Goal: Information Seeking & Learning: Learn about a topic

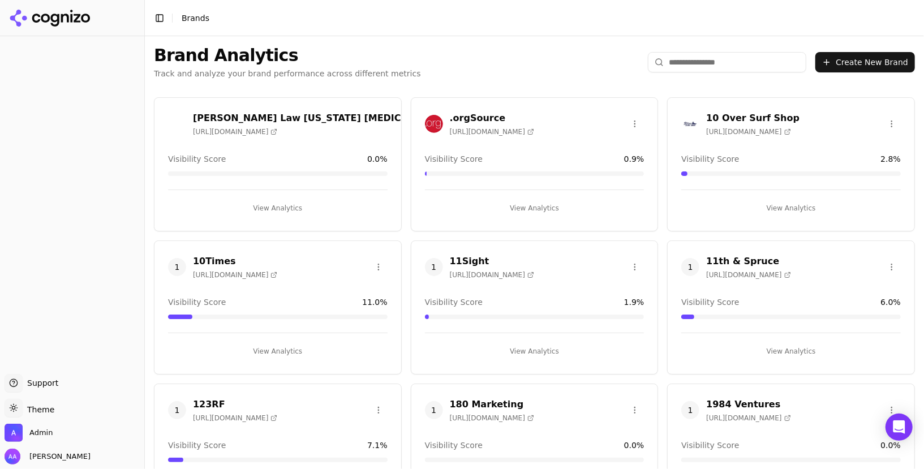
click at [725, 59] on input "search" at bounding box center [727, 62] width 158 height 20
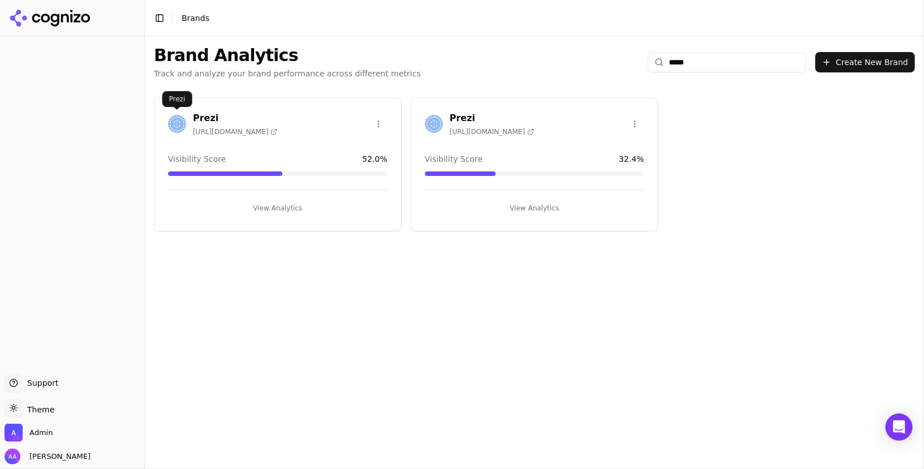
type input "*****"
click at [174, 122] on img at bounding box center [177, 124] width 18 height 18
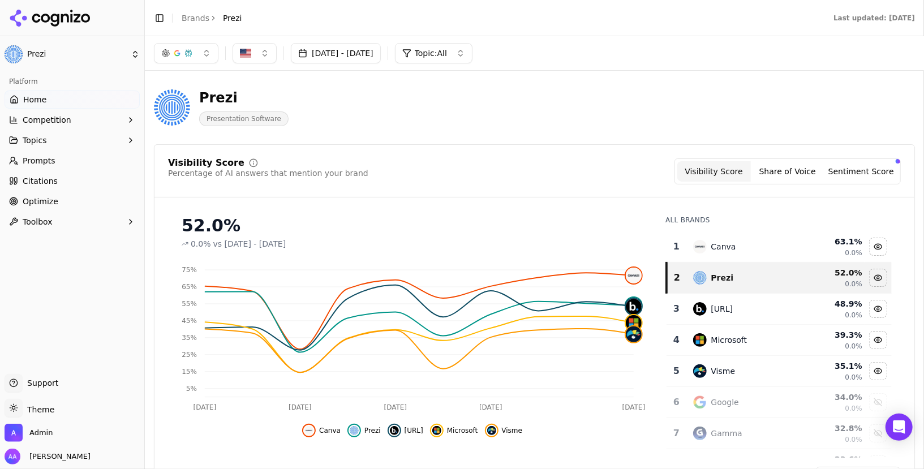
click at [68, 161] on link "Prompts" at bounding box center [72, 161] width 135 height 18
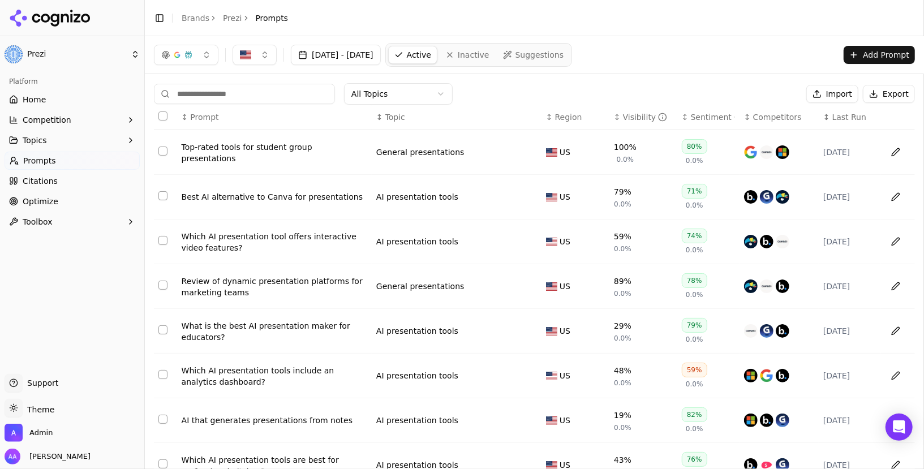
click at [849, 117] on span "Last Run" at bounding box center [849, 116] width 34 height 11
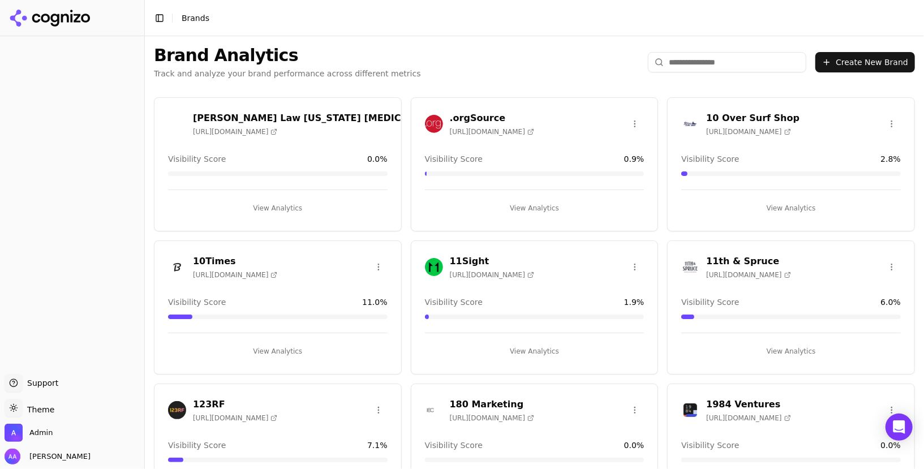
click at [424, 58] on div "Brand Analytics Track and analyze your brand performance across different metri…" at bounding box center [534, 62] width 779 height 52
click at [706, 50] on div "Brand Analytics Track and analyze your brand performance across different metri…" at bounding box center [534, 62] width 779 height 52
click at [706, 53] on input "search" at bounding box center [727, 62] width 158 height 20
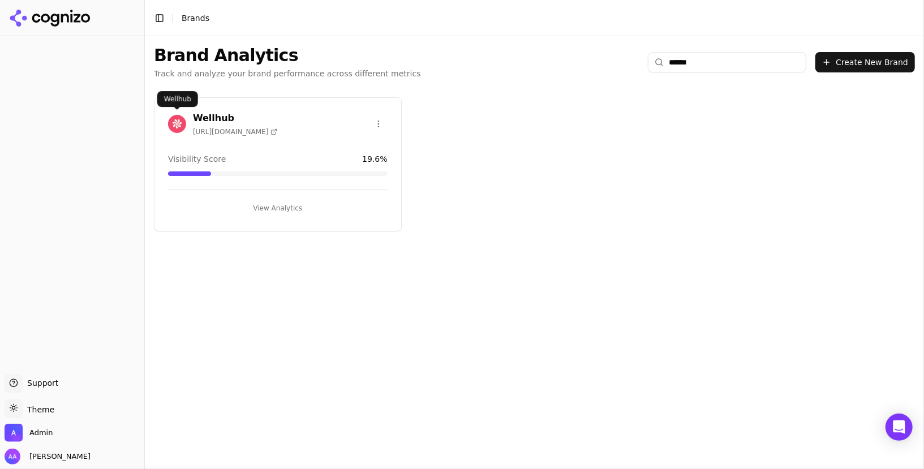
type input "******"
click at [178, 122] on img at bounding box center [177, 124] width 18 height 18
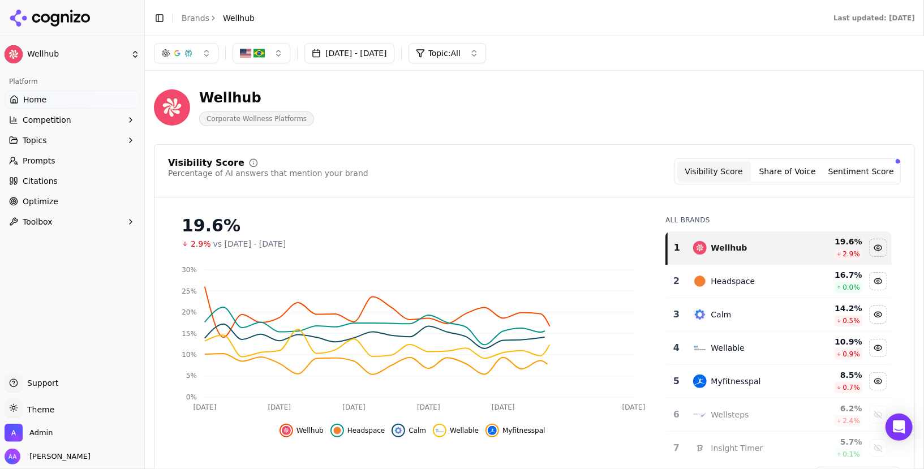
click at [461, 56] on span "Topic: All" at bounding box center [444, 53] width 32 height 11
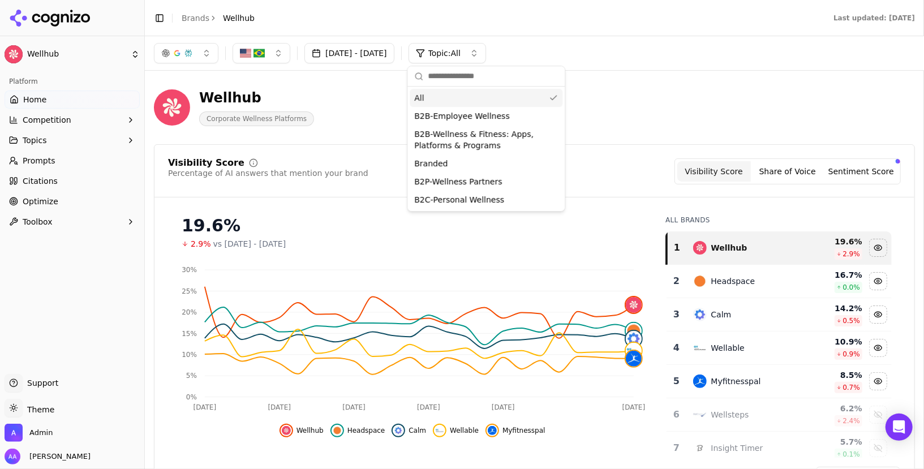
click at [461, 56] on span "Topic: All" at bounding box center [444, 53] width 32 height 11
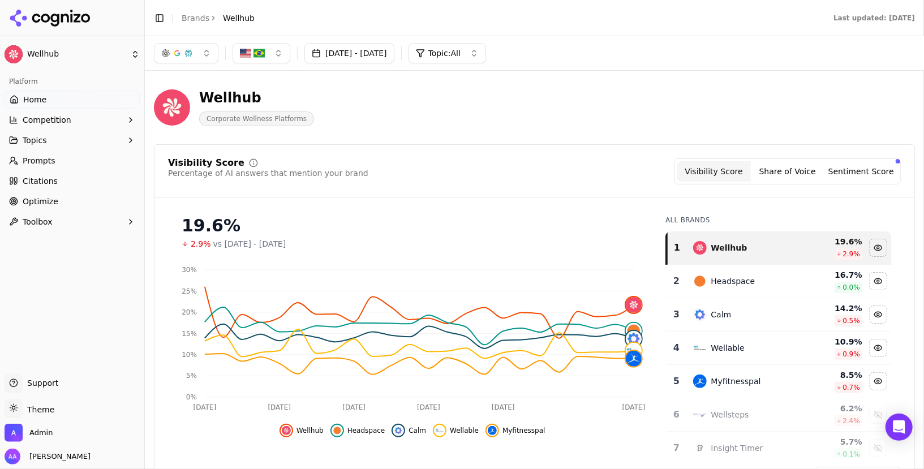
click at [87, 164] on link "Prompts" at bounding box center [72, 161] width 135 height 18
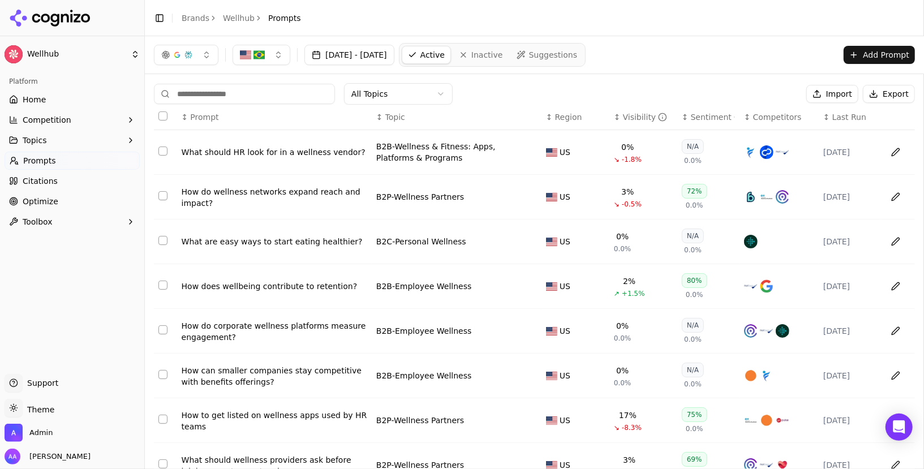
click at [840, 121] on span "Last Run" at bounding box center [849, 116] width 34 height 11
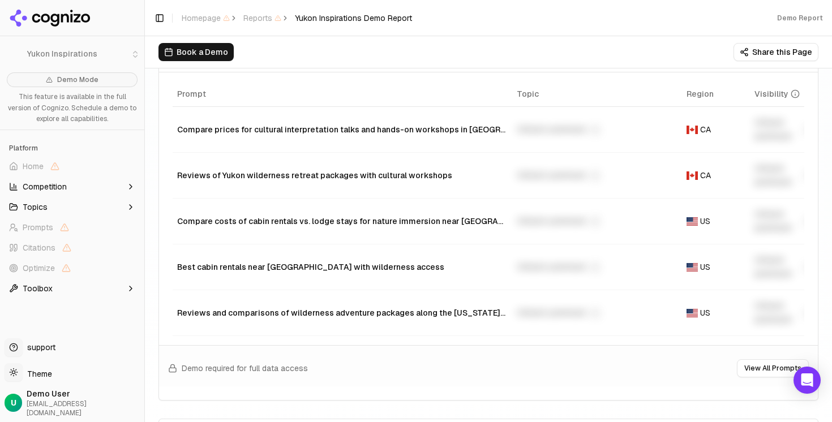
scroll to position [923, 0]
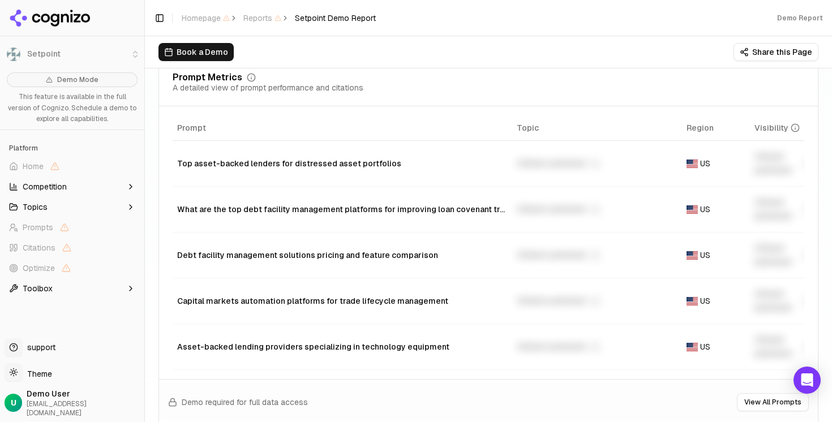
scroll to position [877, 0]
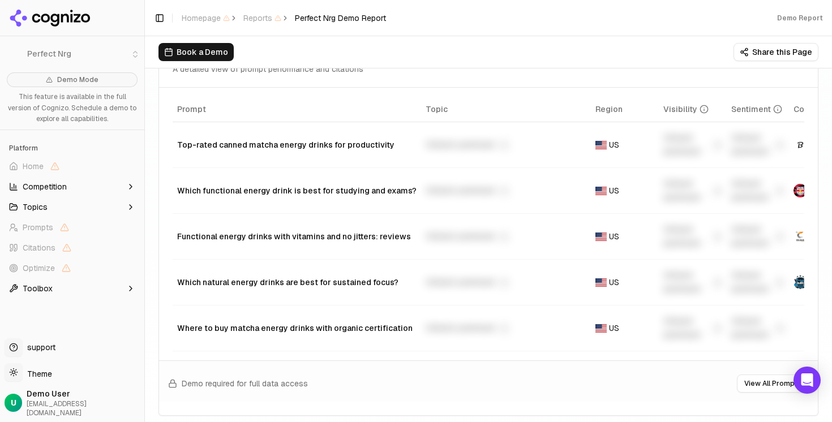
scroll to position [894, 0]
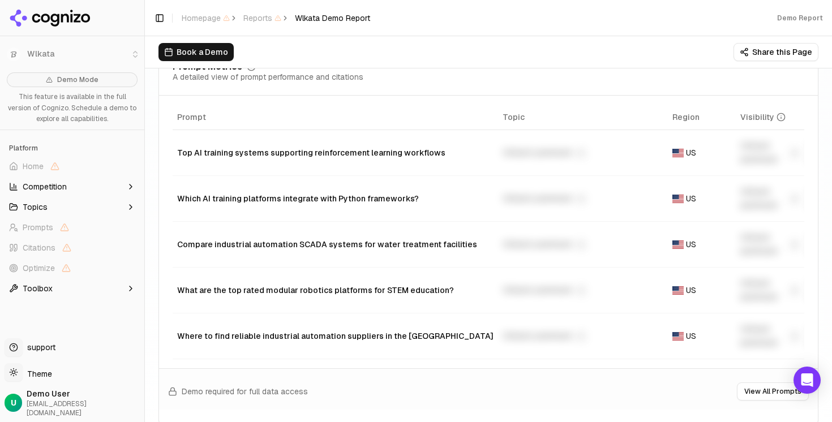
scroll to position [881, 0]
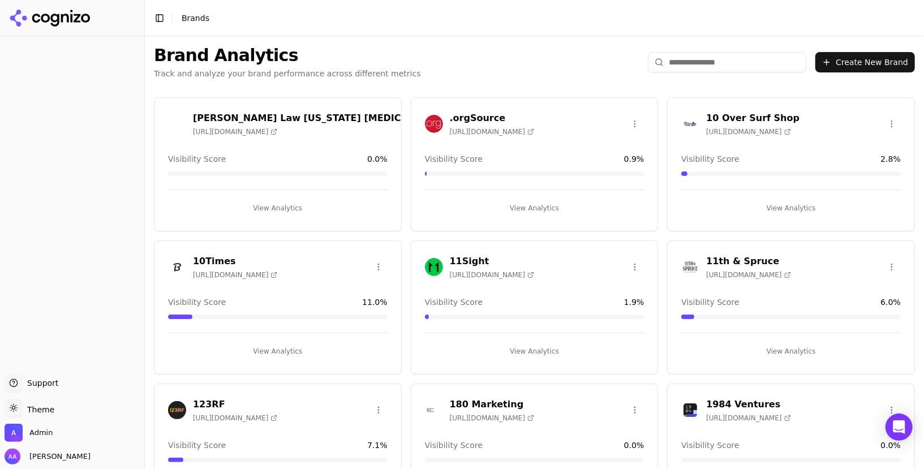
click at [540, 19] on header "Toggle Sidebar Brands" at bounding box center [534, 18] width 779 height 36
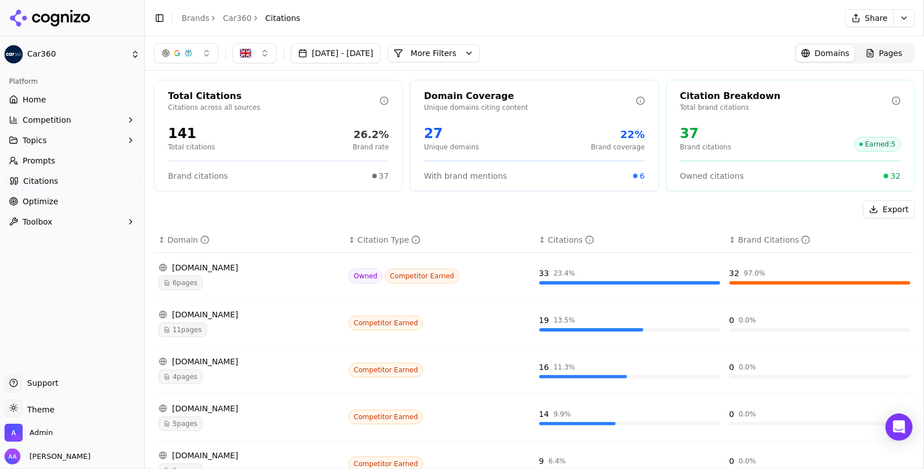
click at [192, 280] on span "6 pages" at bounding box center [180, 283] width 44 height 15
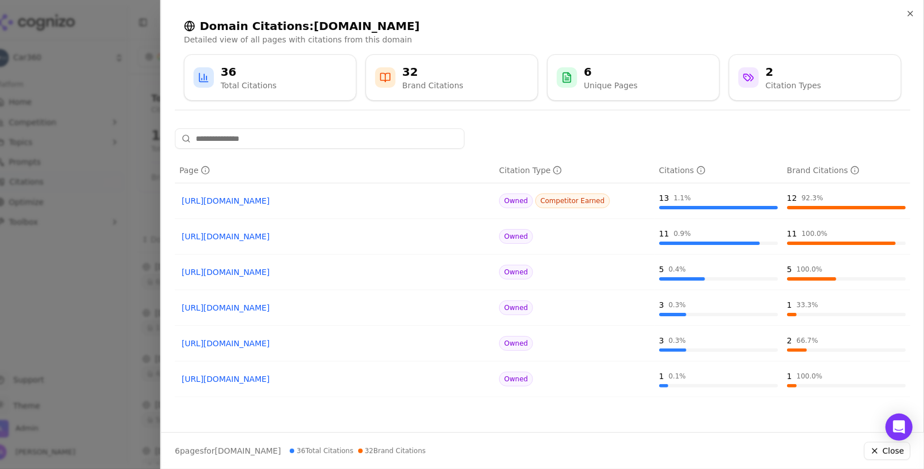
click at [108, 324] on div at bounding box center [462, 234] width 924 height 469
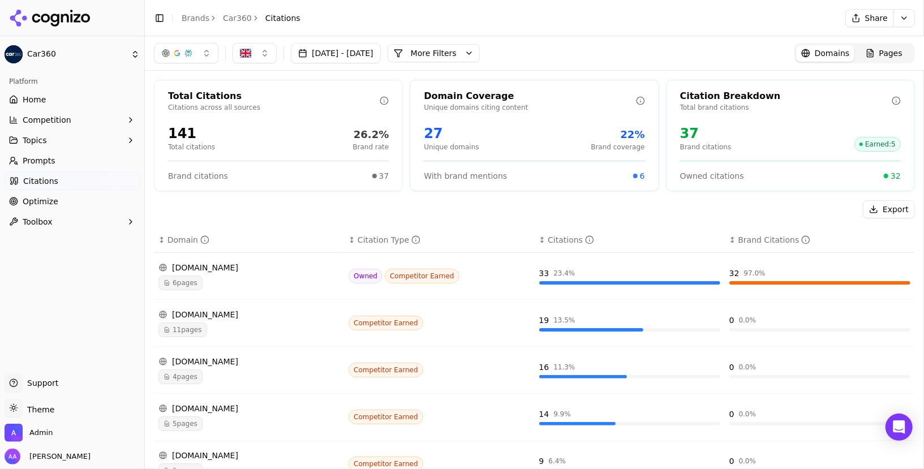
click at [182, 374] on span "4 pages" at bounding box center [180, 377] width 44 height 15
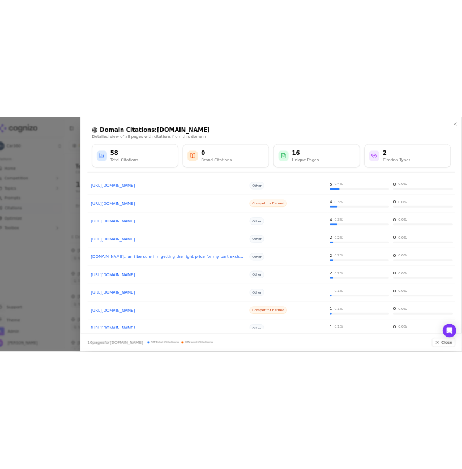
scroll to position [149, 0]
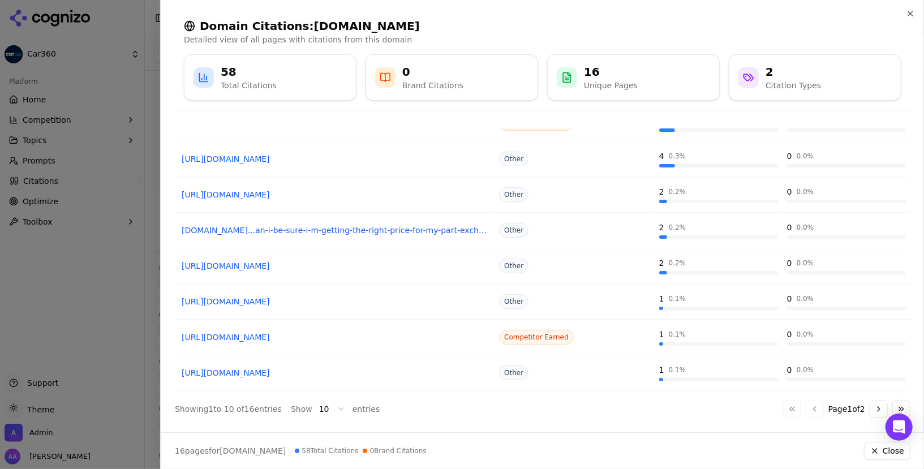
click at [151, 363] on div at bounding box center [462, 234] width 924 height 469
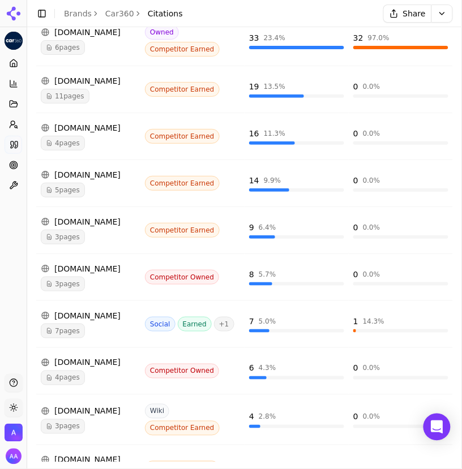
scroll to position [492, 0]
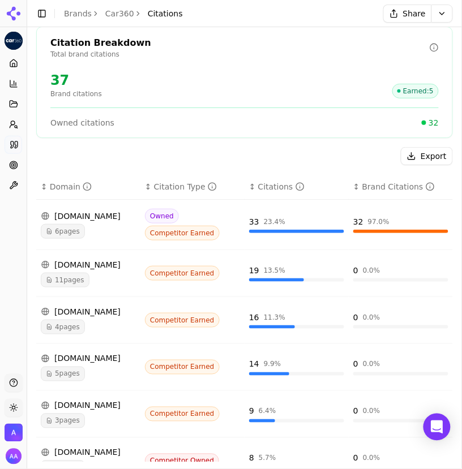
scroll to position [285, 0]
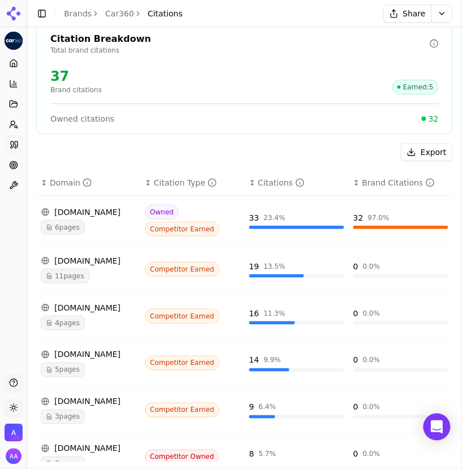
click at [61, 330] on span "4 pages" at bounding box center [63, 323] width 44 height 15
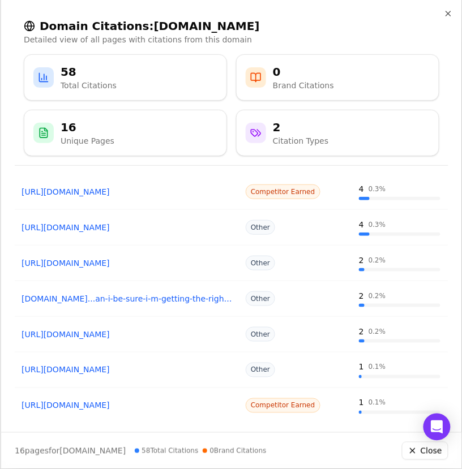
scroll to position [204, 0]
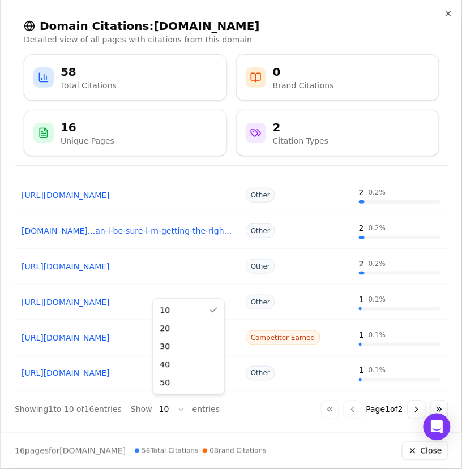
click at [164, 404] on body "Car360 Platform Home Competition Topics Prompts Citations Optimize Toolbox Supp…" at bounding box center [231, 234] width 462 height 469
click at [455, 11] on body "Car360 Platform Home Competition Topics Prompts Citations Optimize Toolbox Supp…" at bounding box center [231, 234] width 462 height 469
click at [449, 13] on icon "button" at bounding box center [448, 13] width 9 height 9
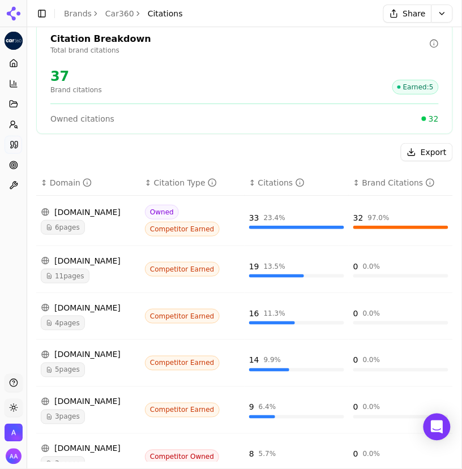
click at [75, 218] on div "[DOMAIN_NAME]" at bounding box center [88, 212] width 95 height 11
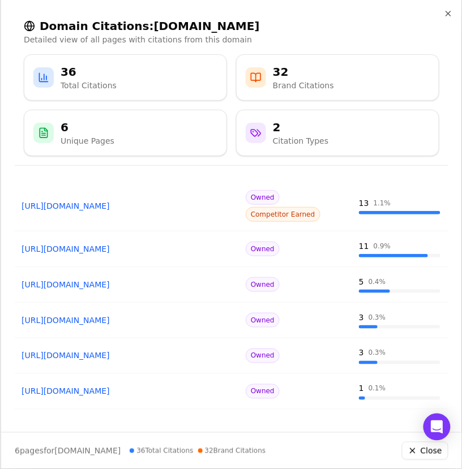
scroll to position [0, 0]
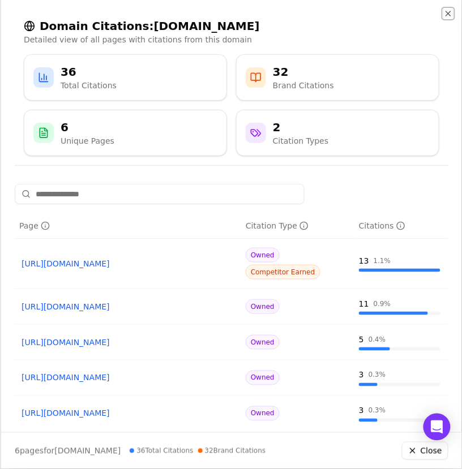
click at [448, 9] on icon "button" at bounding box center [448, 13] width 9 height 9
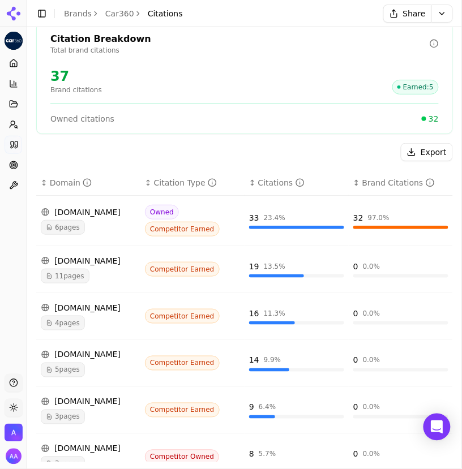
click at [70, 283] on span "11 pages" at bounding box center [65, 276] width 49 height 15
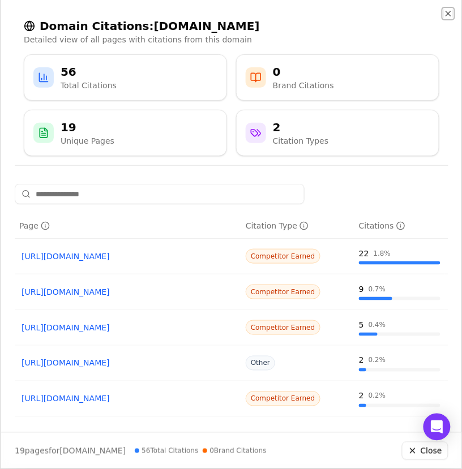
click at [448, 12] on icon "button" at bounding box center [448, 13] width 9 height 9
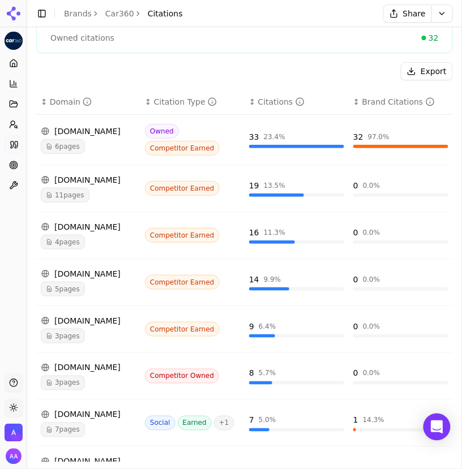
scroll to position [367, 0]
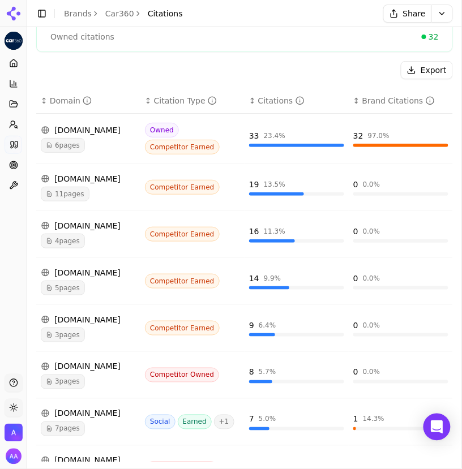
click at [74, 153] on span "6 pages" at bounding box center [63, 145] width 44 height 15
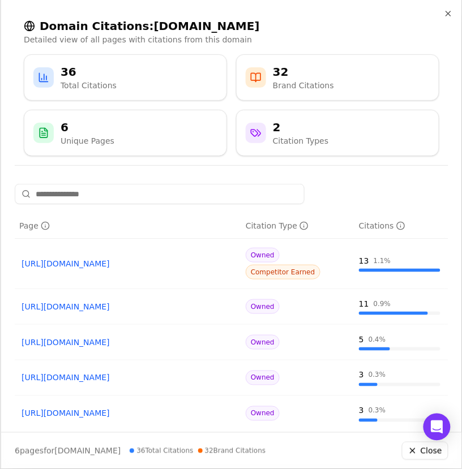
scroll to position [58, 0]
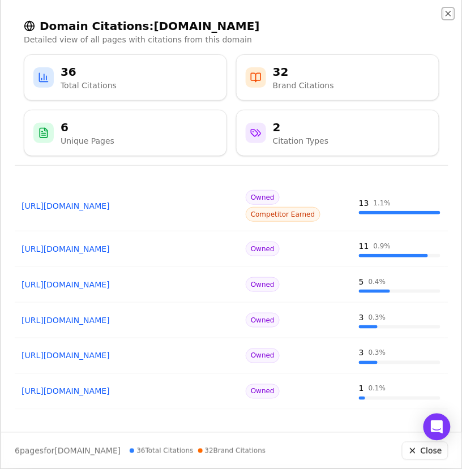
click at [450, 11] on icon "button" at bounding box center [448, 13] width 5 height 5
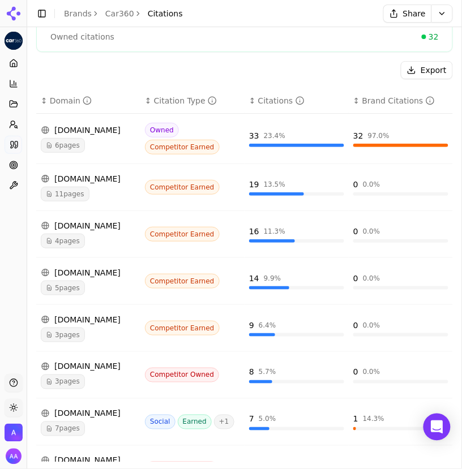
click at [60, 201] on span "11 pages" at bounding box center [65, 194] width 49 height 15
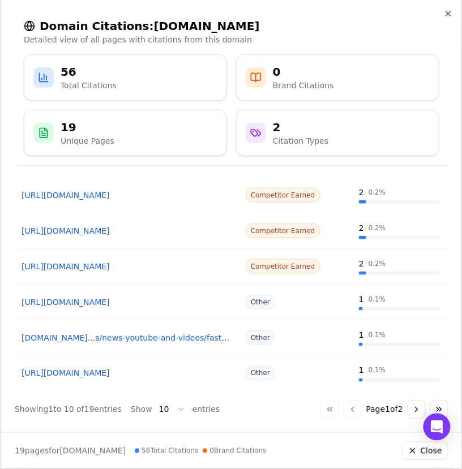
scroll to position [0, 0]
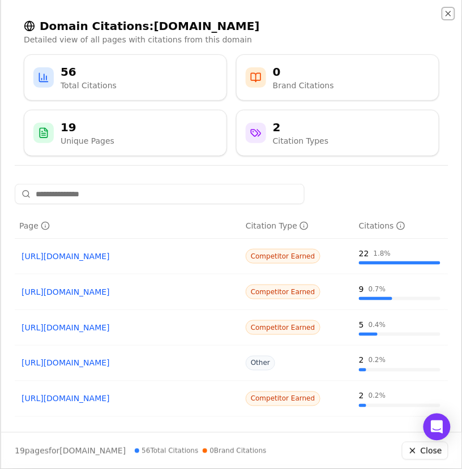
click at [448, 11] on icon "button" at bounding box center [448, 13] width 9 height 9
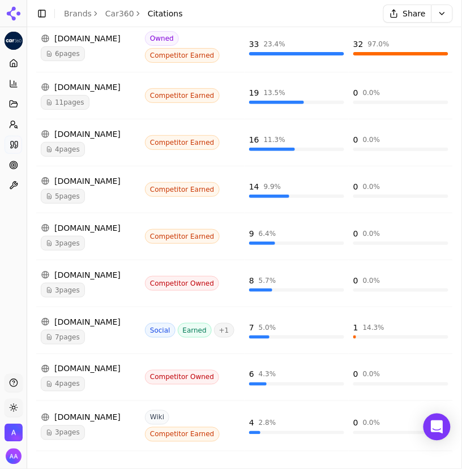
scroll to position [473, 0]
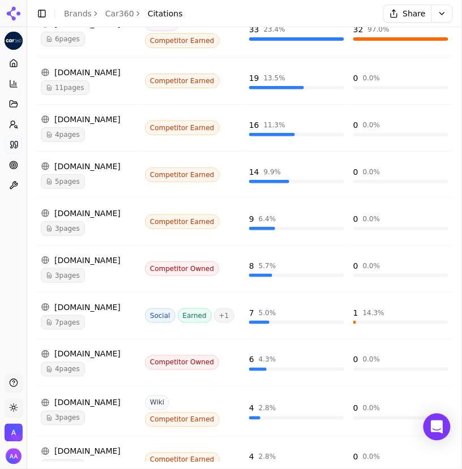
click at [62, 330] on span "7 pages" at bounding box center [63, 322] width 44 height 15
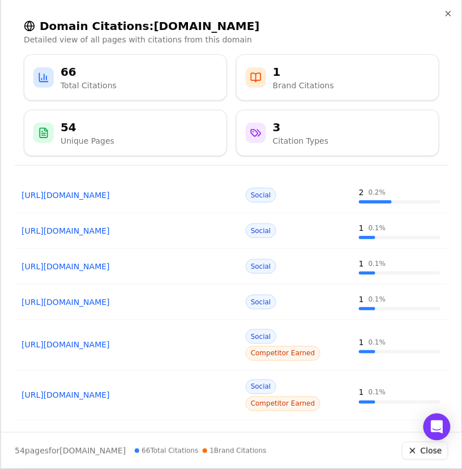
scroll to position [0, 0]
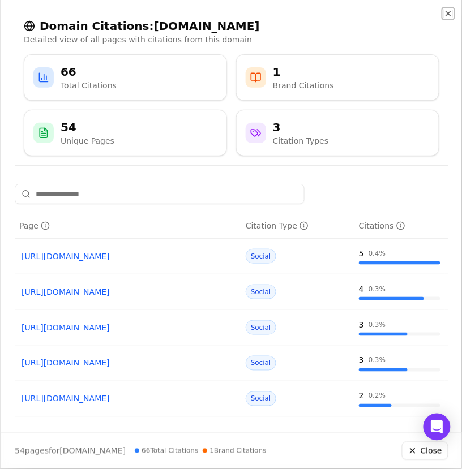
click at [448, 9] on icon "button" at bounding box center [448, 13] width 9 height 9
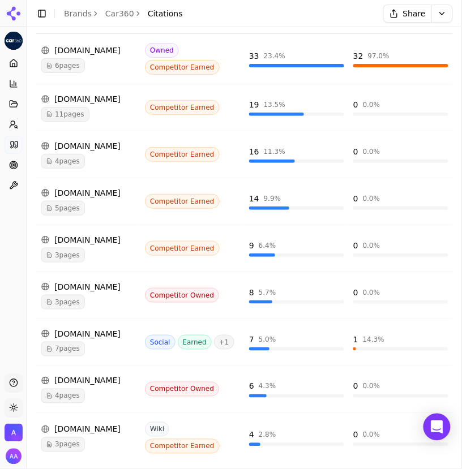
scroll to position [452, 0]
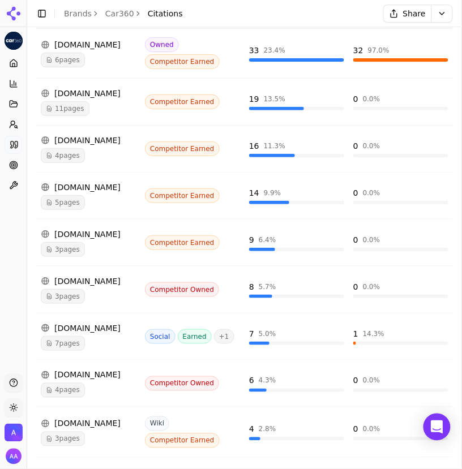
click at [76, 351] on span "7 pages" at bounding box center [63, 343] width 44 height 15
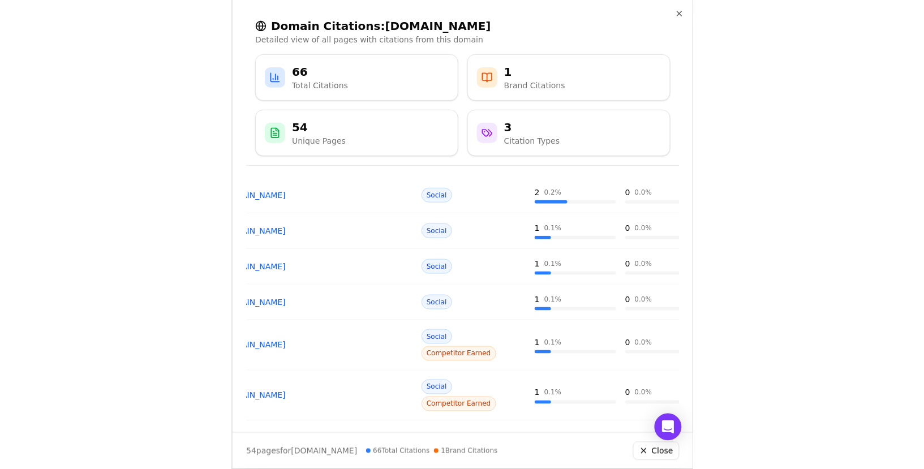
scroll to position [0, 66]
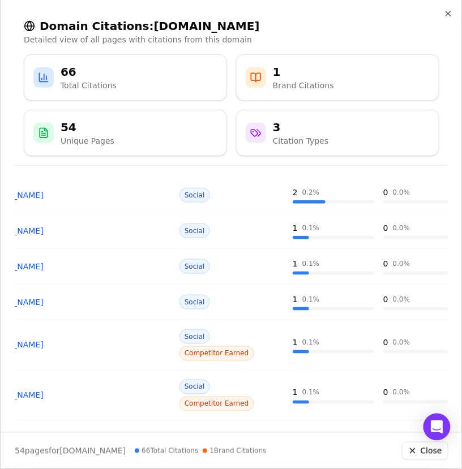
click at [406, 430] on div "Go to first page Go to previous page Page 1 of 6 Go to next page Go to last page" at bounding box center [384, 439] width 127 height 18
click at [446, 12] on icon "button" at bounding box center [448, 13] width 9 height 9
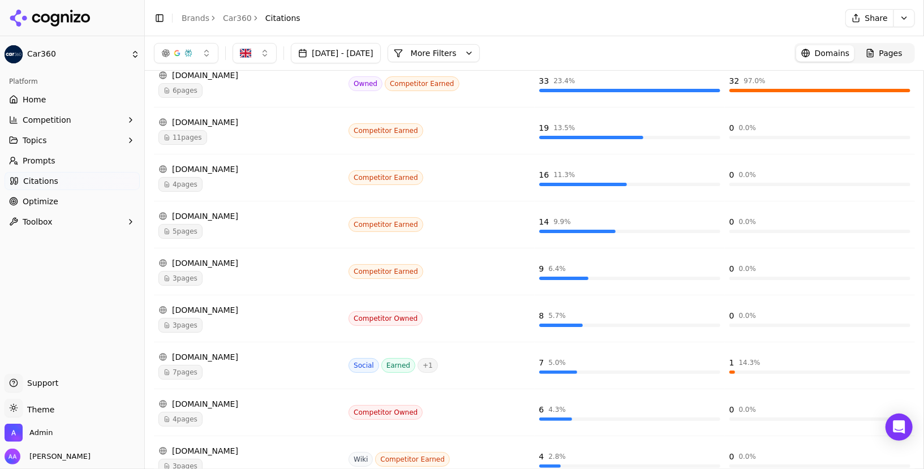
scroll to position [0, 0]
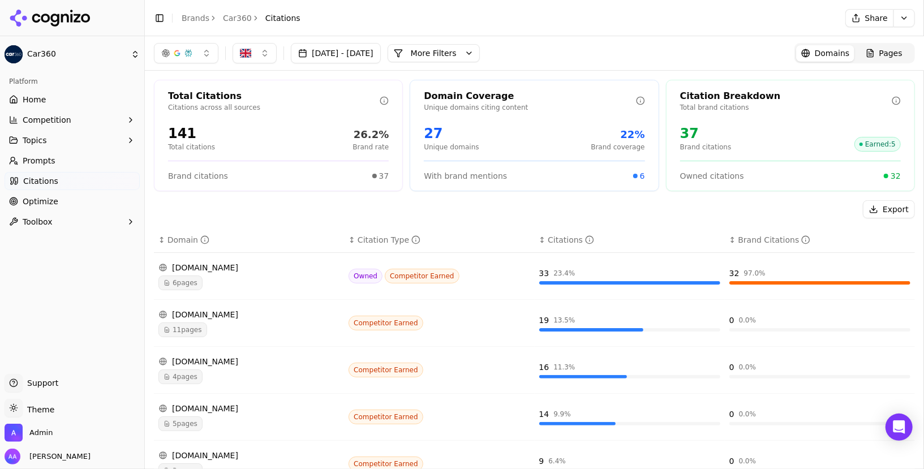
click at [461, 50] on button "More Filters" at bounding box center [434, 53] width 92 height 18
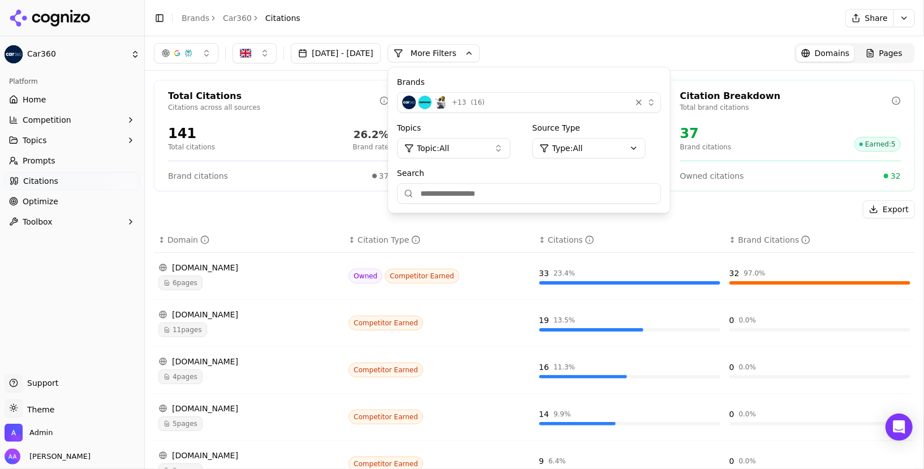
click at [461, 89] on div "Brands + 13 ( 16 )" at bounding box center [529, 94] width 264 height 37
click at [461, 99] on span "( 16 )" at bounding box center [478, 102] width 14 height 9
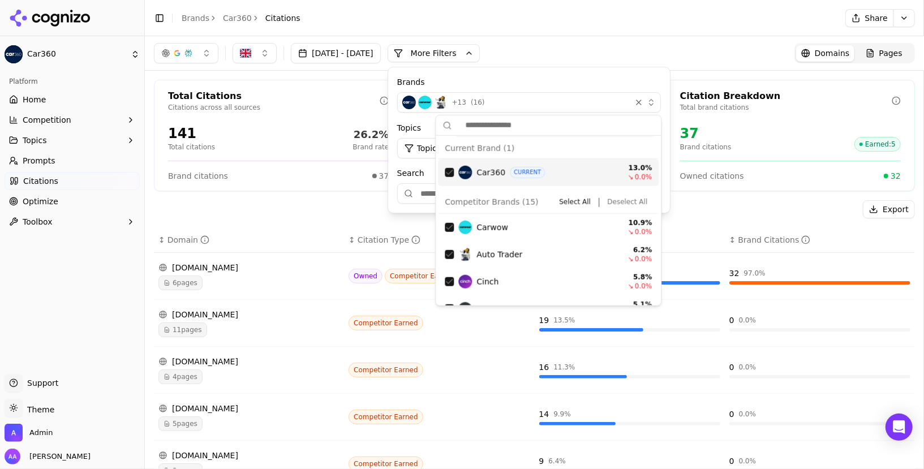
click at [311, 200] on div "Export" at bounding box center [534, 209] width 761 height 18
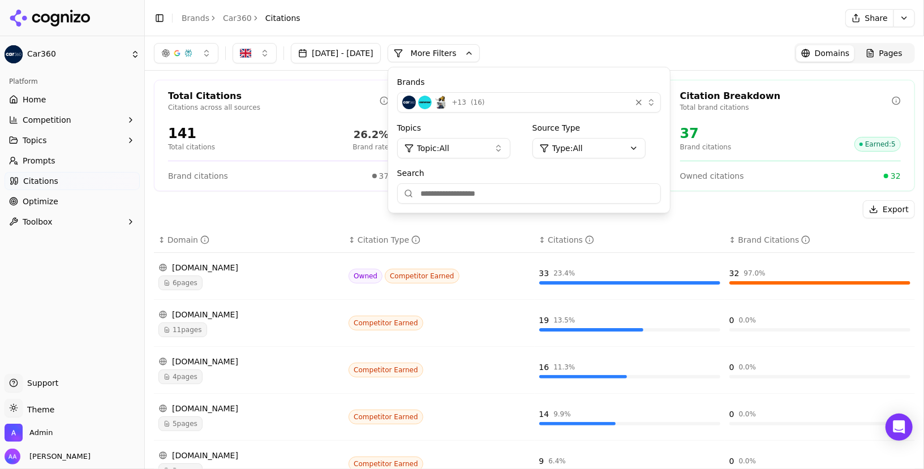
click at [461, 240] on div "↕ Citation Type" at bounding box center [439, 239] width 181 height 11
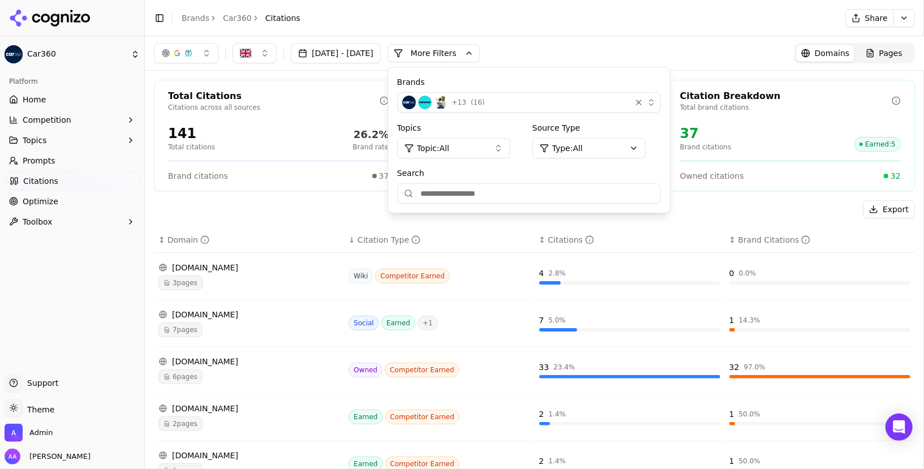
click at [461, 33] on header "Toggle Sidebar Brands Car360 Citations Share" at bounding box center [534, 18] width 779 height 36
click at [461, 48] on button "More Filters" at bounding box center [434, 53] width 92 height 18
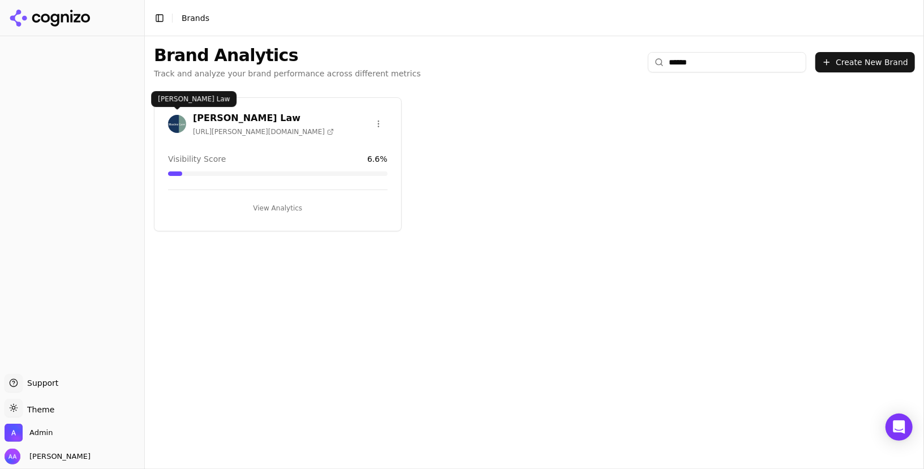
type input "******"
click at [174, 125] on img at bounding box center [177, 124] width 18 height 18
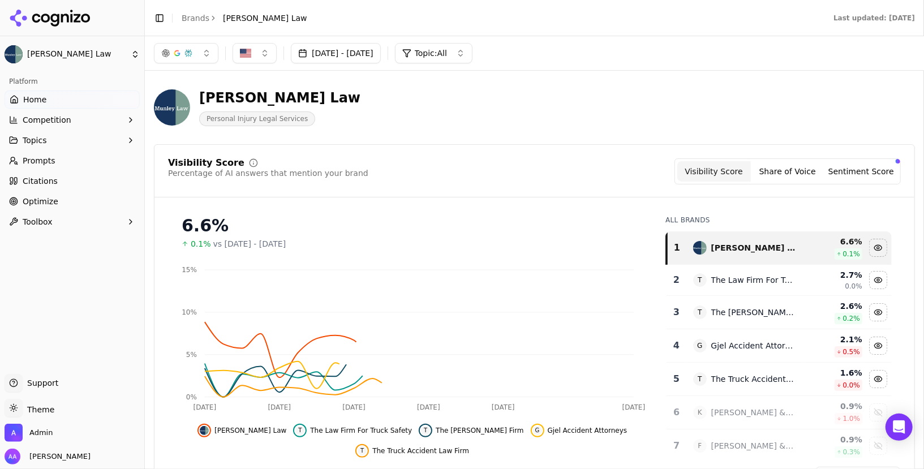
click at [64, 179] on link "Citations" at bounding box center [72, 181] width 135 height 18
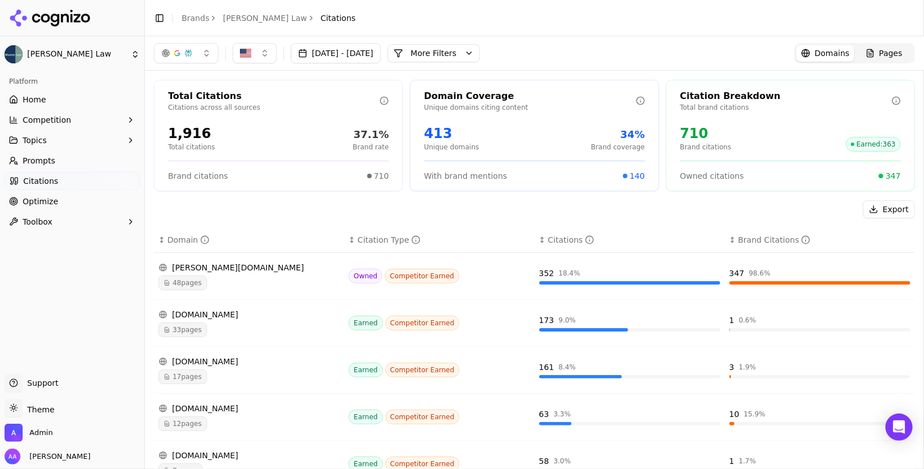
click at [866, 57] on link "Pages" at bounding box center [883, 53] width 59 height 16
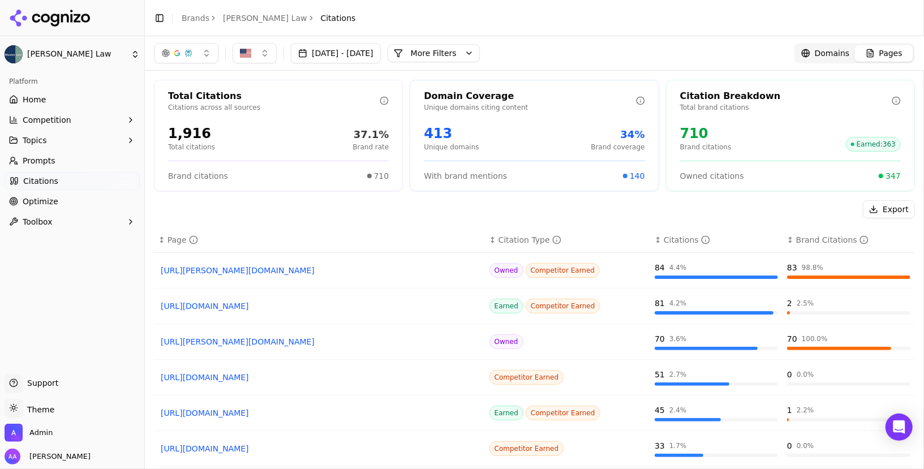
click at [245, 206] on div "Export" at bounding box center [534, 209] width 761 height 18
click at [480, 70] on div "[DATE] - [DATE] More More Filters Domains Pages" at bounding box center [534, 53] width 779 height 34
click at [480, 54] on button "More Filters" at bounding box center [434, 53] width 92 height 18
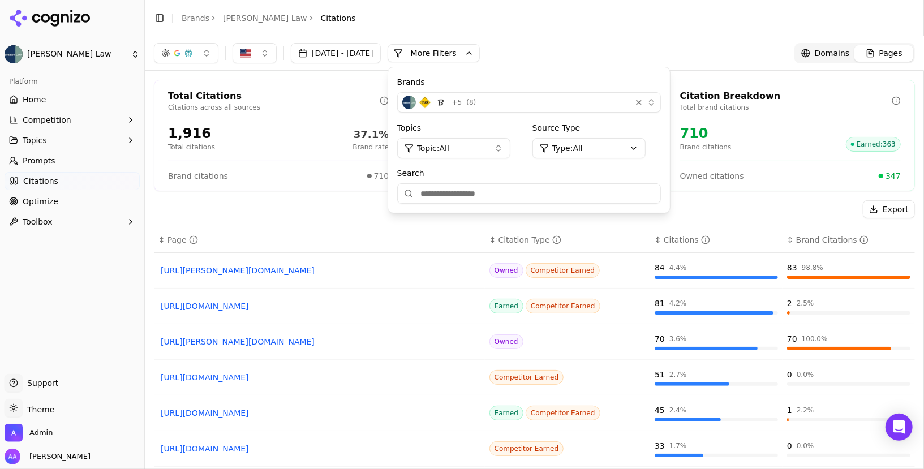
click at [496, 194] on input "Search" at bounding box center [529, 193] width 264 height 20
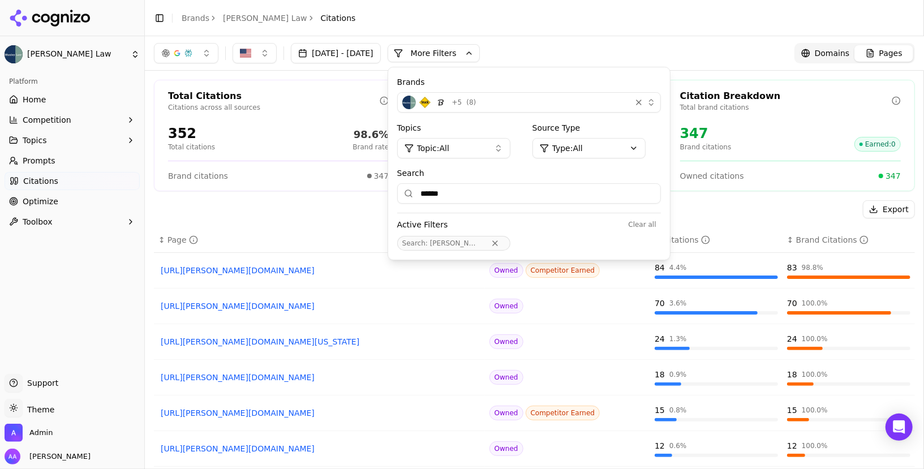
paste input "**********"
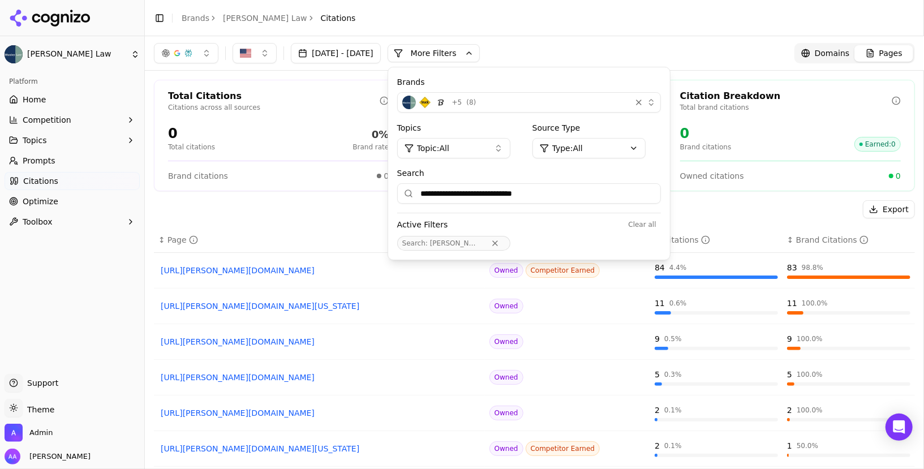
click at [504, 199] on input "**********" at bounding box center [529, 193] width 264 height 20
paste input "**********"
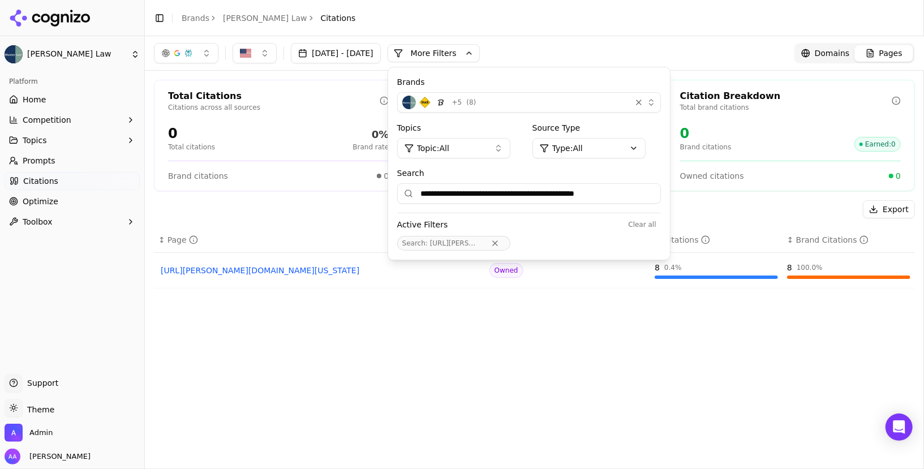
click at [486, 194] on input "**********" at bounding box center [529, 193] width 264 height 20
click at [648, 195] on input "**********" at bounding box center [529, 193] width 264 height 20
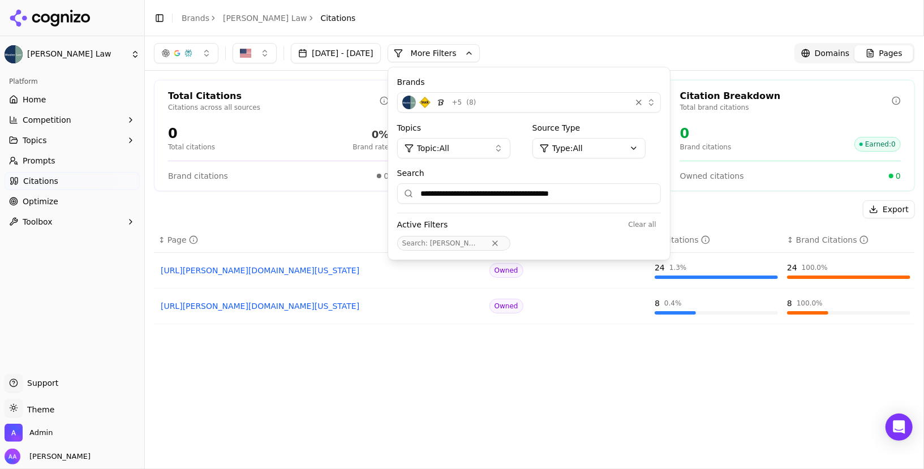
paste input
drag, startPoint x: 487, startPoint y: 193, endPoint x: 431, endPoint y: 192, distance: 56.6
click at [431, 192] on div "**********" at bounding box center [529, 163] width 282 height 192
paste input "**********"
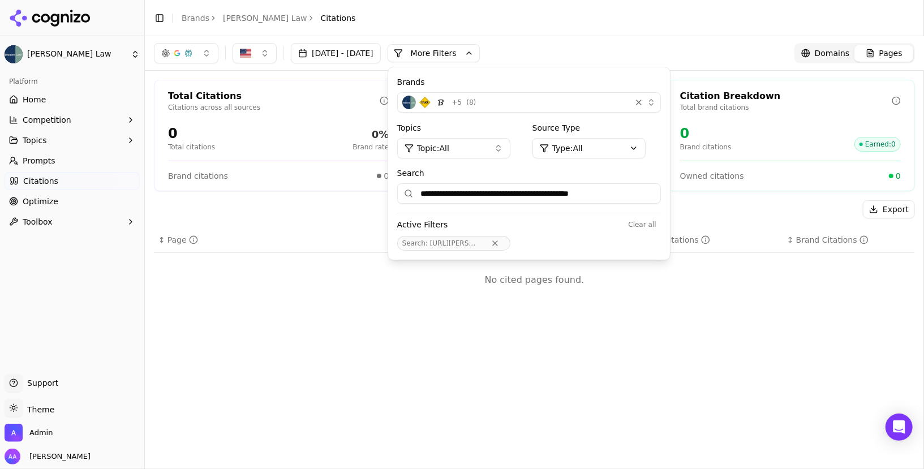
drag, startPoint x: 486, startPoint y: 191, endPoint x: 407, endPoint y: 188, distance: 78.1
click at [407, 188] on div "**********" at bounding box center [534, 252] width 779 height 433
drag, startPoint x: 504, startPoint y: 195, endPoint x: 668, endPoint y: 193, distance: 163.6
click at [661, 193] on input "**********" at bounding box center [529, 193] width 264 height 20
click at [560, 191] on input "**********" at bounding box center [529, 193] width 264 height 20
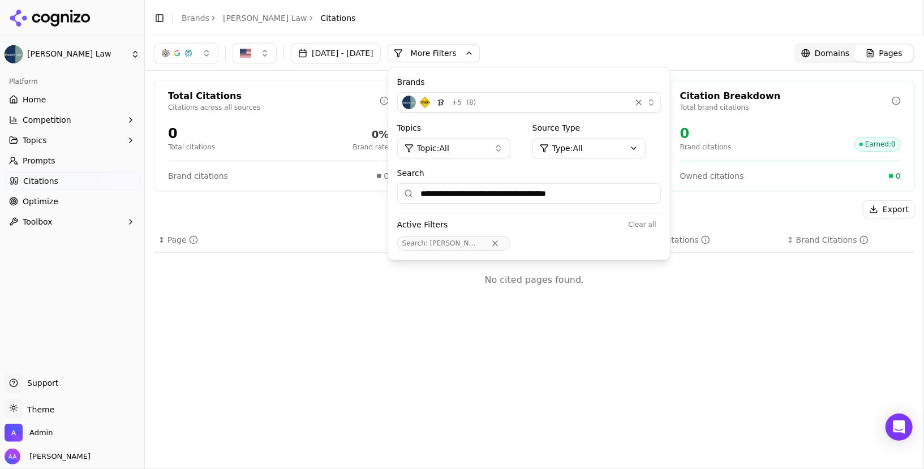
drag, startPoint x: 519, startPoint y: 192, endPoint x: 383, endPoint y: 190, distance: 137.0
click at [383, 190] on div "**********" at bounding box center [534, 252] width 779 height 433
type input "**********"
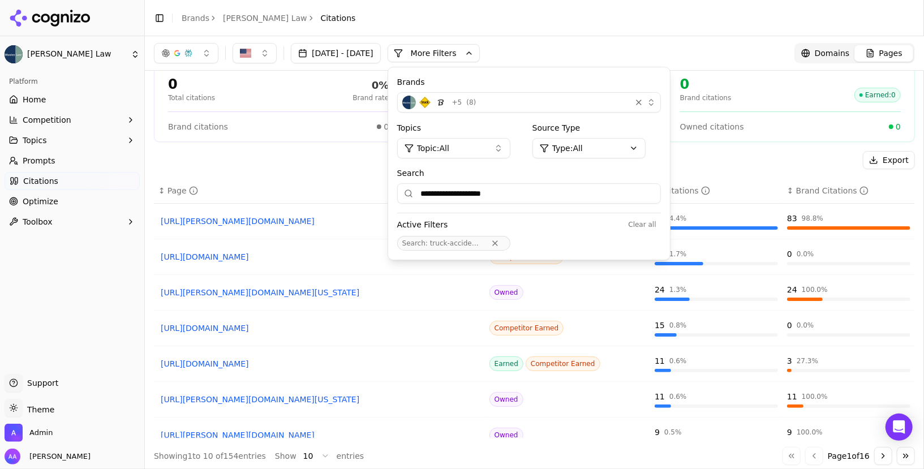
scroll to position [53, 0]
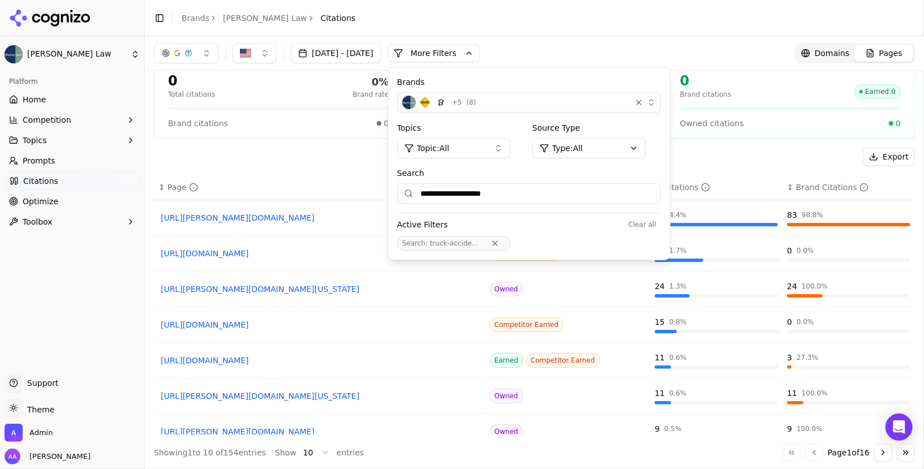
click at [346, 175] on th "↕ Page" at bounding box center [319, 187] width 331 height 25
click at [340, 155] on div "Export" at bounding box center [534, 157] width 761 height 18
click at [38, 132] on button "Topics" at bounding box center [72, 140] width 135 height 18
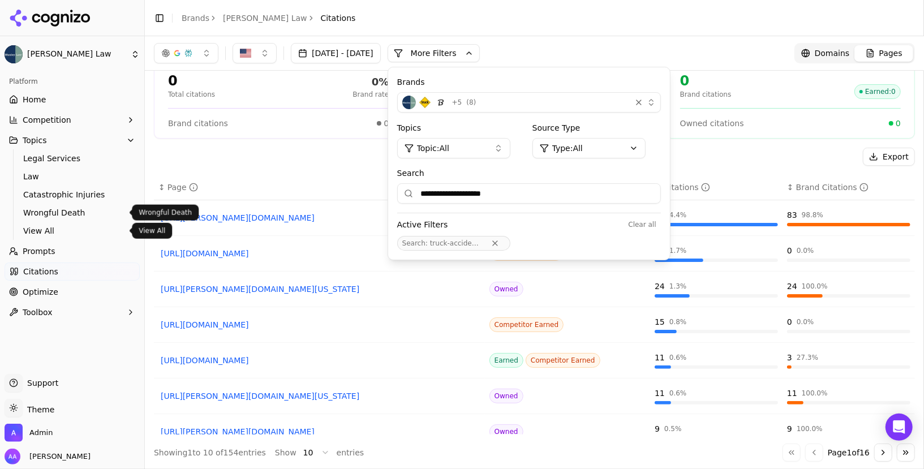
click at [55, 226] on span "View All" at bounding box center [72, 230] width 98 height 11
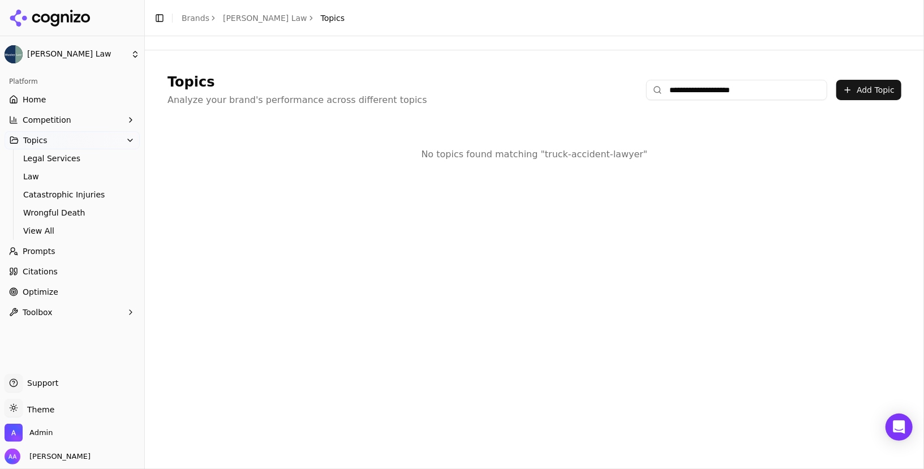
click at [717, 89] on input "**********" at bounding box center [736, 90] width 181 height 20
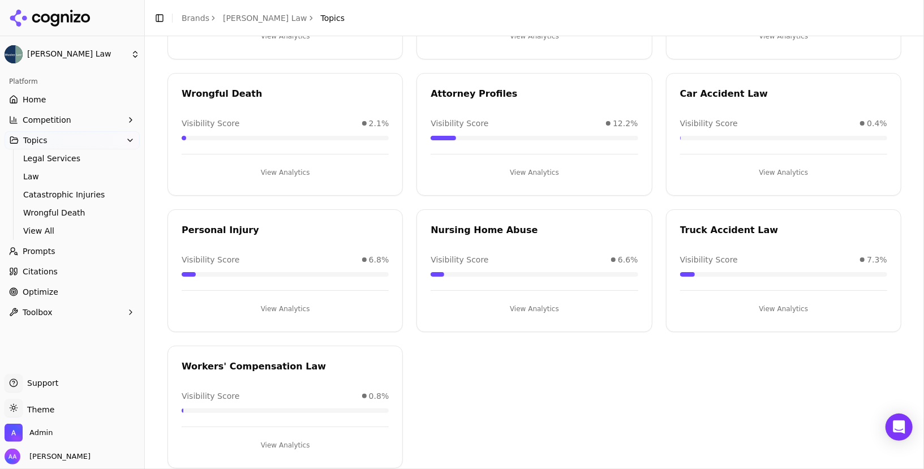
scroll to position [202, 0]
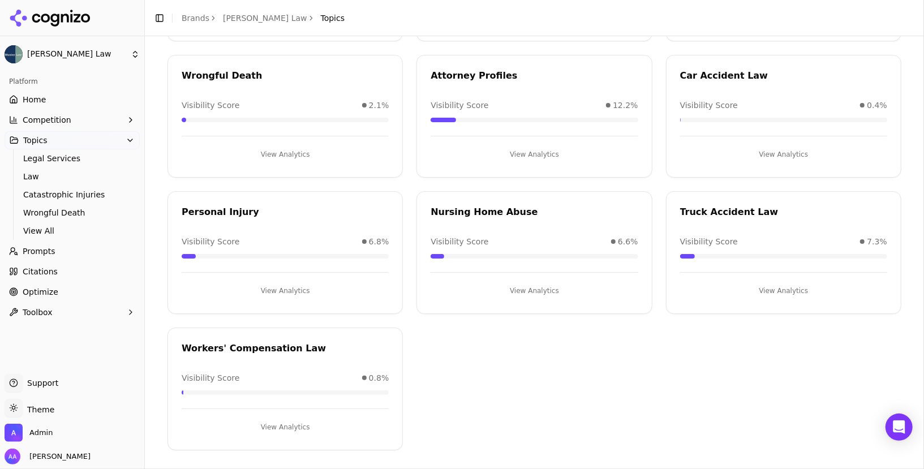
click at [759, 282] on button "View Analytics" at bounding box center [783, 291] width 207 height 18
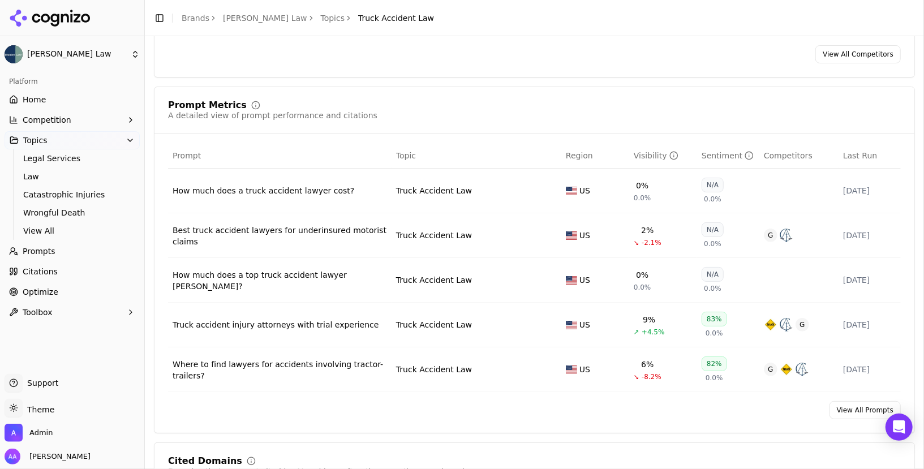
scroll to position [356, 0]
click at [874, 410] on link "View All Prompts" at bounding box center [865, 411] width 71 height 18
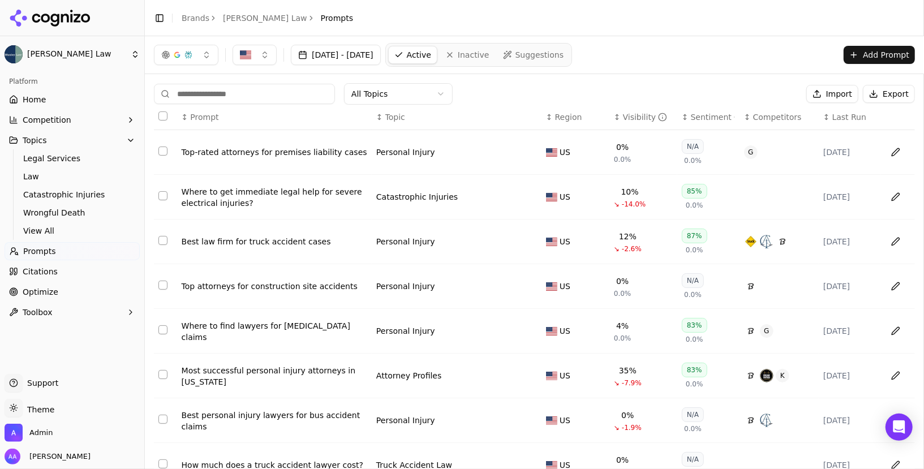
click at [411, 89] on html "Munley Law Platform Home Competition Topics Legal Services Law Catastrophic Inj…" at bounding box center [462, 234] width 924 height 469
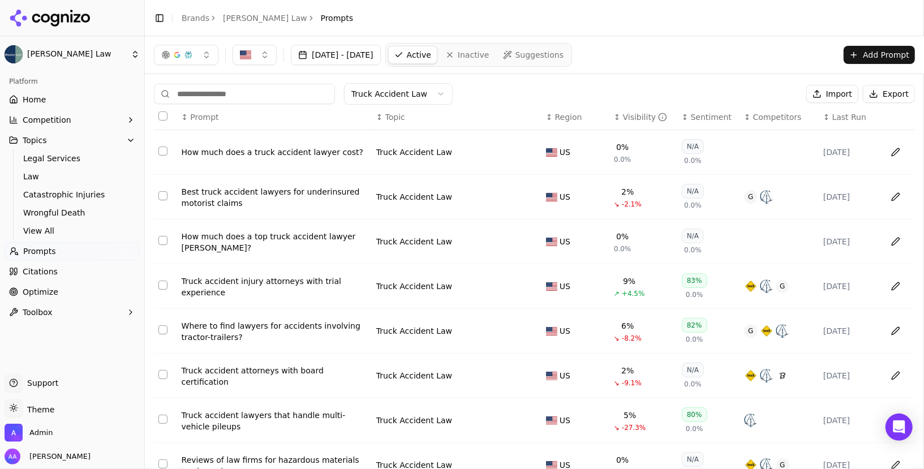
click at [636, 120] on div "Visibility" at bounding box center [645, 116] width 45 height 11
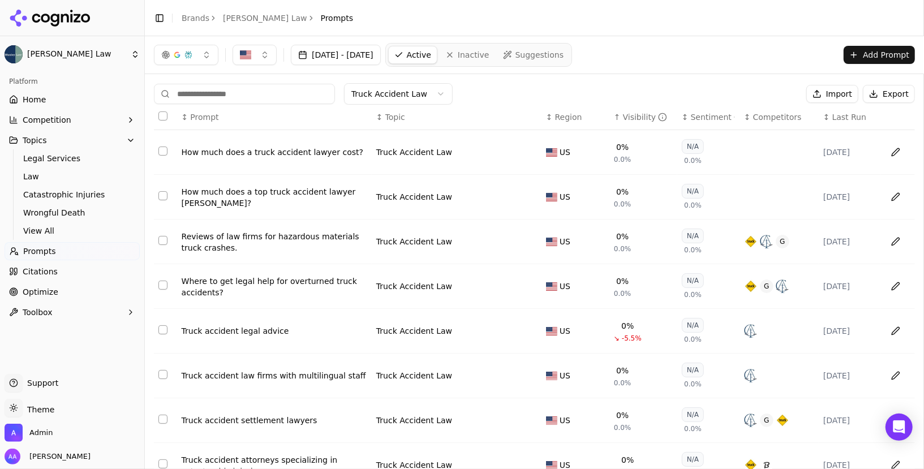
click at [636, 120] on div "Visibility" at bounding box center [645, 116] width 45 height 11
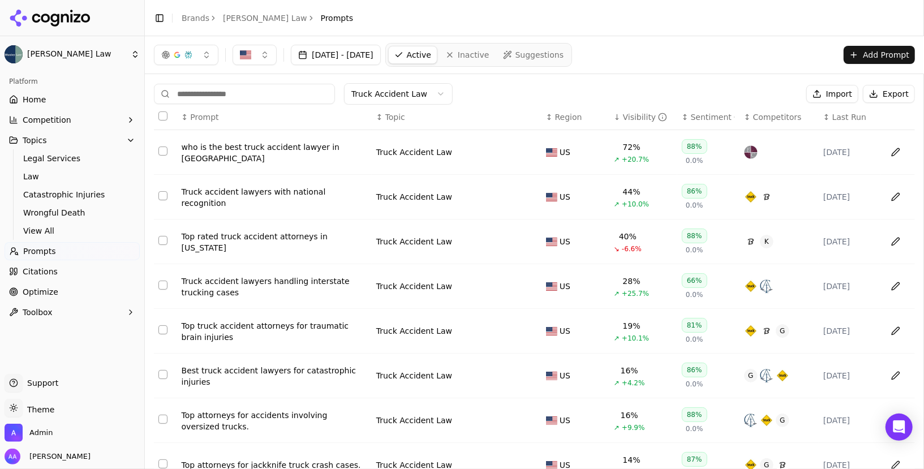
click at [636, 120] on div "Visibility" at bounding box center [645, 116] width 45 height 11
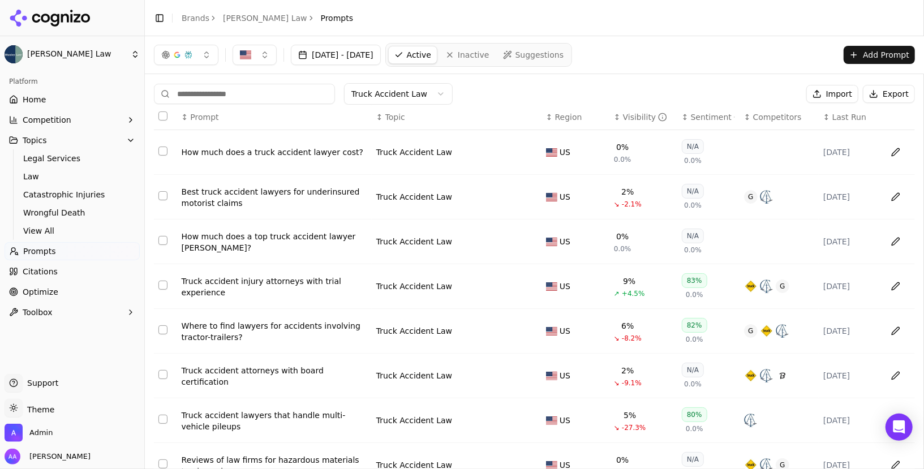
click at [312, 152] on div "How much does a truck accident lawyer cost?" at bounding box center [275, 152] width 186 height 11
click at [290, 194] on div "Best truck accident lawyers for underinsured motorist claims" at bounding box center [275, 197] width 186 height 23
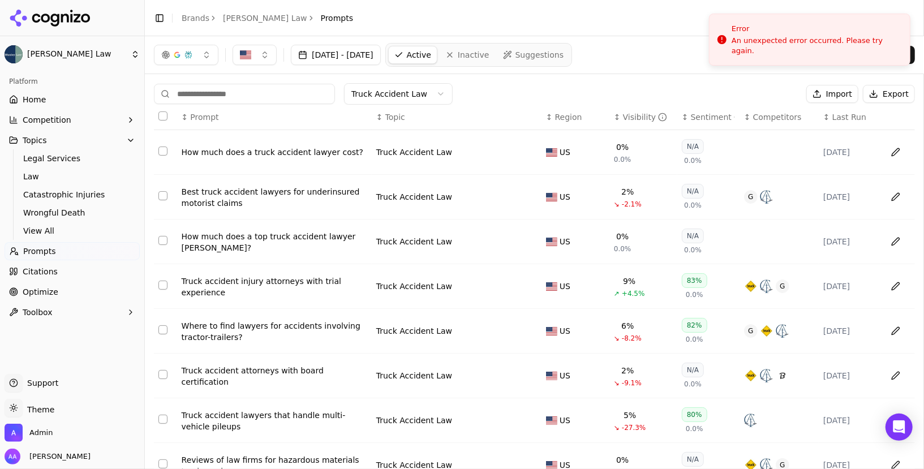
click at [193, 15] on link "Brands" at bounding box center [196, 18] width 28 height 9
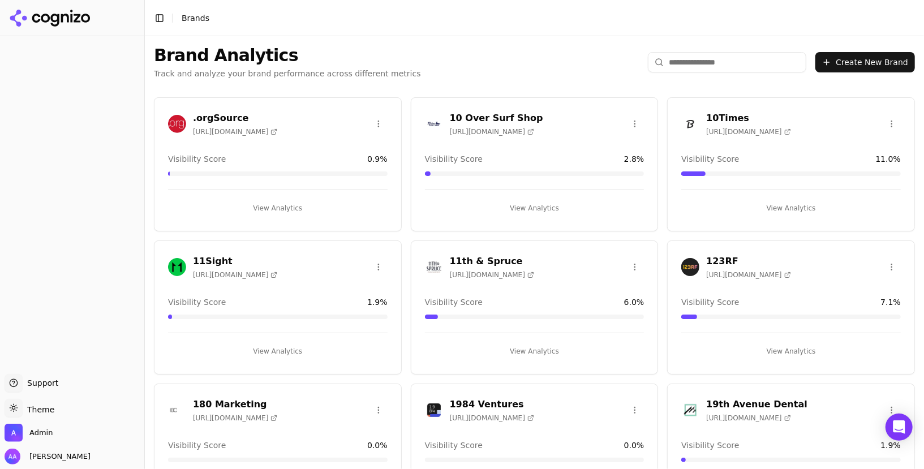
click at [725, 67] on input "search" at bounding box center [727, 62] width 158 height 20
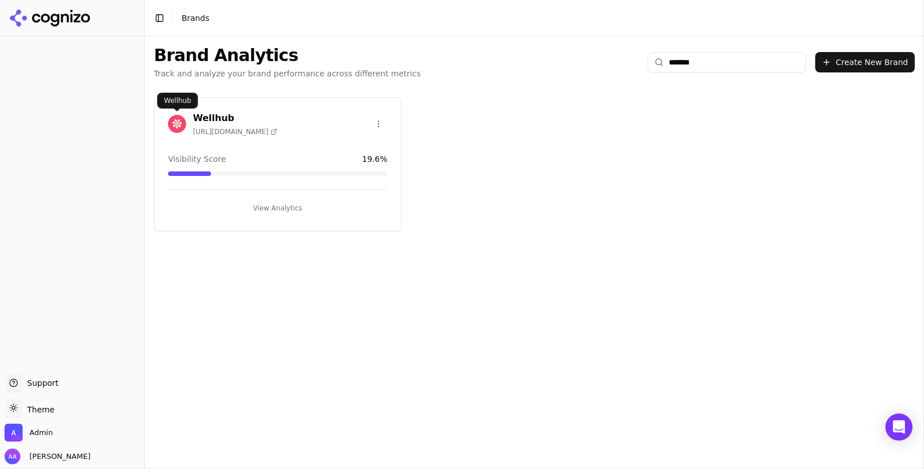
type input "*******"
click at [175, 123] on img at bounding box center [177, 124] width 18 height 18
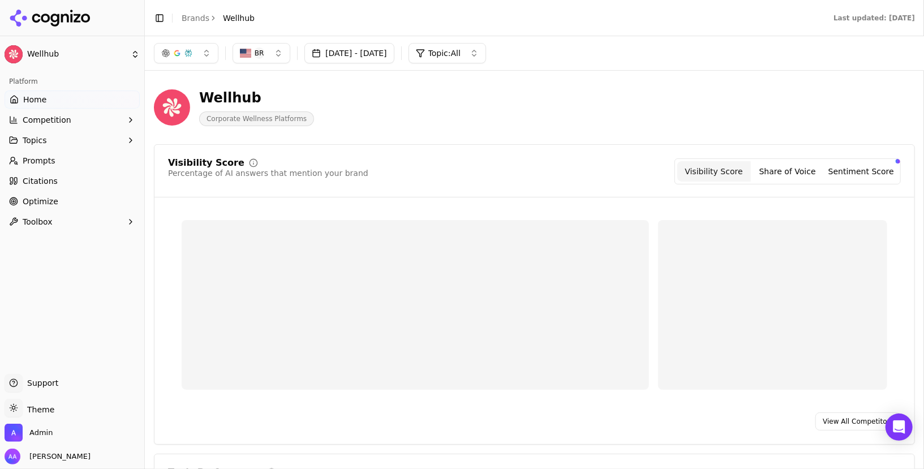
click at [63, 183] on link "Citations" at bounding box center [72, 181] width 135 height 18
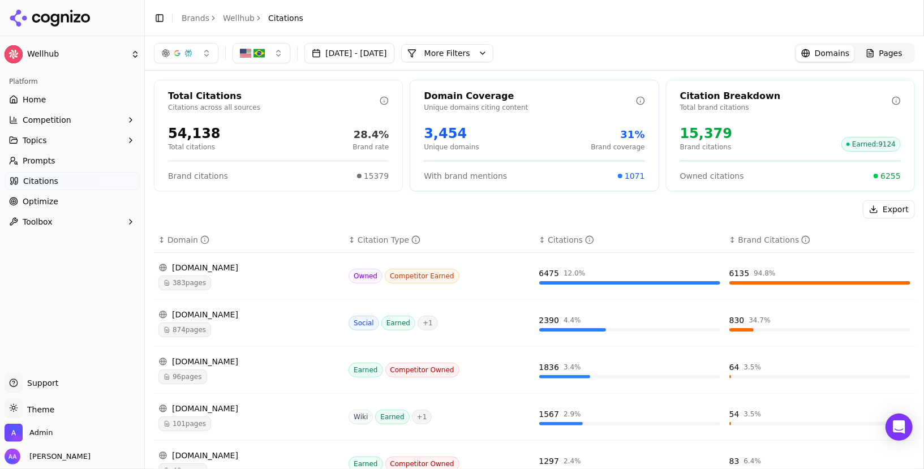
click at [192, 15] on link "Brands" at bounding box center [196, 18] width 28 height 9
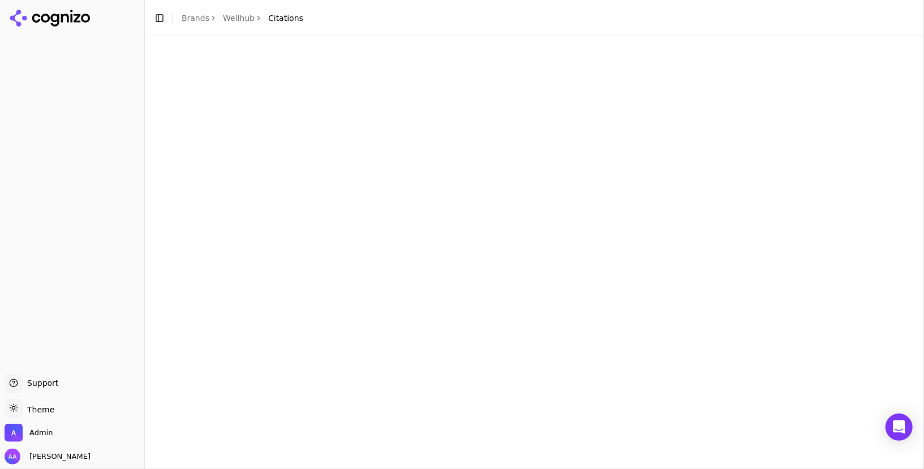
click at [200, 16] on html "Support Support Toggle theme Theme Admin Alp Aysan Toggle Sidebar Brands Wellhu…" at bounding box center [462, 234] width 924 height 469
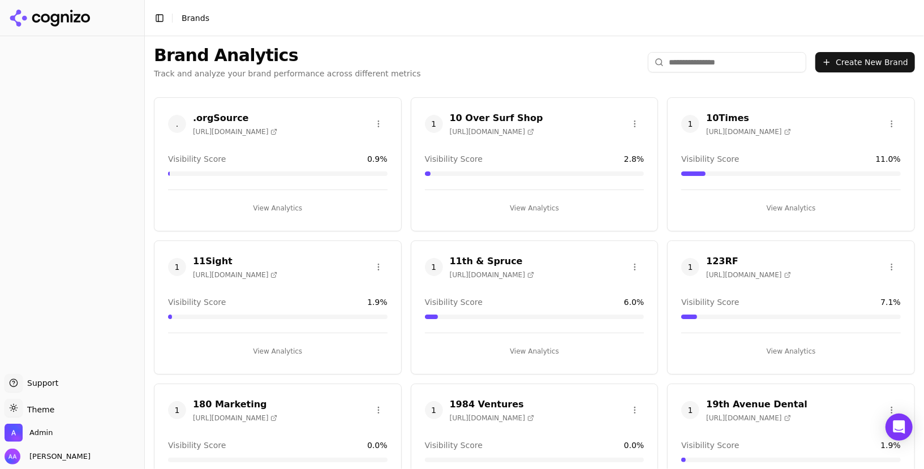
click at [725, 63] on input "search" at bounding box center [727, 62] width 158 height 20
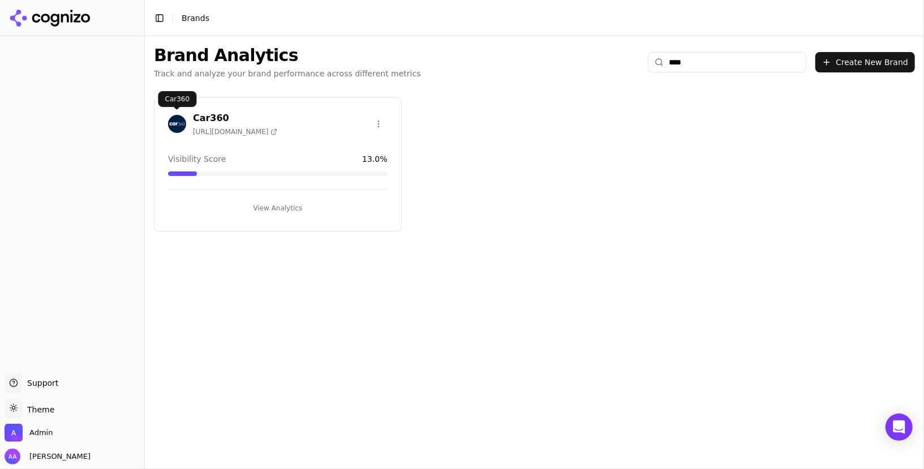
type input "****"
click at [170, 124] on img at bounding box center [177, 124] width 18 height 18
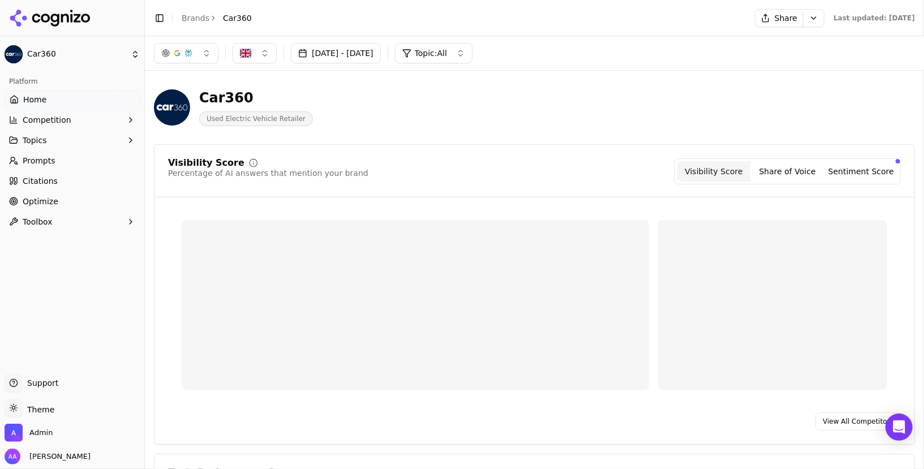
click at [53, 186] on span "Citations" at bounding box center [40, 180] width 35 height 11
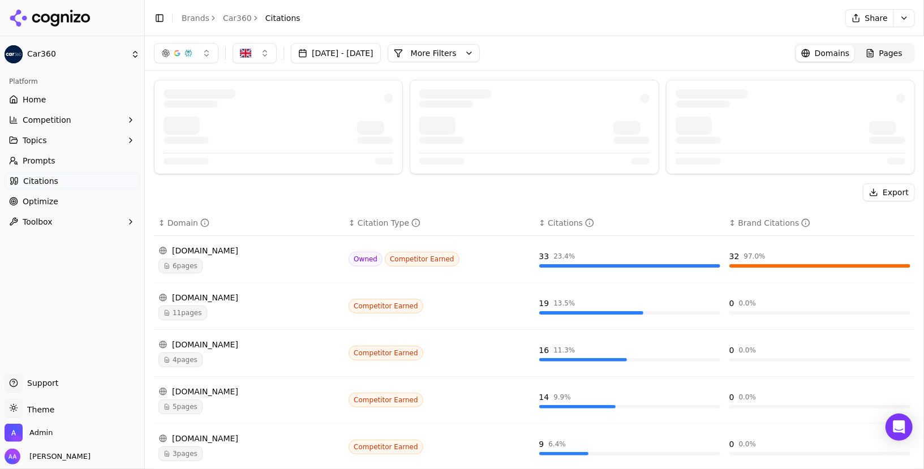
click at [480, 58] on button "More Filters" at bounding box center [434, 53] width 92 height 18
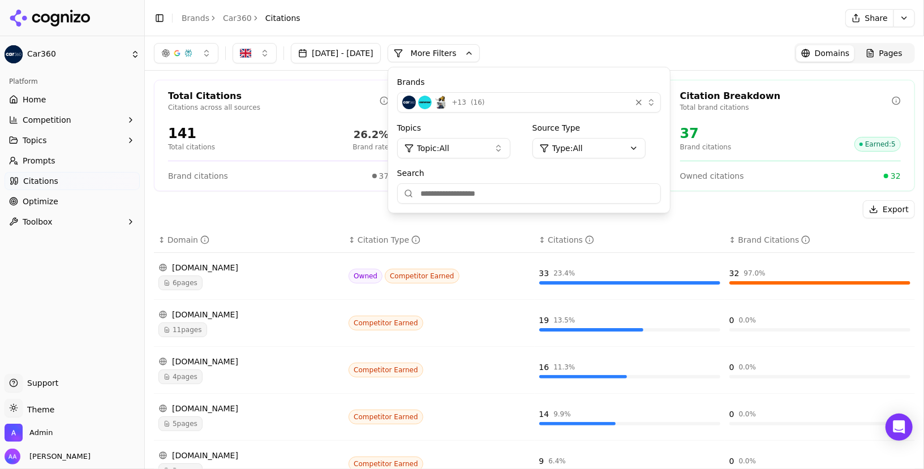
click at [581, 107] on div "+ 13 ( 16 )" at bounding box center [514, 103] width 224 height 14
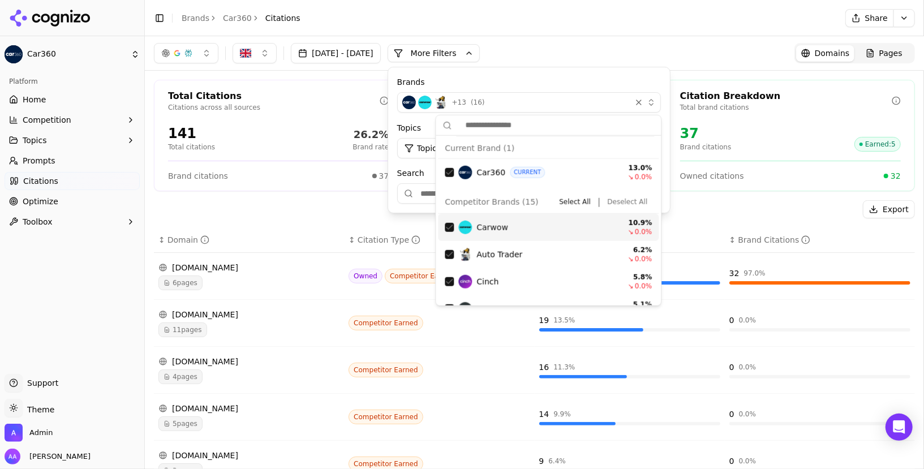
click at [625, 203] on button "Deselect All" at bounding box center [627, 202] width 49 height 14
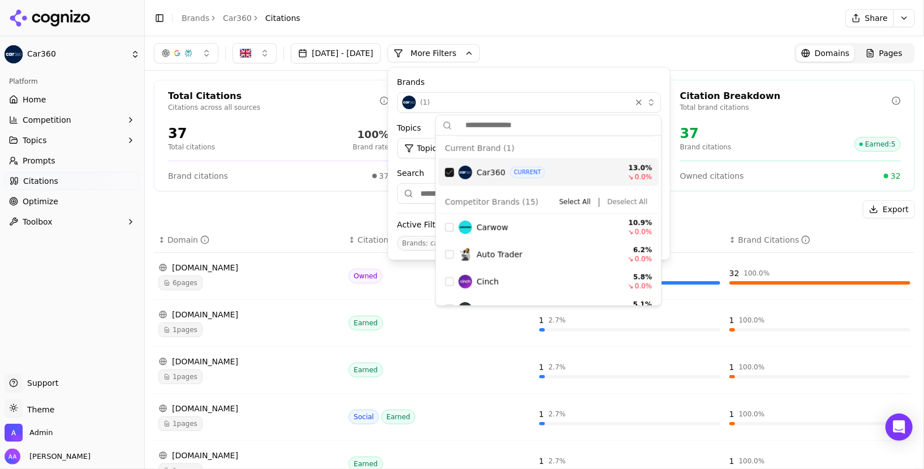
click at [446, 170] on div "Suggestions" at bounding box center [449, 172] width 9 height 9
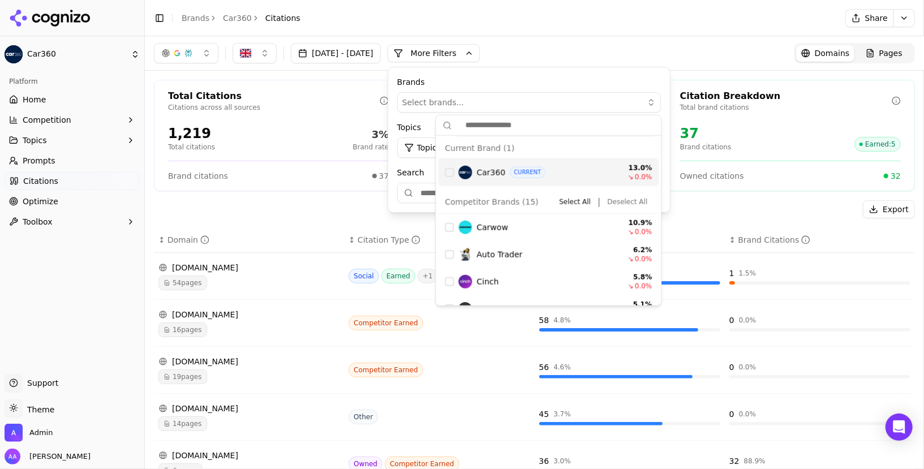
click at [211, 310] on div "autotrader.co.uk" at bounding box center [248, 314] width 181 height 11
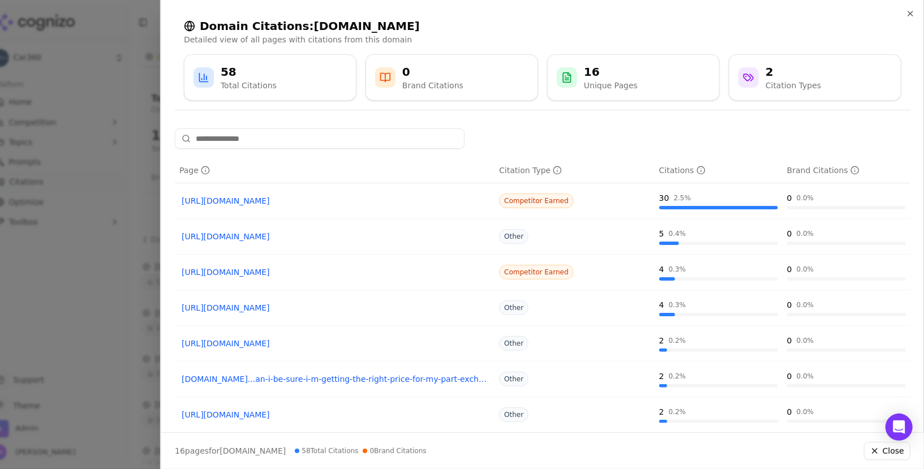
scroll to position [149, 0]
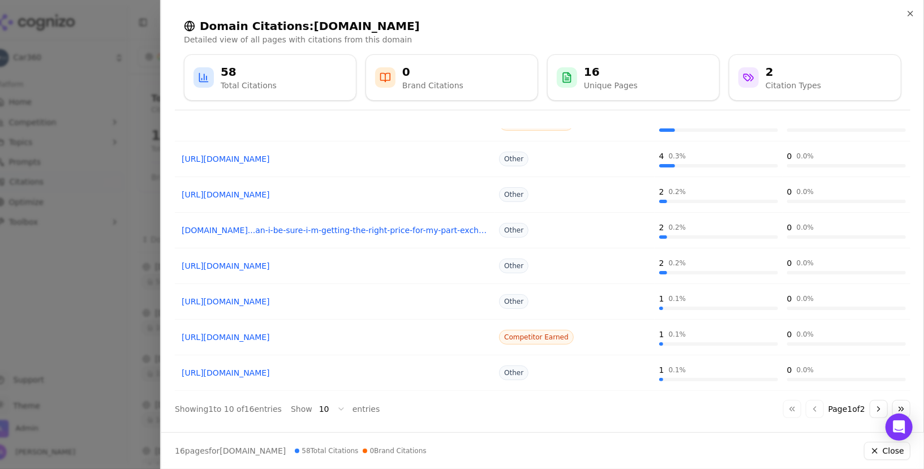
click at [93, 367] on div at bounding box center [462, 234] width 924 height 469
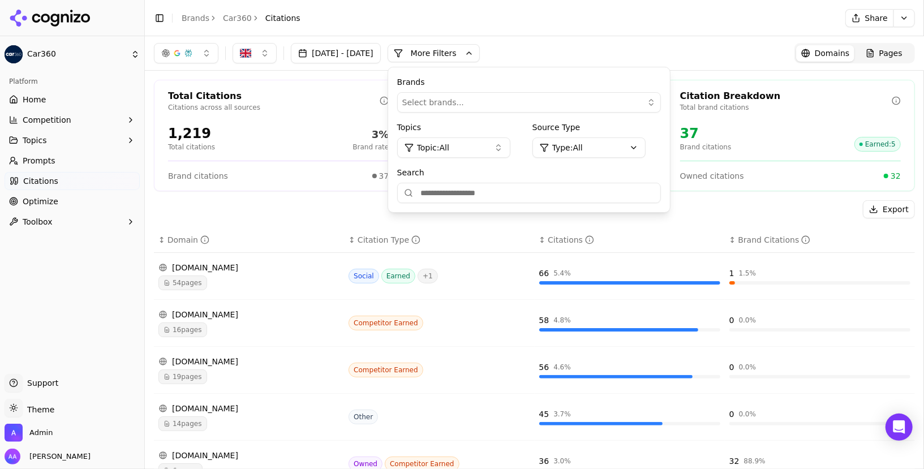
click at [197, 376] on span "19 pages" at bounding box center [182, 377] width 49 height 15
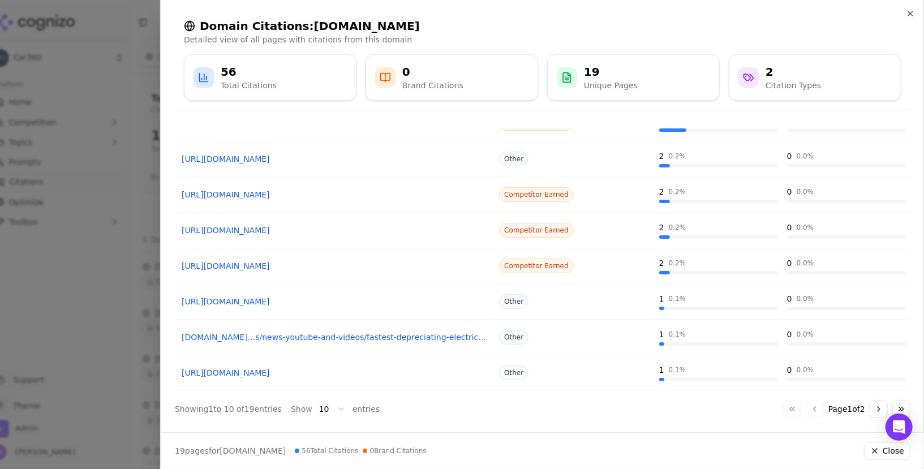
click at [45, 367] on div at bounding box center [462, 234] width 924 height 469
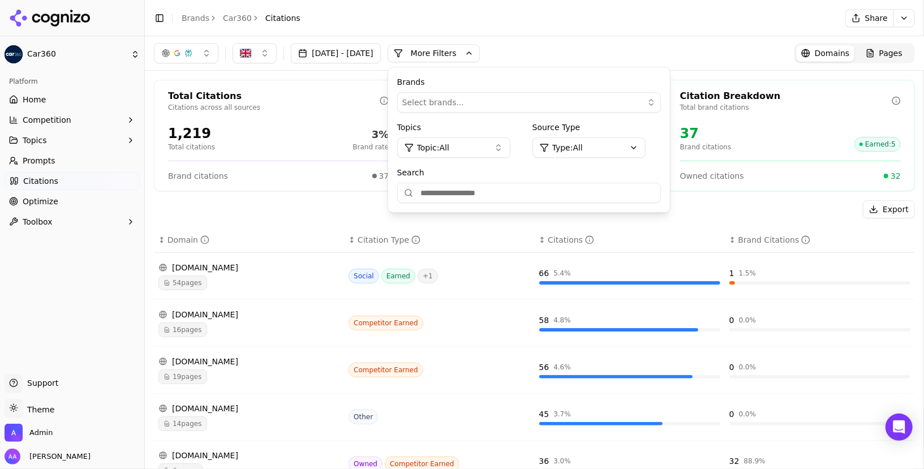
click at [643, 138] on html "Car360 Platform Home Competition Topics Prompts Citations Optimize Toolbox Supp…" at bounding box center [462, 234] width 924 height 469
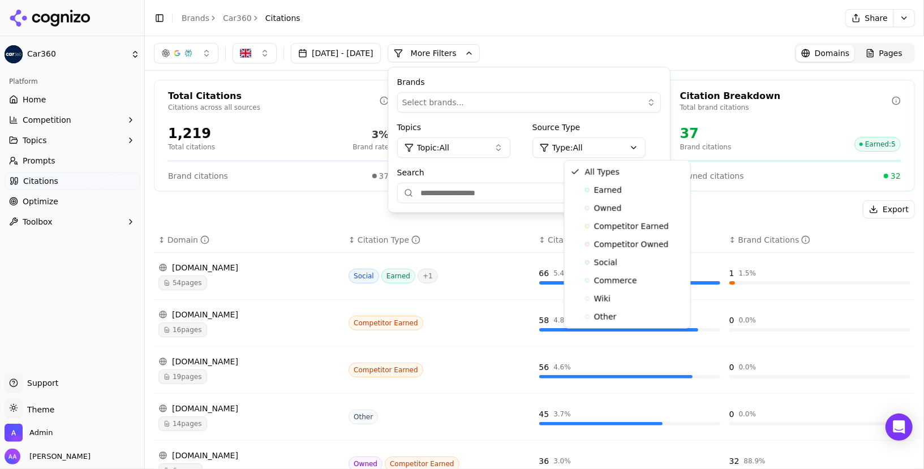
click at [488, 152] on html "Car360 Platform Home Competition Topics Prompts Citations Optimize Toolbox Supp…" at bounding box center [462, 234] width 924 height 469
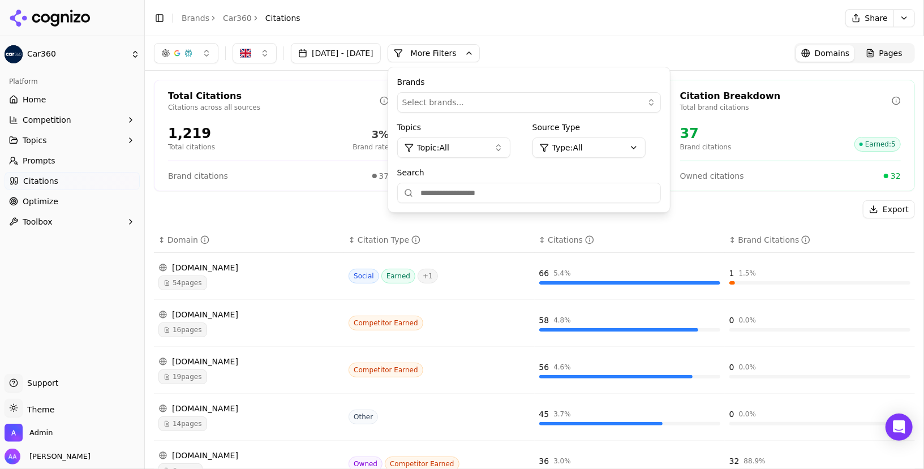
click at [504, 152] on button "Topic: All" at bounding box center [453, 148] width 113 height 20
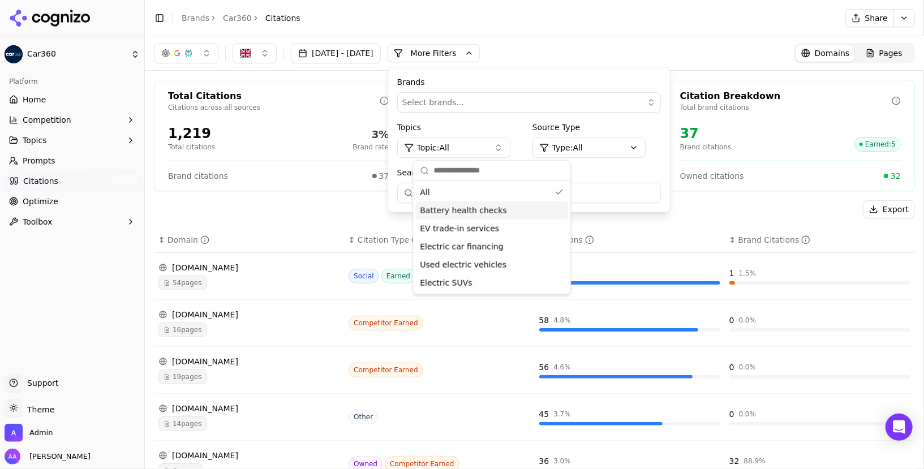
click at [489, 213] on span "Battery health checks" at bounding box center [463, 210] width 87 height 11
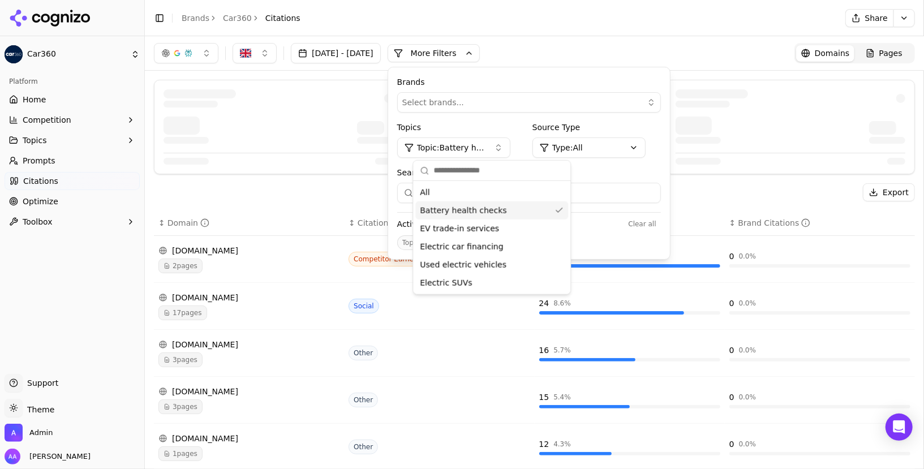
click at [626, 34] on header "Toggle Sidebar Brands Car360 Citations Share" at bounding box center [534, 18] width 779 height 36
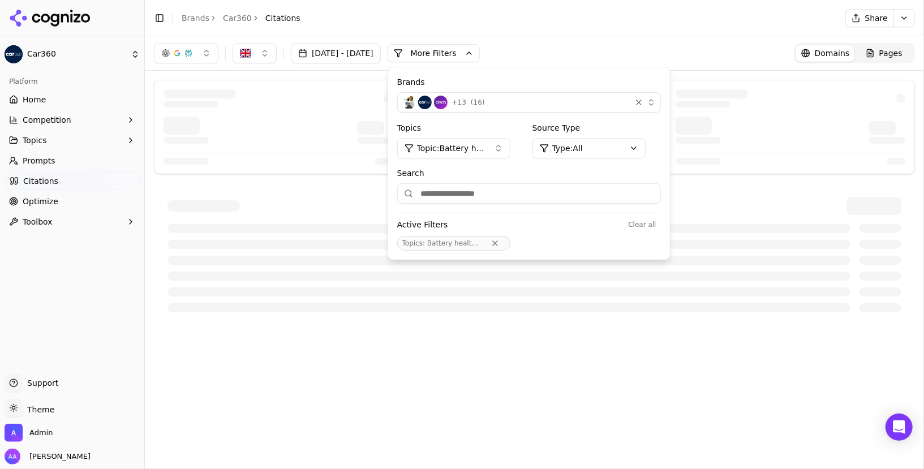
click at [618, 36] on div "Jul 22, 2025 - Aug 21, 2025 More More Filters Brands + 13 ( 16 ) Topics Topic: …" at bounding box center [534, 53] width 779 height 34
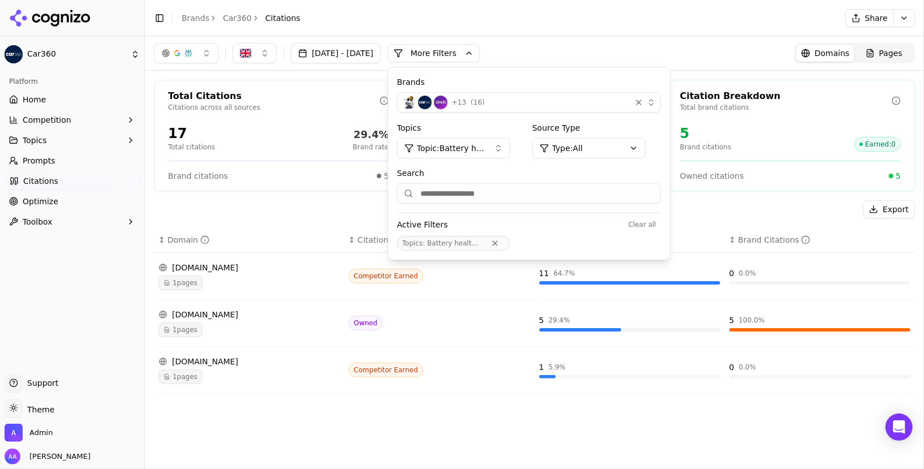
click at [618, 36] on div "Jul 22, 2025 - Aug 21, 2025 More More Filters Brands + 13 ( 16 ) Topics Topic: …" at bounding box center [534, 53] width 779 height 34
click at [194, 327] on span "1 pages" at bounding box center [180, 330] width 44 height 15
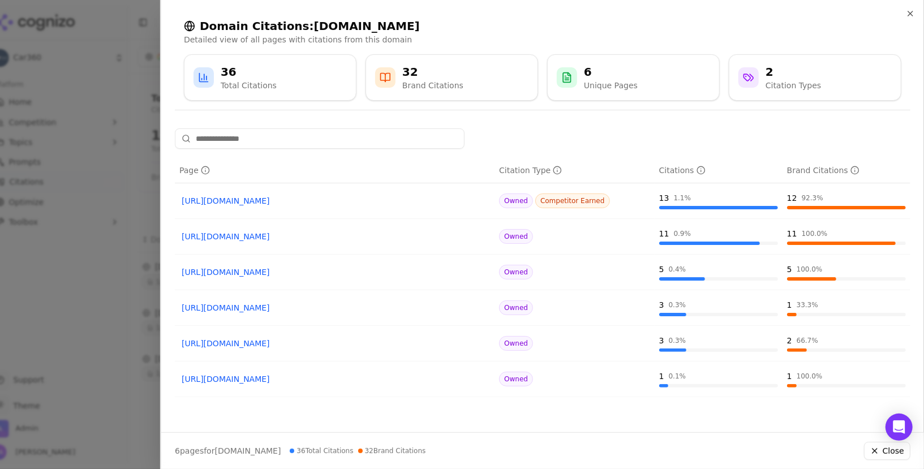
click at [110, 372] on div at bounding box center [462, 234] width 924 height 469
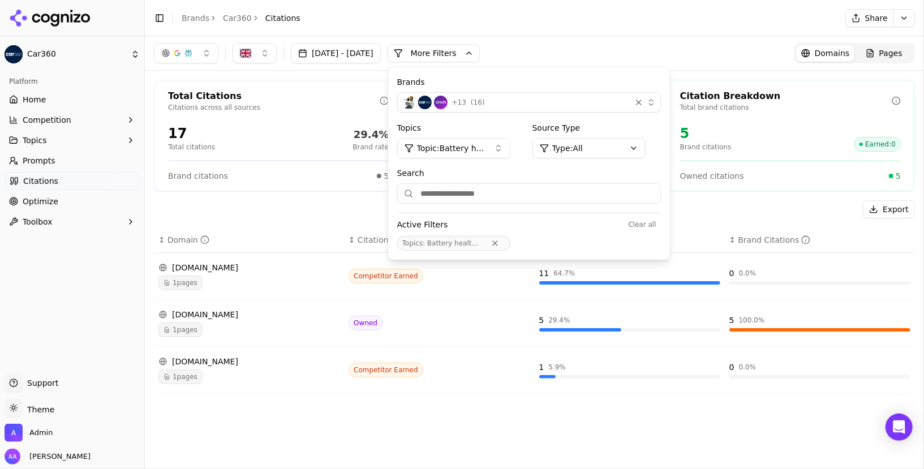
click at [480, 51] on button "More Filters" at bounding box center [434, 53] width 92 height 18
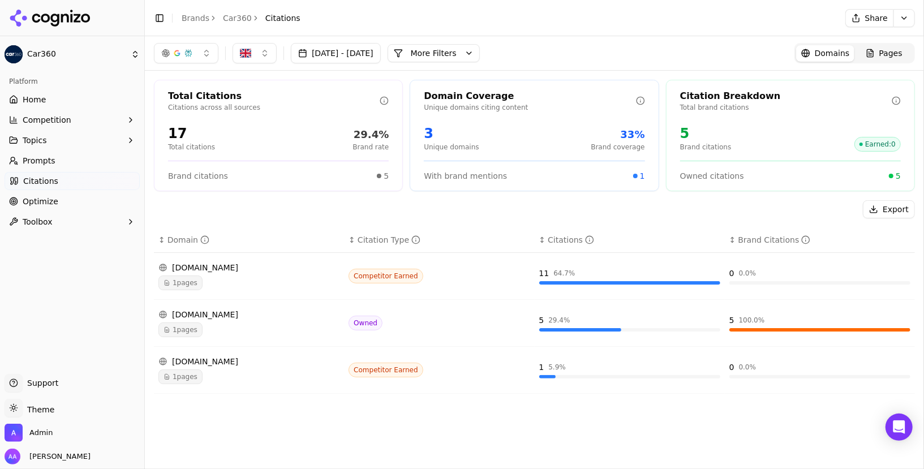
click at [480, 51] on button "More Filters" at bounding box center [434, 53] width 92 height 18
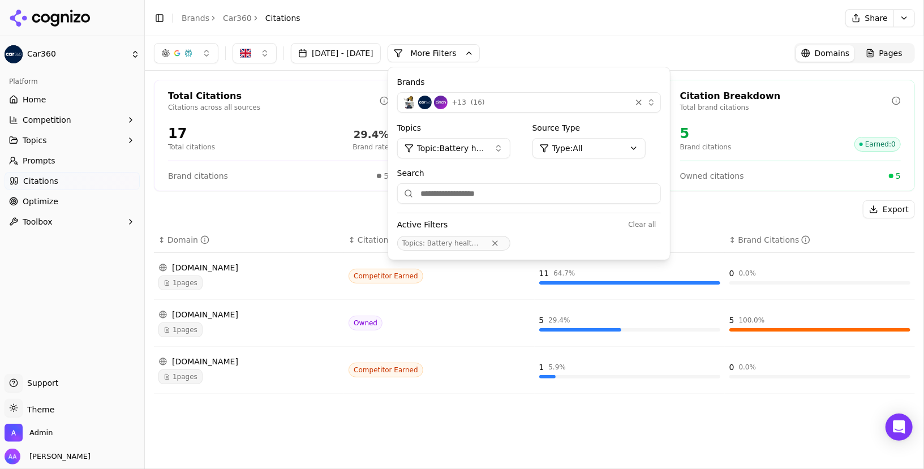
click at [485, 144] on span "Topic: Battery health checks" at bounding box center [451, 148] width 68 height 11
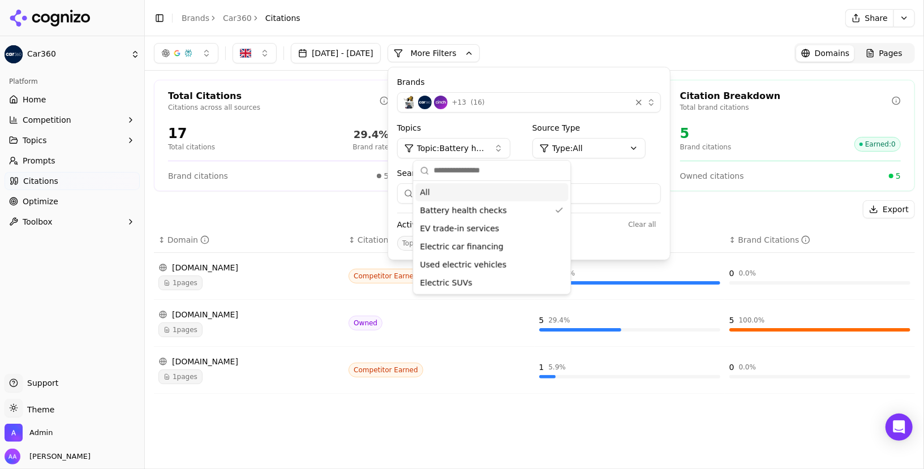
click at [472, 195] on div "All" at bounding box center [491, 192] width 153 height 18
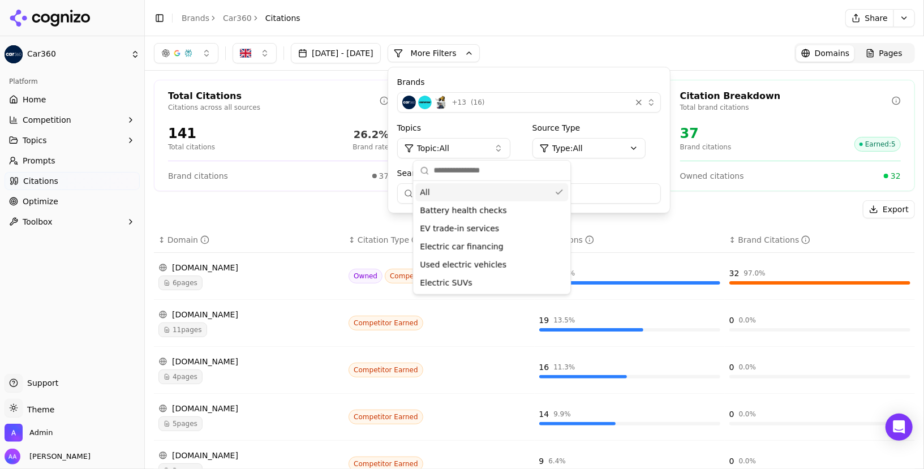
click at [624, 30] on header "Toggle Sidebar Brands Car360 Citations Share" at bounding box center [534, 18] width 779 height 36
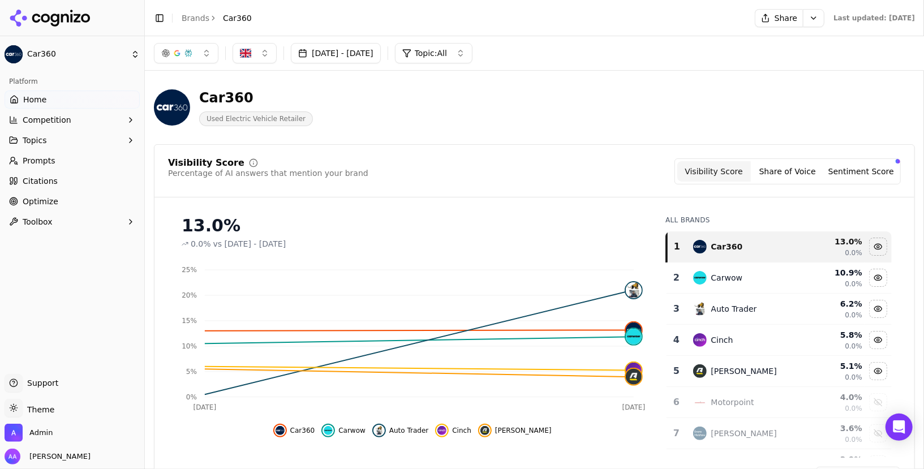
click at [191, 14] on link "Brands" at bounding box center [196, 18] width 28 height 9
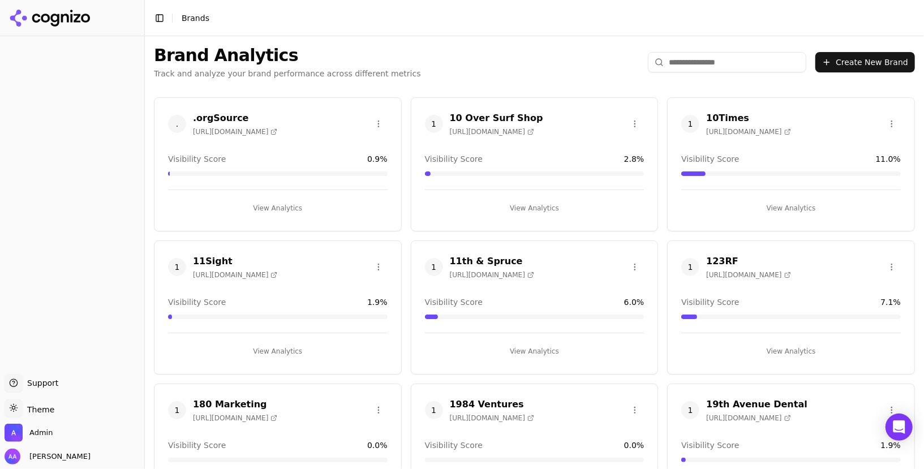
click at [732, 63] on html "Support Support Toggle theme Theme Admin Alp Aysan Toggle Sidebar Brands Brand …" at bounding box center [462, 234] width 924 height 469
click at [706, 58] on input "search" at bounding box center [727, 62] width 158 height 20
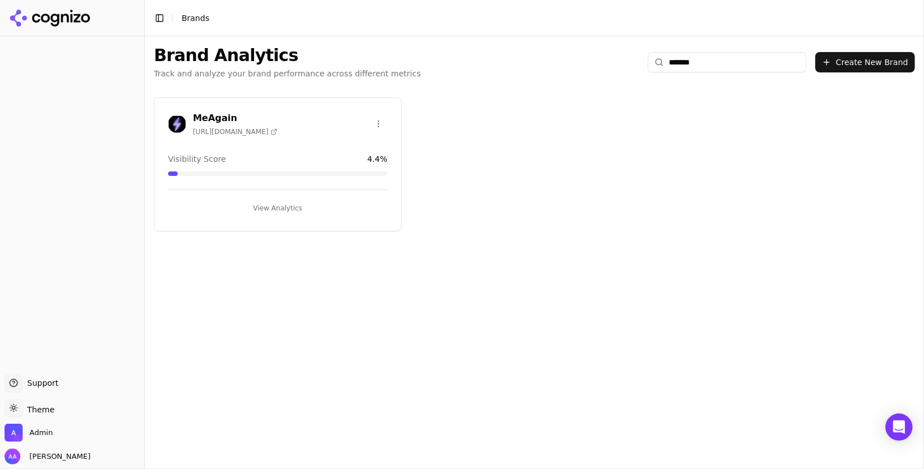
type input "*******"
click at [175, 127] on img at bounding box center [177, 124] width 18 height 18
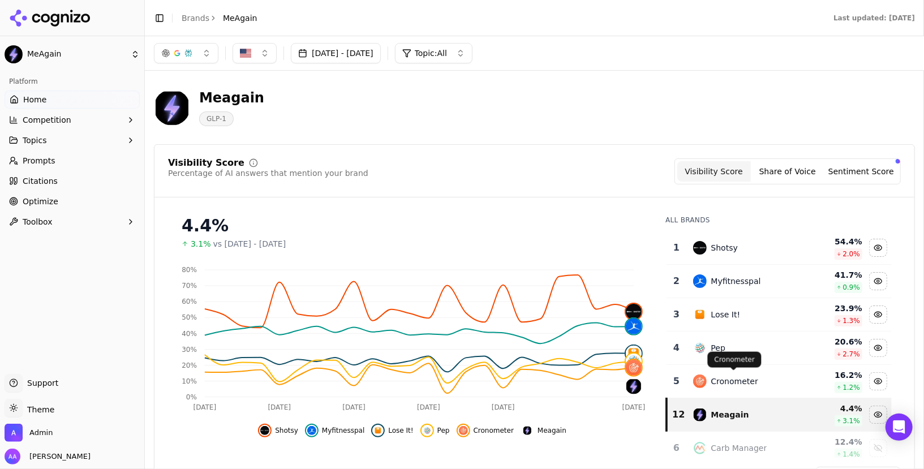
click at [714, 376] on div "Cronometer" at bounding box center [734, 381] width 47 height 11
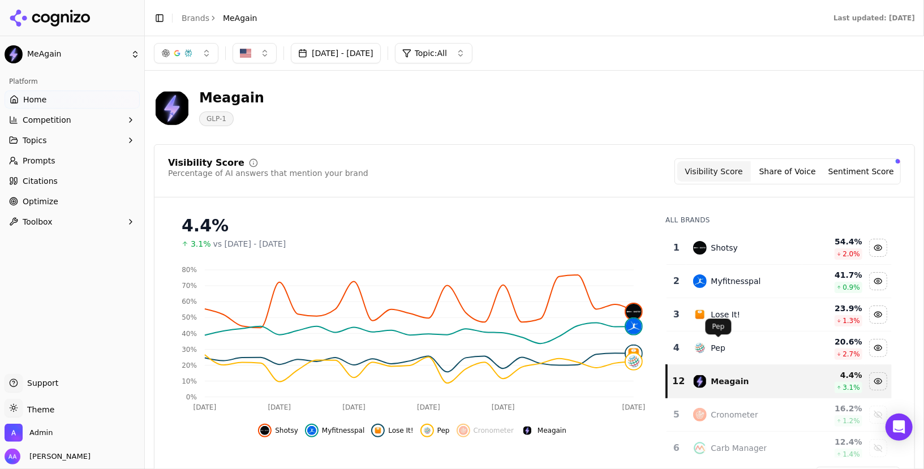
click at [715, 342] on div "Pep" at bounding box center [718, 347] width 14 height 11
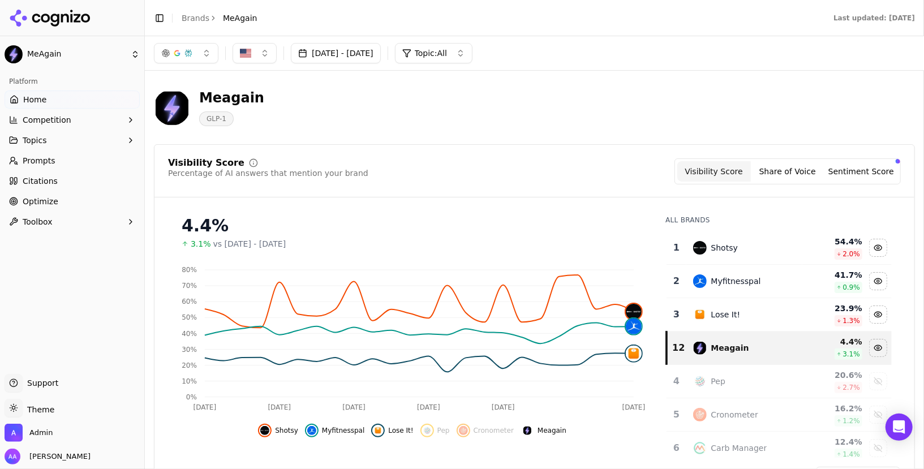
click at [722, 316] on div "Lose It!" at bounding box center [725, 314] width 29 height 11
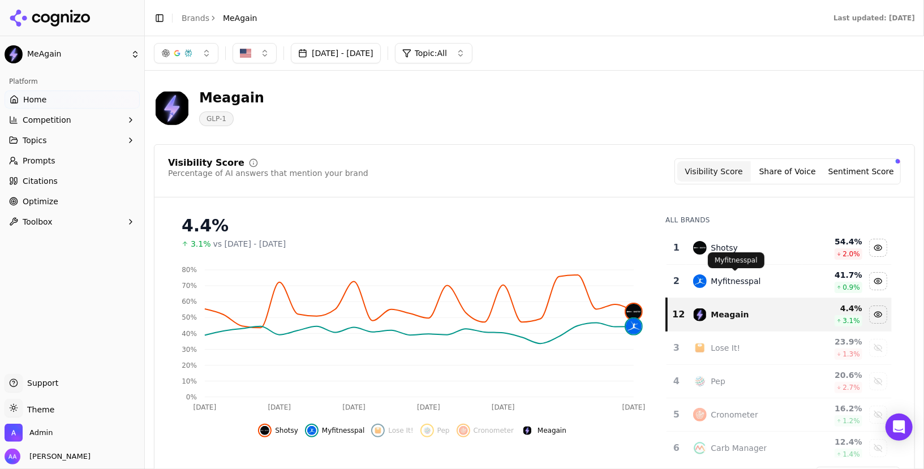
click at [728, 278] on div "Myfitnesspal" at bounding box center [736, 281] width 50 height 11
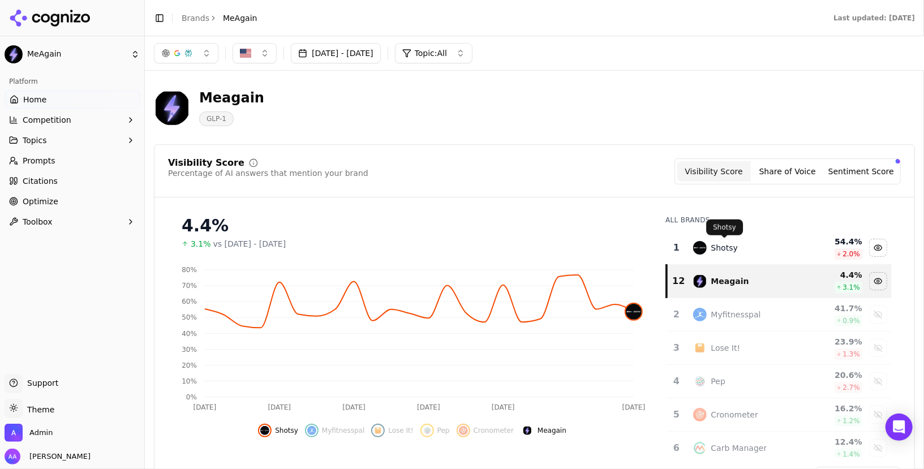
click at [722, 248] on div "Shotsy" at bounding box center [724, 247] width 27 height 11
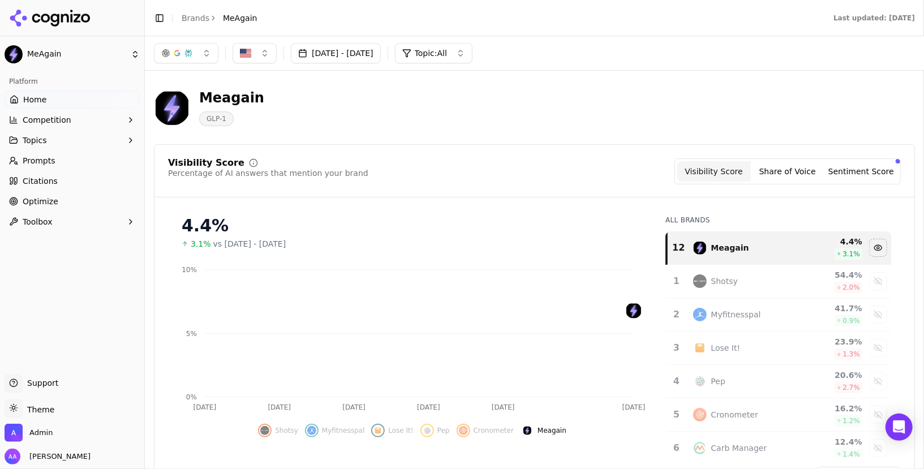
click at [724, 278] on body "MeAgain Platform Home Competition Topics Prompts Citations Optimize Toolbox Sup…" at bounding box center [462, 234] width 924 height 469
click at [751, 277] on div "Shotsy" at bounding box center [744, 281] width 103 height 14
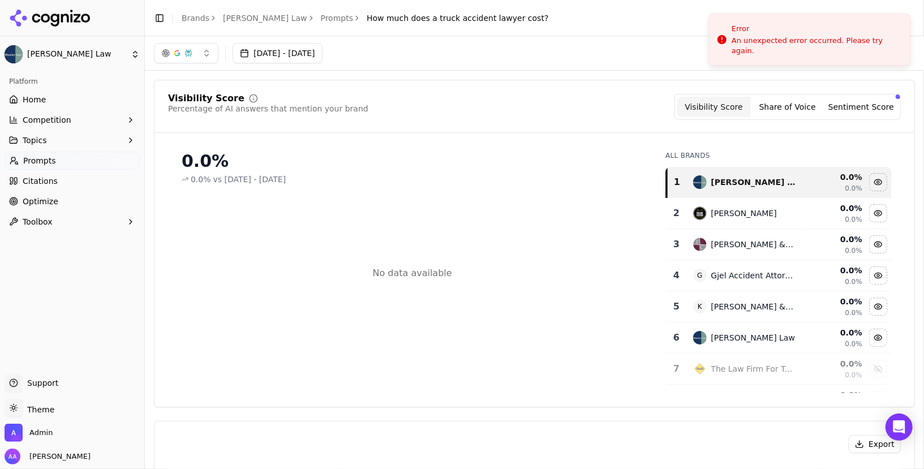
click at [250, 17] on link "[PERSON_NAME] Law" at bounding box center [265, 17] width 84 height 11
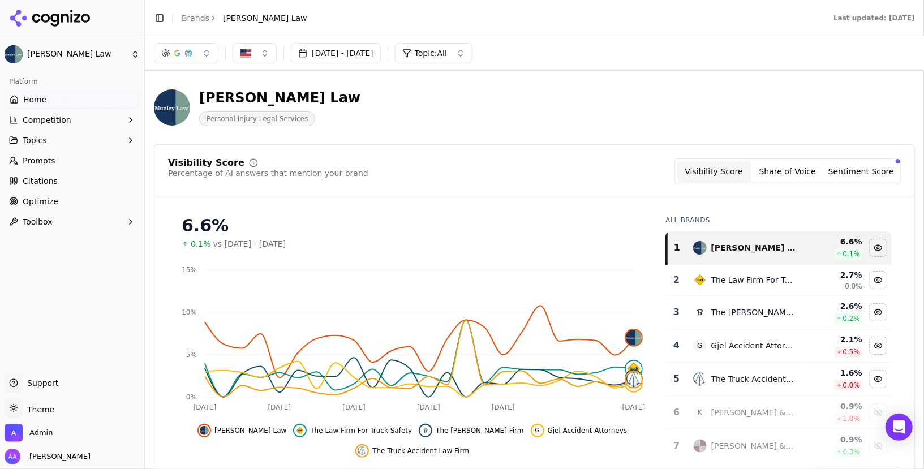
click at [197, 23] on li "Brands" at bounding box center [196, 17] width 28 height 11
click at [197, 18] on link "Brands" at bounding box center [196, 18] width 28 height 9
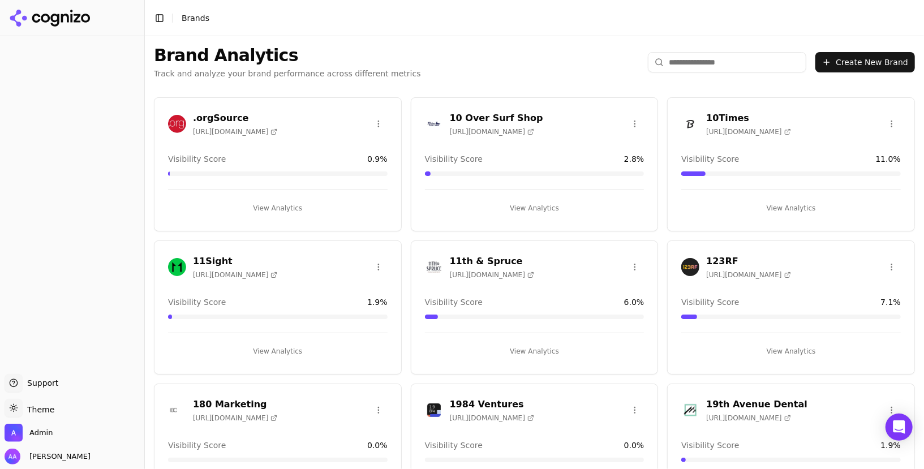
click at [715, 51] on div "Brand Analytics Track and analyze your brand performance across different metri…" at bounding box center [534, 62] width 779 height 52
click at [715, 67] on input "search" at bounding box center [727, 62] width 158 height 20
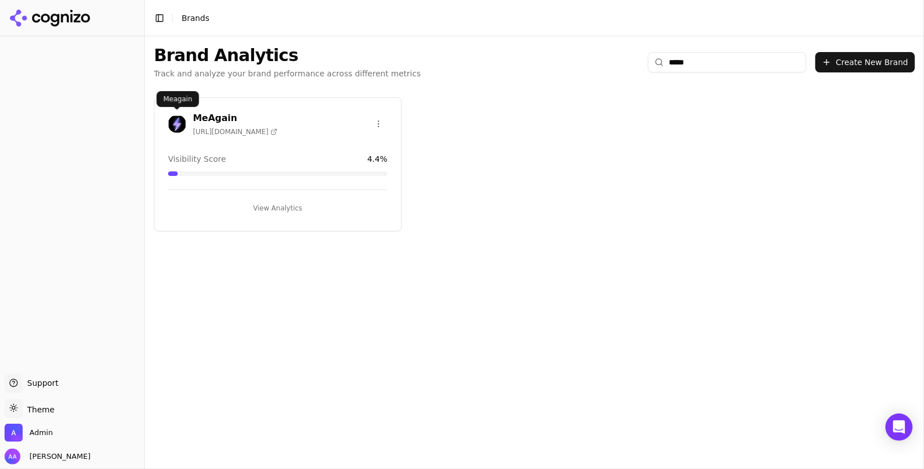
type input "*****"
click at [168, 128] on div at bounding box center [177, 124] width 18 height 18
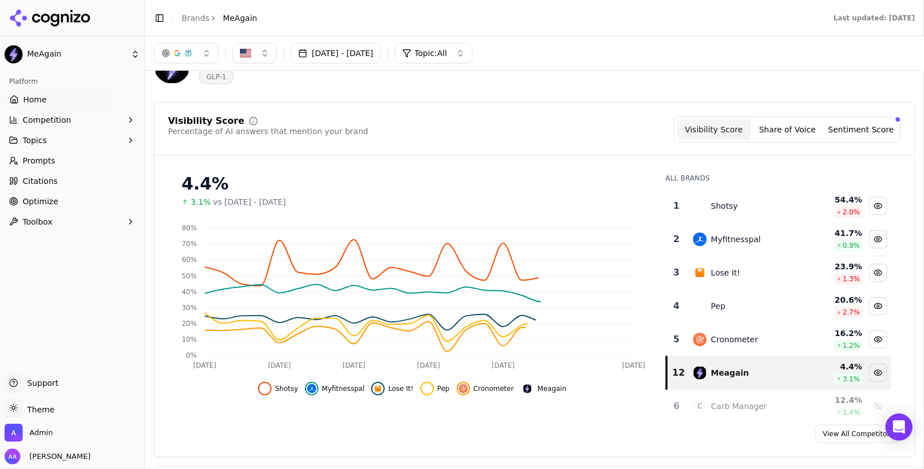
scroll to position [54, 0]
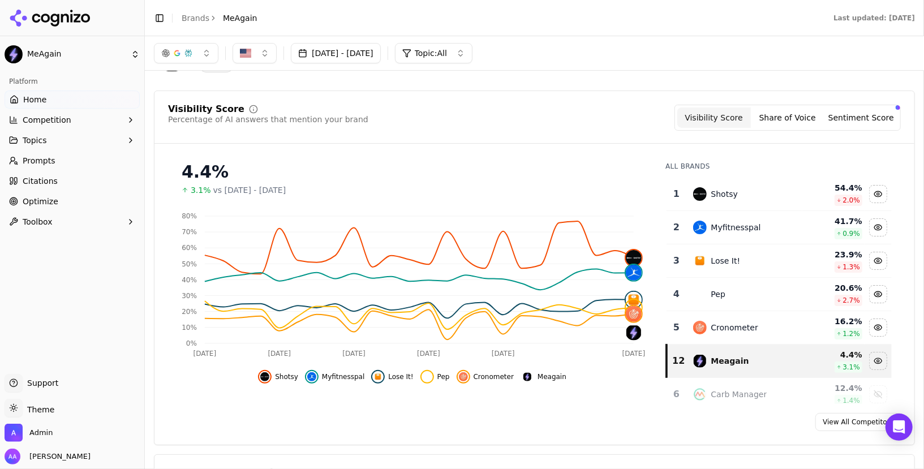
click at [746, 187] on div "Shotsy" at bounding box center [744, 194] width 103 height 14
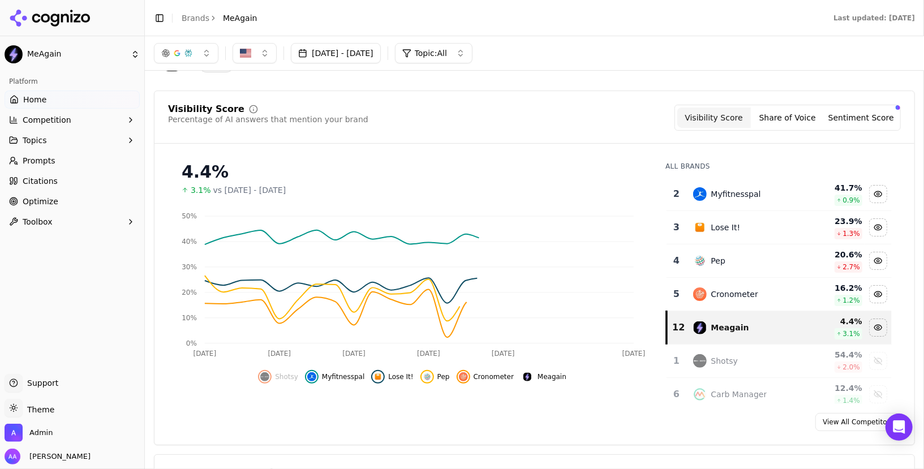
click at [749, 196] on div "Myfitnesspal" at bounding box center [736, 193] width 50 height 11
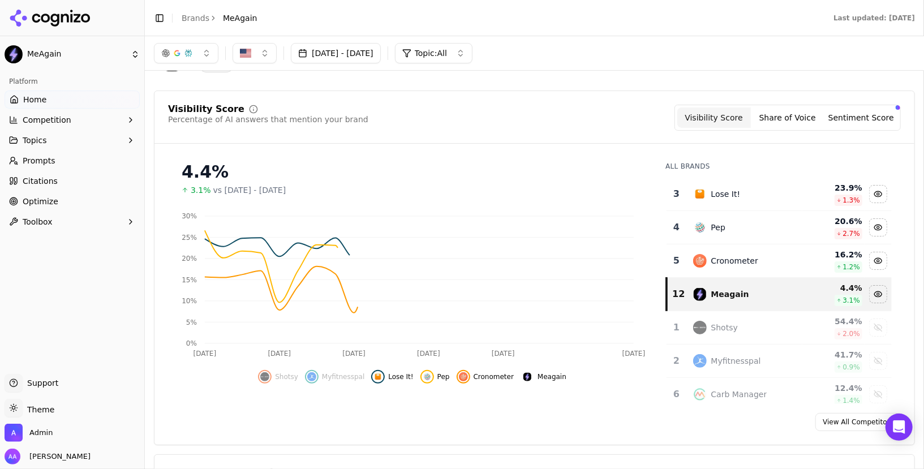
click at [743, 203] on td "Lose It!" at bounding box center [744, 194] width 117 height 33
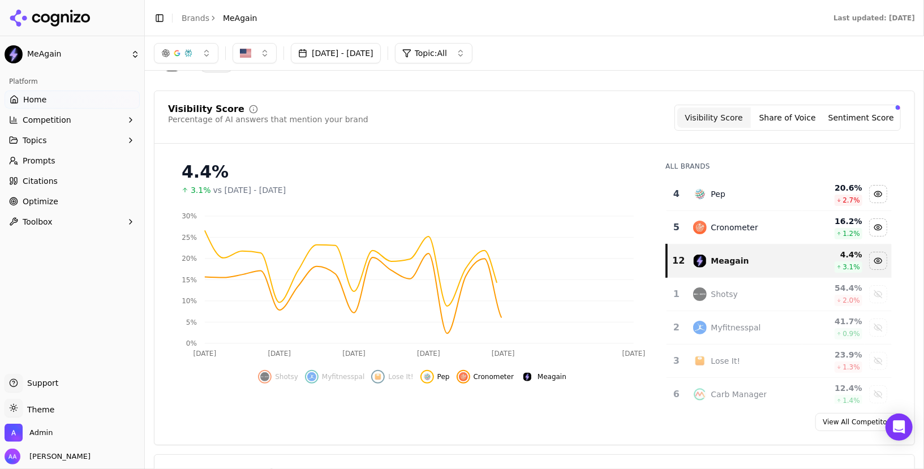
click at [741, 200] on td "Pep" at bounding box center [744, 194] width 117 height 33
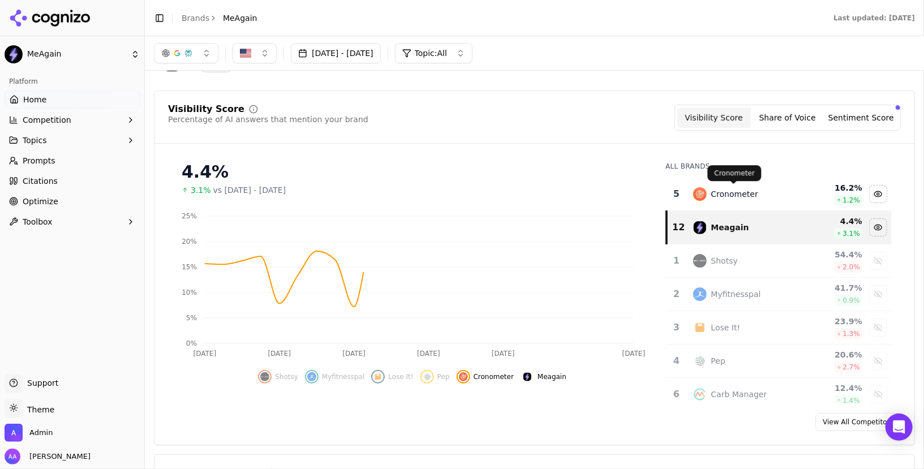
click at [734, 195] on div "Cronometer" at bounding box center [734, 193] width 47 height 11
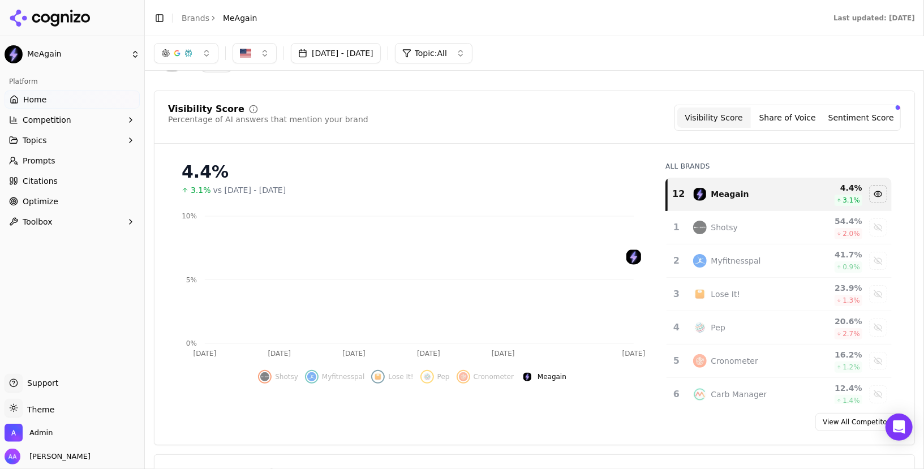
click at [737, 233] on td "Shotsy" at bounding box center [744, 227] width 117 height 33
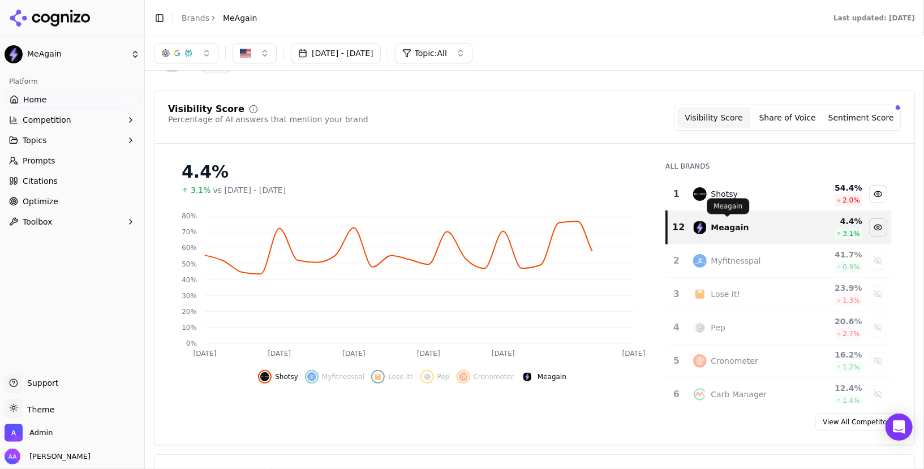
click at [741, 232] on div "Meagain" at bounding box center [744, 228] width 103 height 14
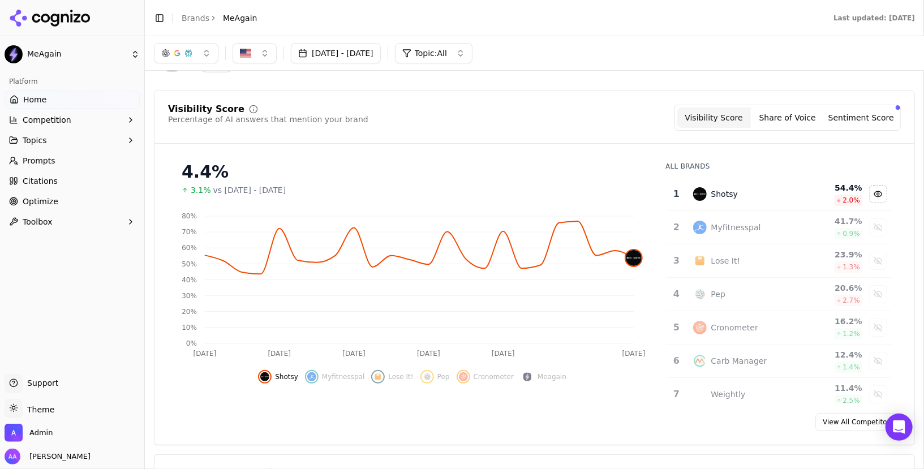
click at [729, 199] on div "Shotsy" at bounding box center [744, 194] width 103 height 14
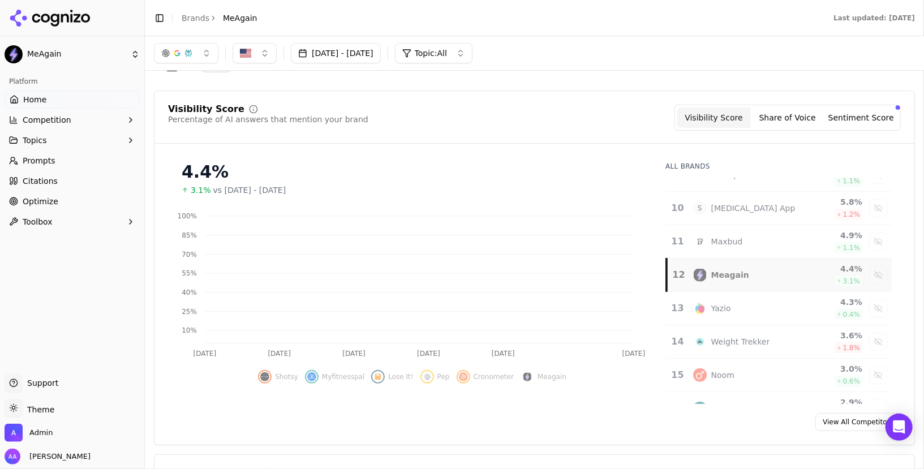
scroll to position [275, 0]
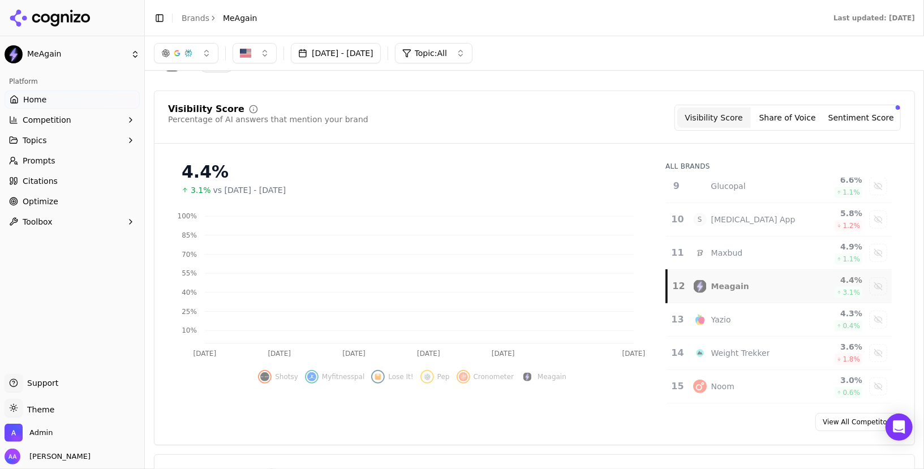
click at [748, 282] on div "Meagain" at bounding box center [744, 287] width 103 height 14
click at [46, 201] on span "Optimize" at bounding box center [41, 201] width 36 height 11
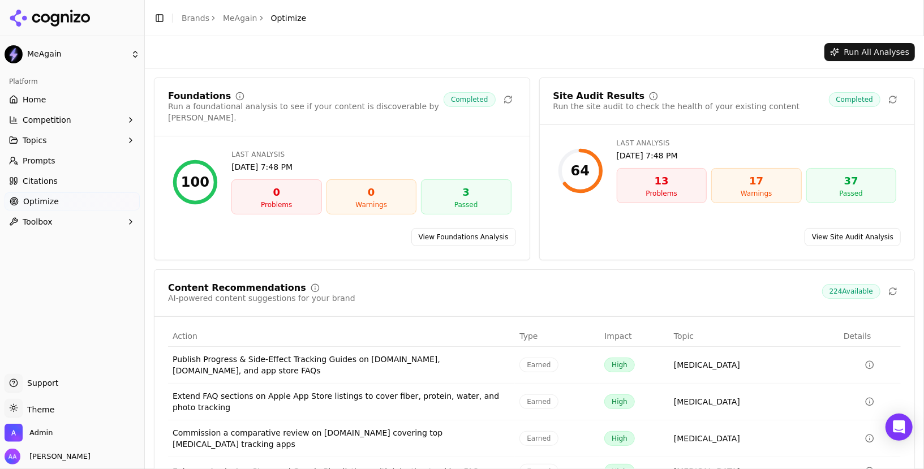
scroll to position [81, 0]
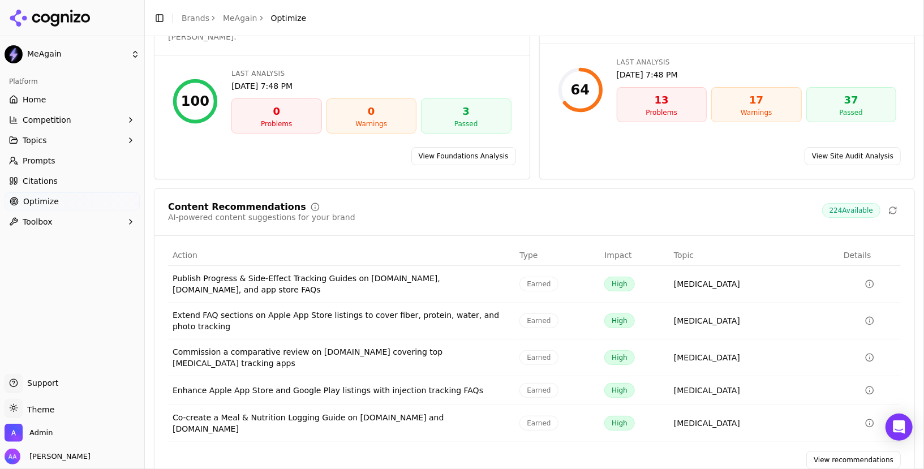
click at [854, 451] on link "View recommendations" at bounding box center [853, 460] width 94 height 18
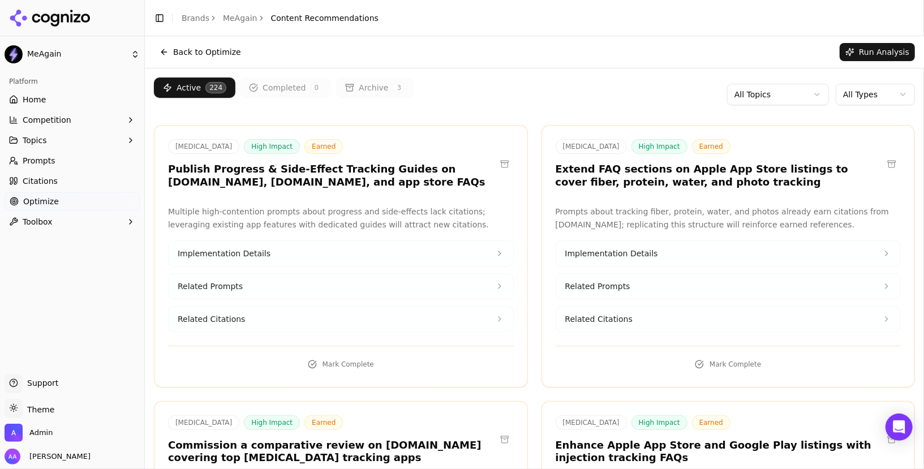
click at [269, 84] on button "Completed 0" at bounding box center [286, 88] width 92 height 20
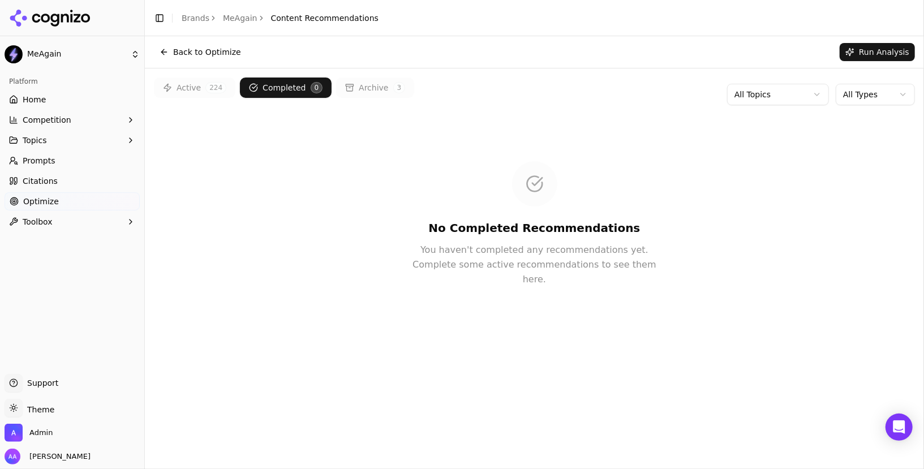
click at [169, 85] on icon at bounding box center [167, 87] width 9 height 9
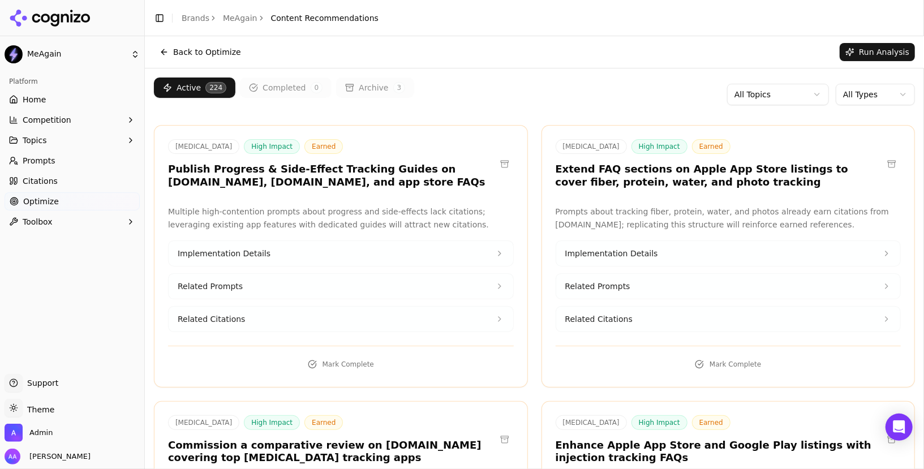
click at [374, 96] on button "Archive 3" at bounding box center [375, 88] width 78 height 20
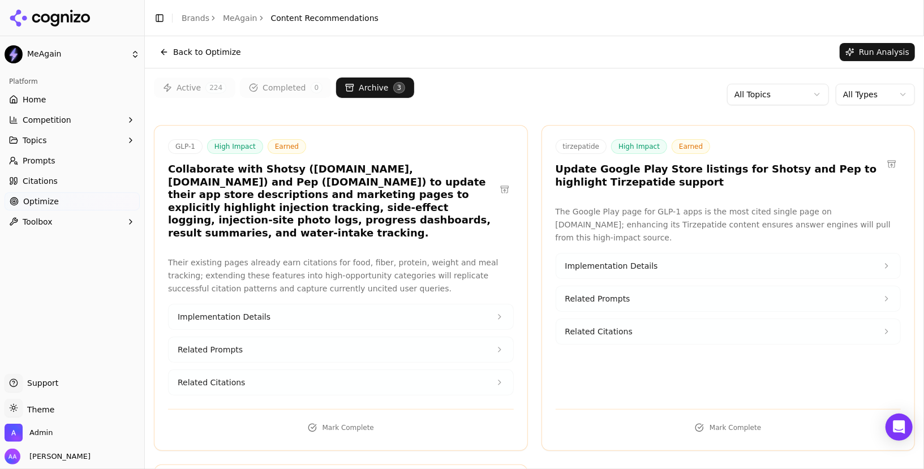
click at [195, 95] on button "Active 224" at bounding box center [194, 88] width 81 height 20
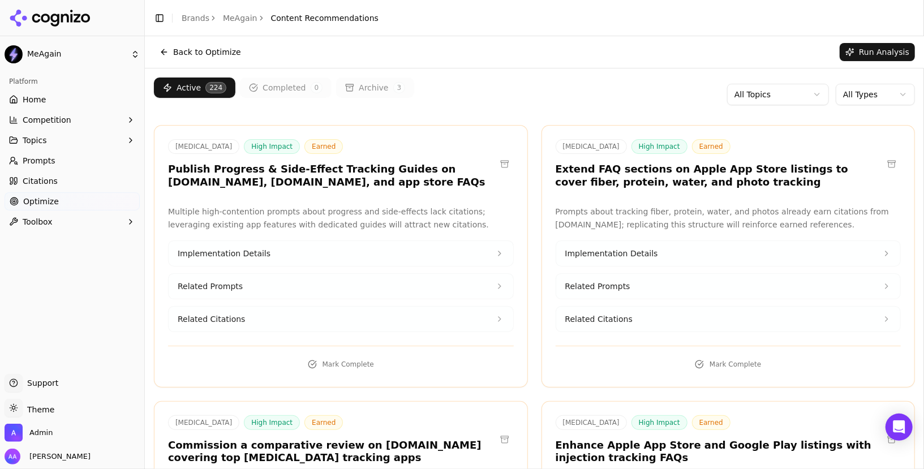
click at [91, 100] on link "Home" at bounding box center [72, 100] width 135 height 18
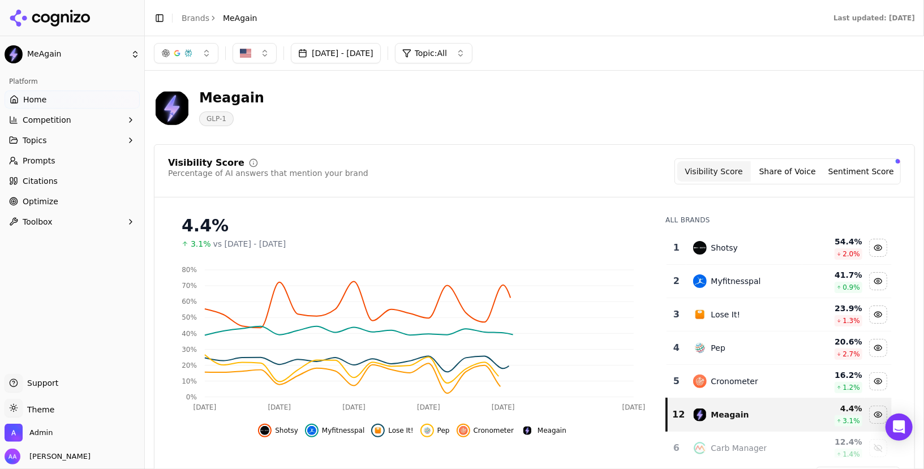
click at [59, 181] on link "Citations" at bounding box center [72, 181] width 135 height 18
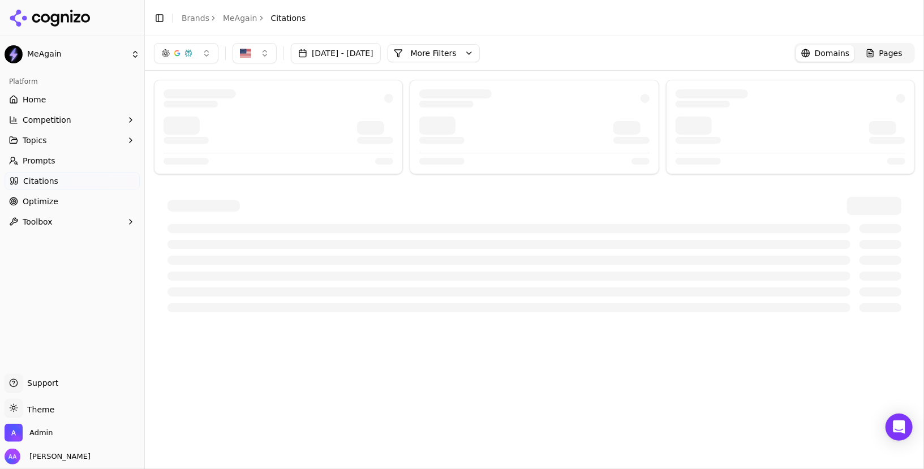
click at [39, 165] on span "Prompts" at bounding box center [39, 160] width 33 height 11
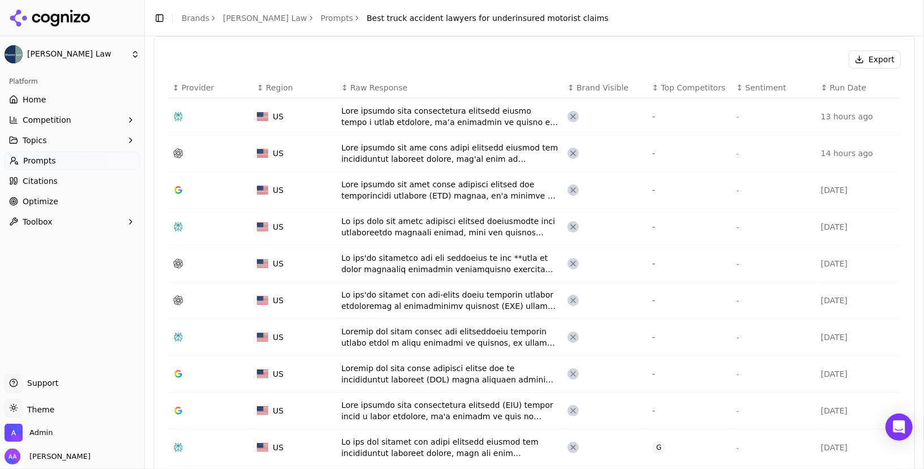
click at [403, 119] on div "Data table" at bounding box center [449, 116] width 217 height 23
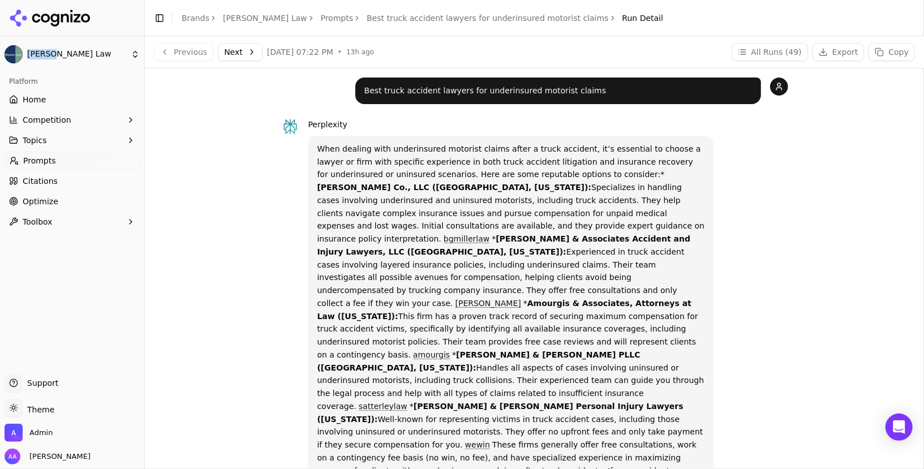
click at [513, 19] on link "Best truck accident lawyers for underinsured motorist claims" at bounding box center [488, 17] width 242 height 11
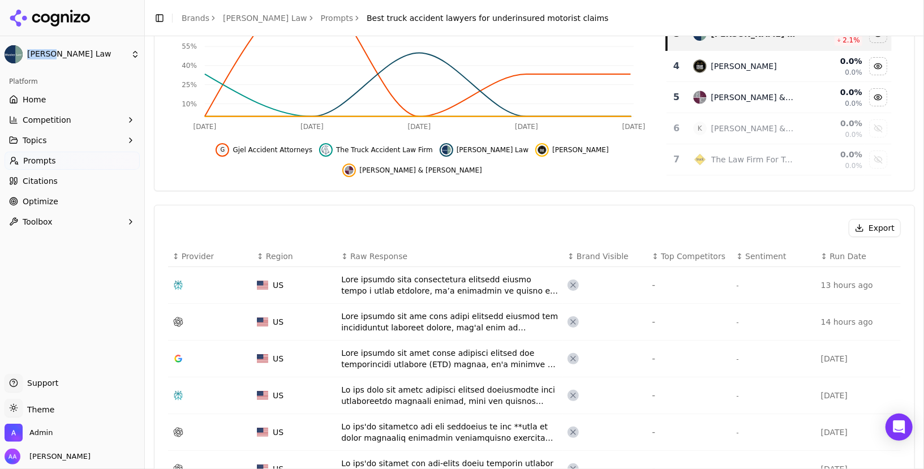
scroll to position [307, 0]
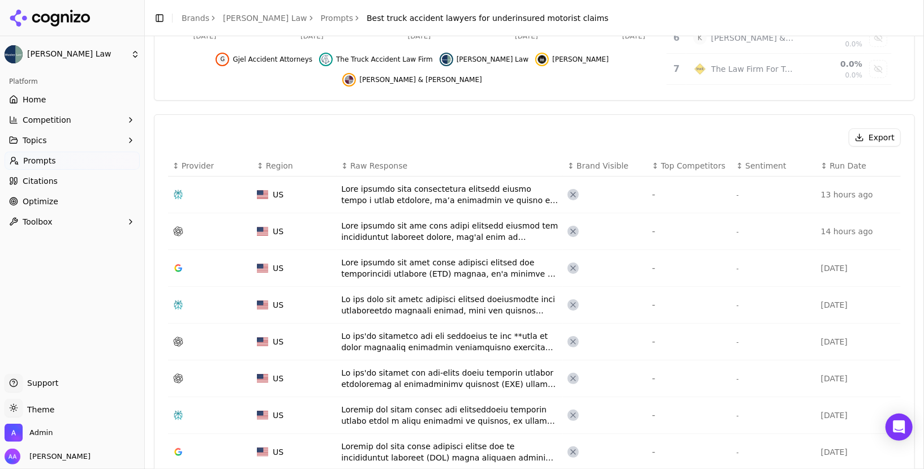
click at [461, 201] on div "Data table" at bounding box center [449, 194] width 217 height 23
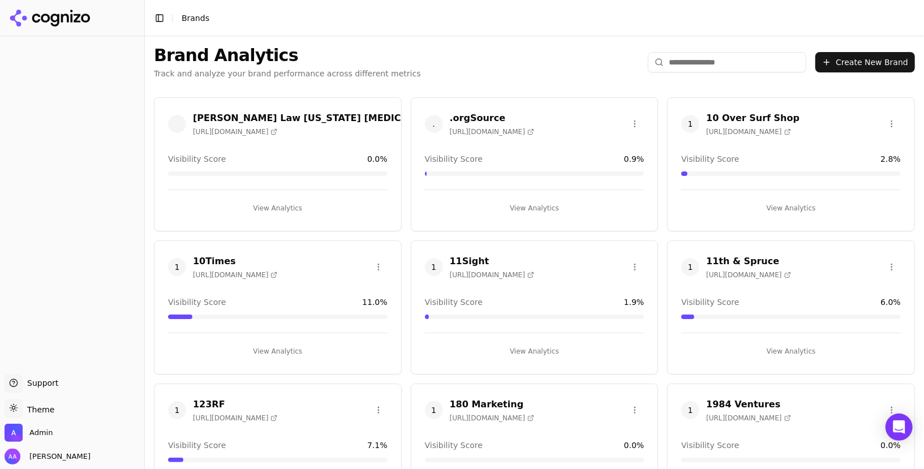
click at [372, 118] on html "Support Support Toggle theme Theme Admin [PERSON_NAME] Toggle Sidebar Brands Br…" at bounding box center [462, 234] width 924 height 469
click at [378, 120] on html "Support Support Toggle theme Theme Admin Alp Aysan Toggle Sidebar Brands Brand …" at bounding box center [462, 234] width 924 height 469
click at [360, 141] on div "Edit Brand" at bounding box center [351, 146] width 67 height 18
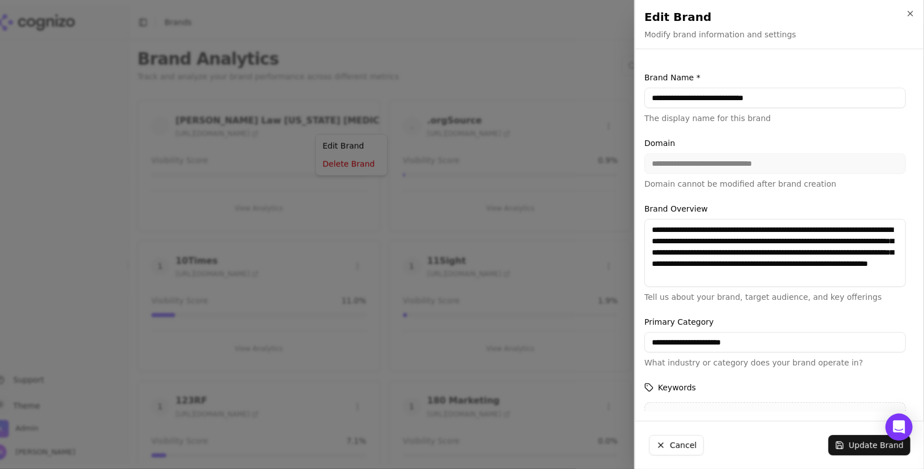
click at [657, 103] on body "Support Support Toggle theme Theme Admin Alp Aysan Toggle Sidebar Brands Brand …" at bounding box center [462, 234] width 924 height 469
click at [654, 97] on input "**********" at bounding box center [775, 98] width 261 height 20
type input "**********"
click at [864, 436] on button "Update Brand" at bounding box center [869, 445] width 82 height 20
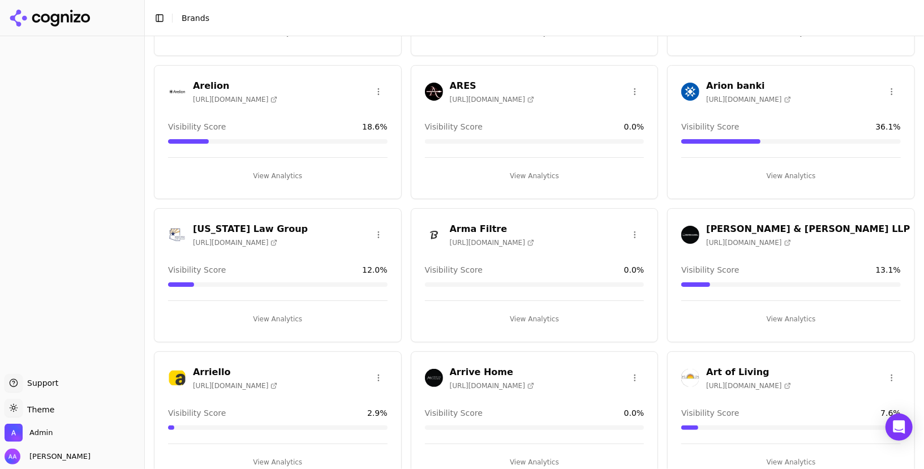
scroll to position [7381, 0]
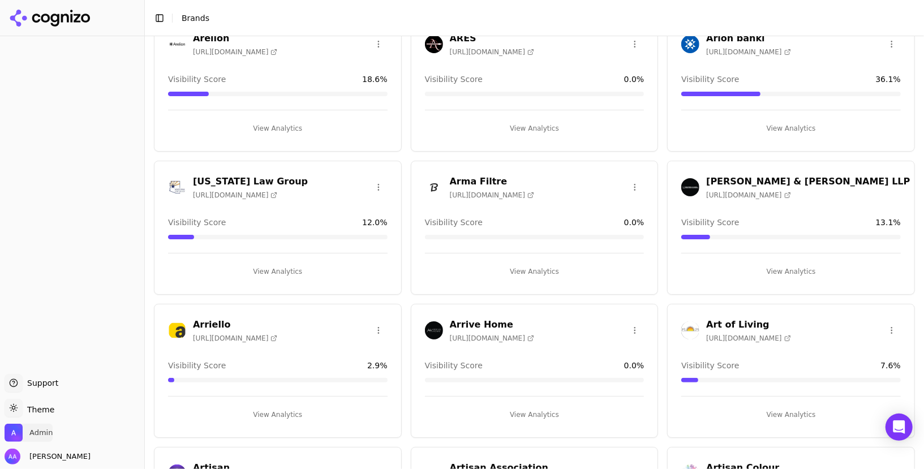
click at [42, 438] on span "Admin" at bounding box center [29, 433] width 48 height 18
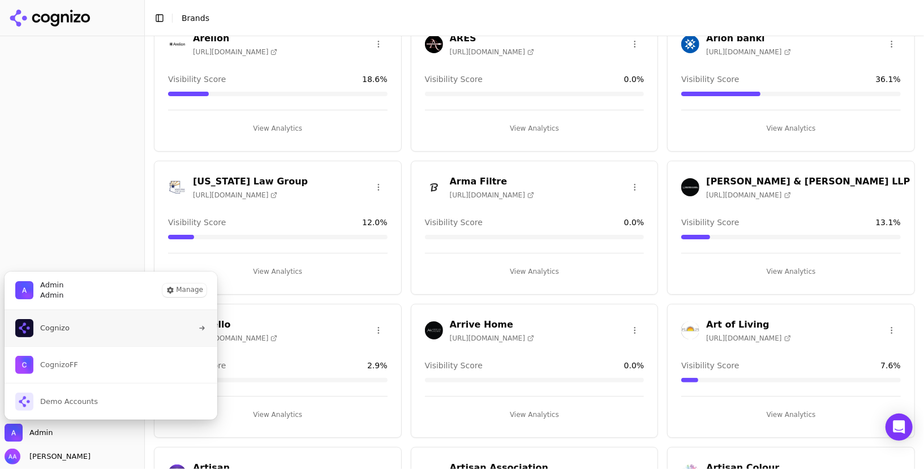
click at [74, 332] on button "Cognizo" at bounding box center [111, 328] width 214 height 36
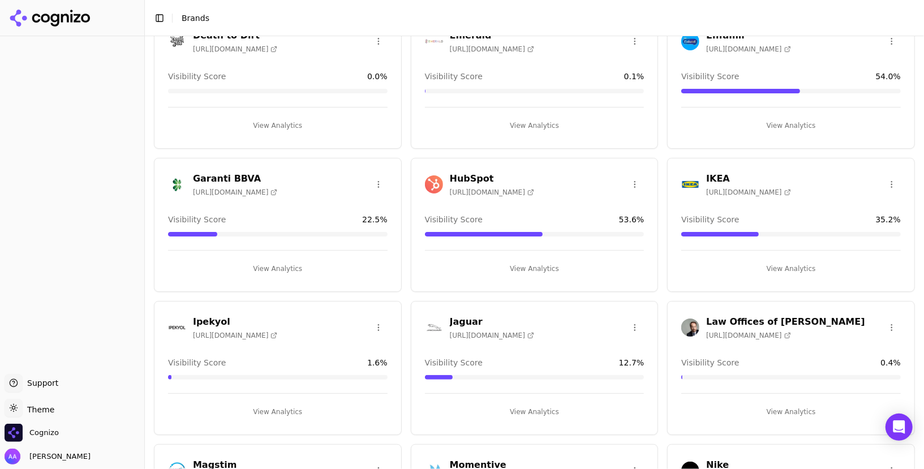
scroll to position [802, 0]
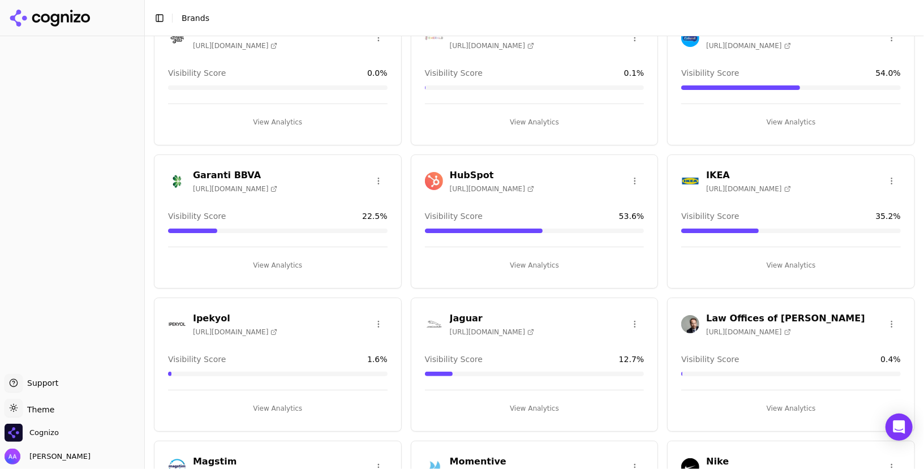
click at [381, 312] on html "Support Support Toggle theme Theme Cognizo Alp Aysan Toggle Sidebar Brands Bran…" at bounding box center [462, 234] width 924 height 469
click at [367, 356] on div "Delete Brand" at bounding box center [351, 359] width 67 height 18
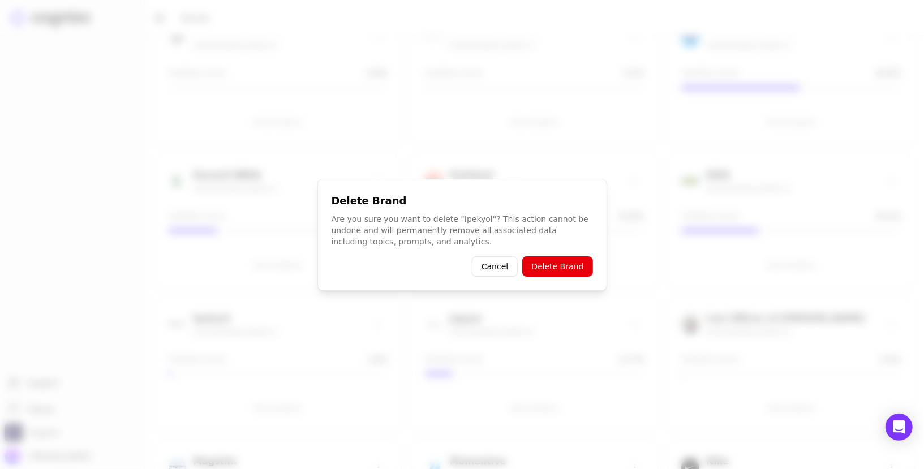
click at [567, 269] on button "Delete Brand" at bounding box center [557, 266] width 70 height 20
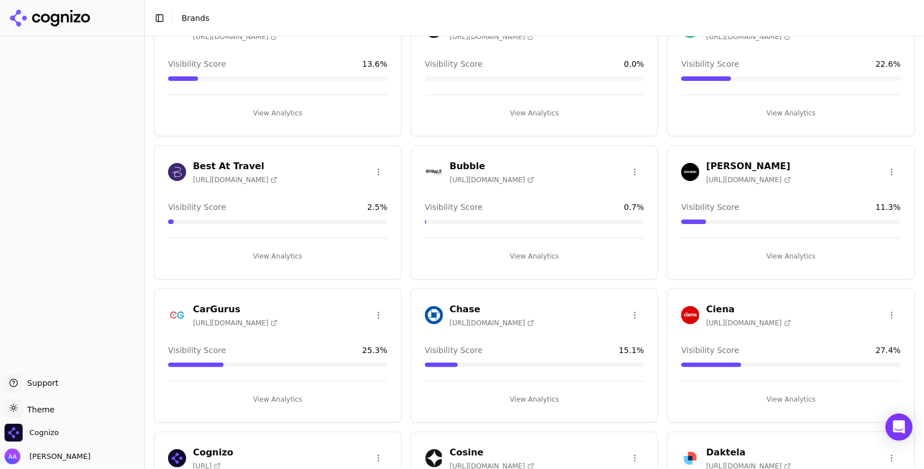
scroll to position [231, 0]
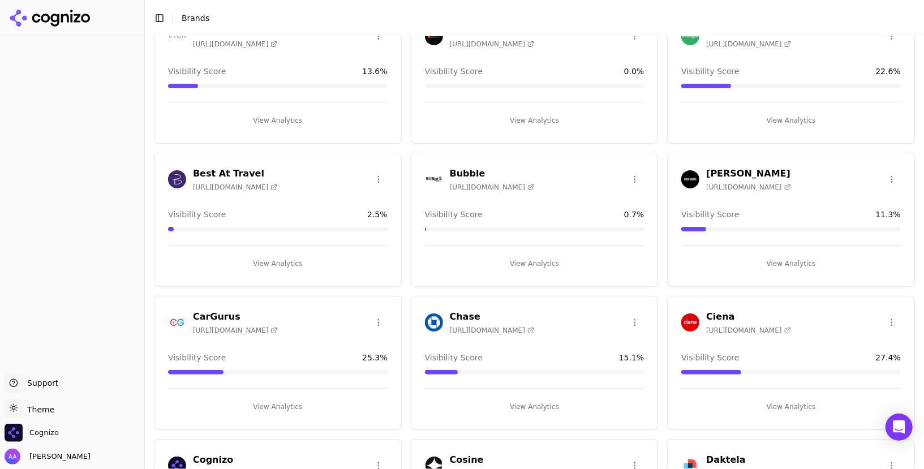
click at [891, 317] on html "Support Support Toggle theme Theme Cognizo Alp Aysan Toggle Sidebar Brands Bran…" at bounding box center [462, 234] width 924 height 469
click at [871, 361] on div "Delete Brand" at bounding box center [865, 360] width 67 height 18
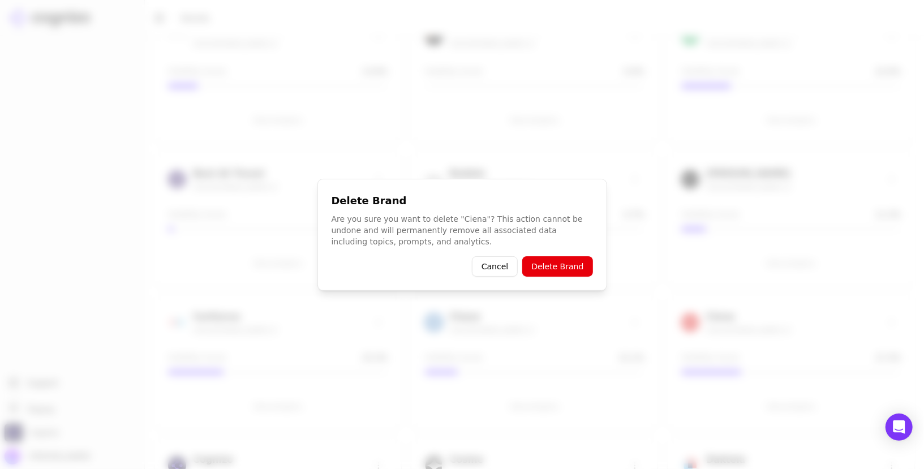
click at [567, 270] on button "Delete Brand" at bounding box center [557, 266] width 70 height 20
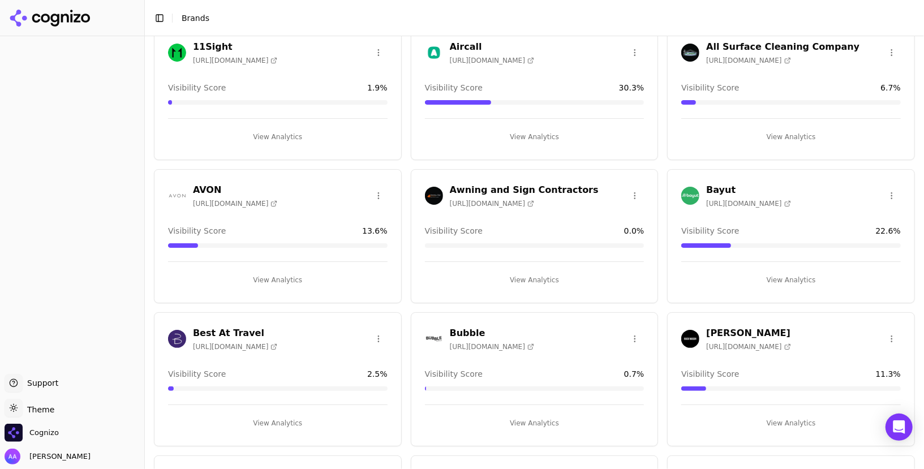
scroll to position [0, 0]
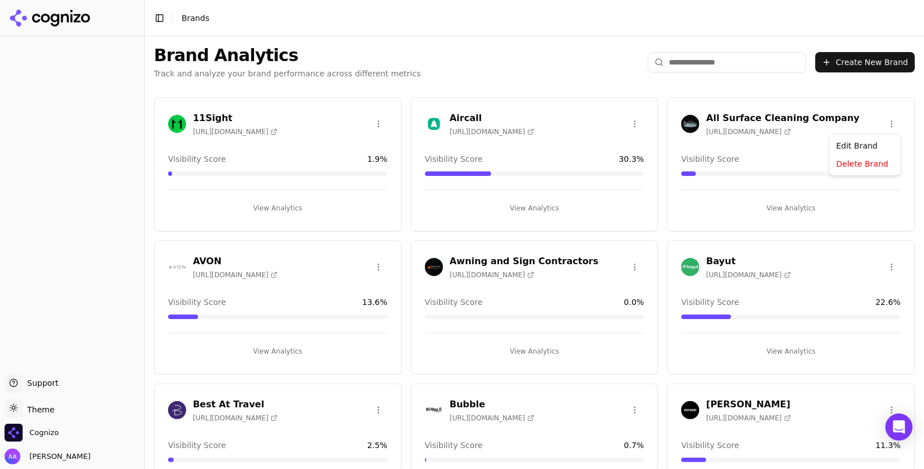
click at [899, 119] on html "Support Support Toggle theme Theme Cognizo Alp Aysan Toggle Sidebar Brands Bran…" at bounding box center [462, 234] width 924 height 469
click at [860, 166] on div "Delete Brand" at bounding box center [865, 165] width 67 height 18
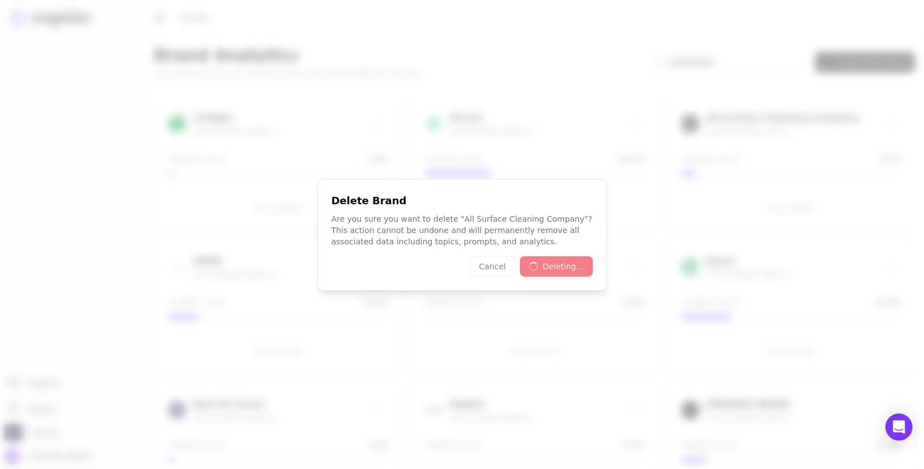
click at [505, 122] on div at bounding box center [462, 234] width 924 height 469
click at [492, 130] on div at bounding box center [462, 234] width 924 height 469
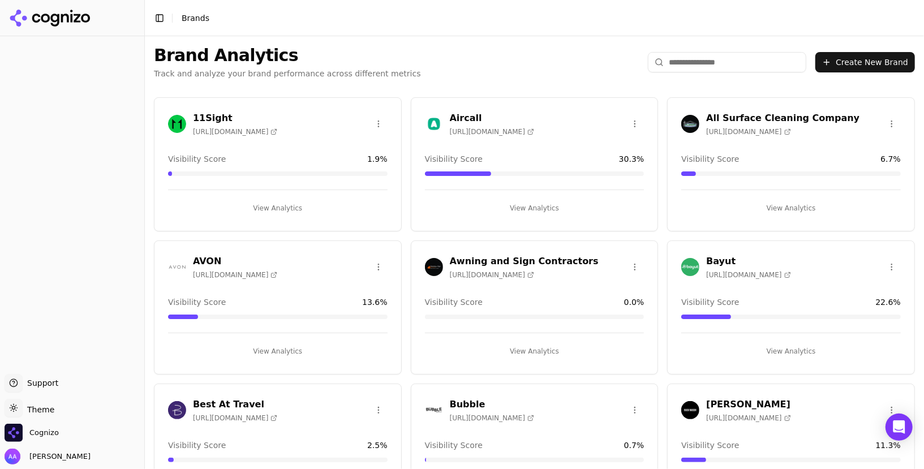
click at [891, 123] on html "Support Support Toggle theme Theme Cognizo Alp Aysan Toggle Sidebar Brands Bran…" at bounding box center [462, 234] width 924 height 469
click at [866, 163] on div "Delete Brand" at bounding box center [865, 165] width 67 height 18
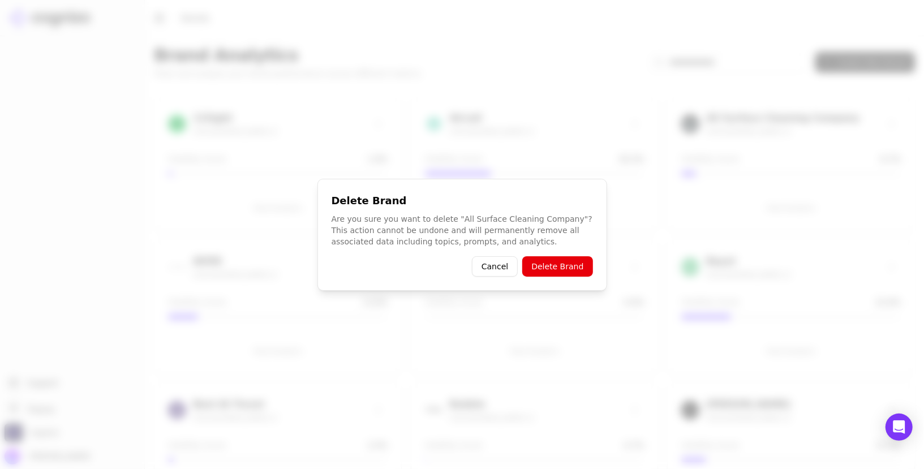
click at [548, 263] on button "Delete Brand" at bounding box center [557, 266] width 70 height 20
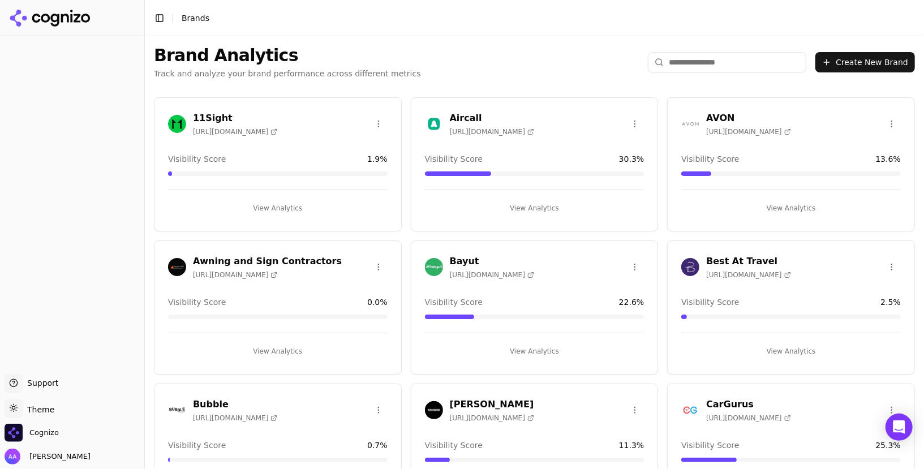
click at [451, 66] on div "Brand Analytics Track and analyze your brand performance across different metri…" at bounding box center [534, 62] width 779 height 52
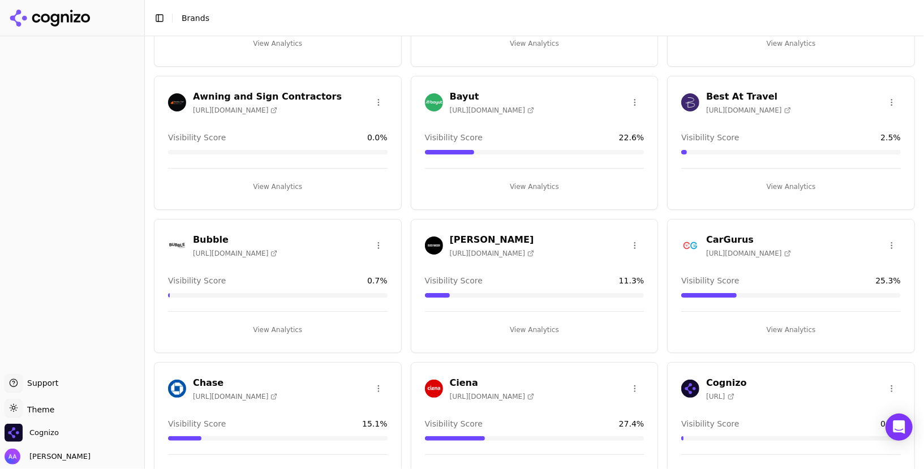
click at [380, 242] on html "Support Support Toggle theme Theme Cognizo Alp Aysan Toggle Sidebar Brands Bran…" at bounding box center [462, 234] width 924 height 469
click at [361, 281] on div "Delete Brand" at bounding box center [351, 285] width 67 height 18
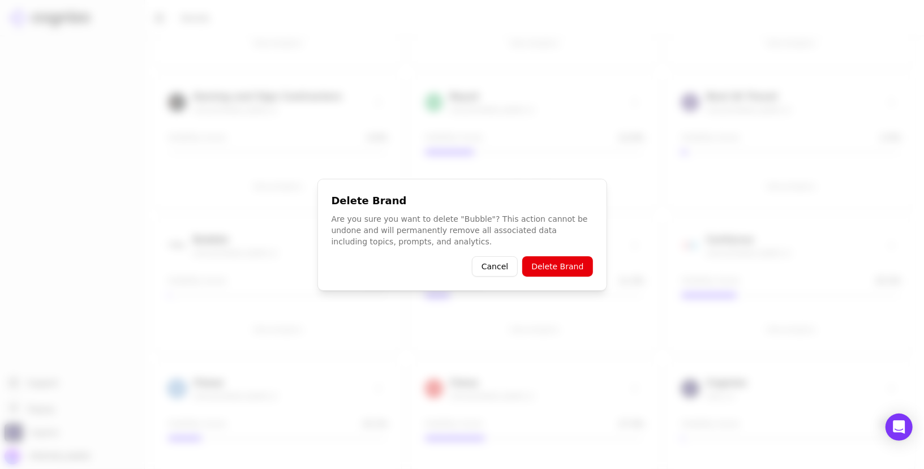
click at [570, 269] on button "Delete Brand" at bounding box center [557, 266] width 70 height 20
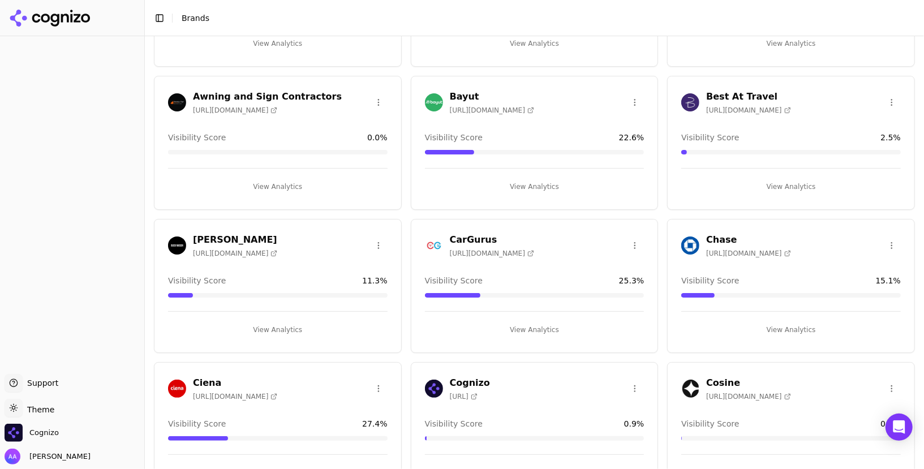
scroll to position [0, 0]
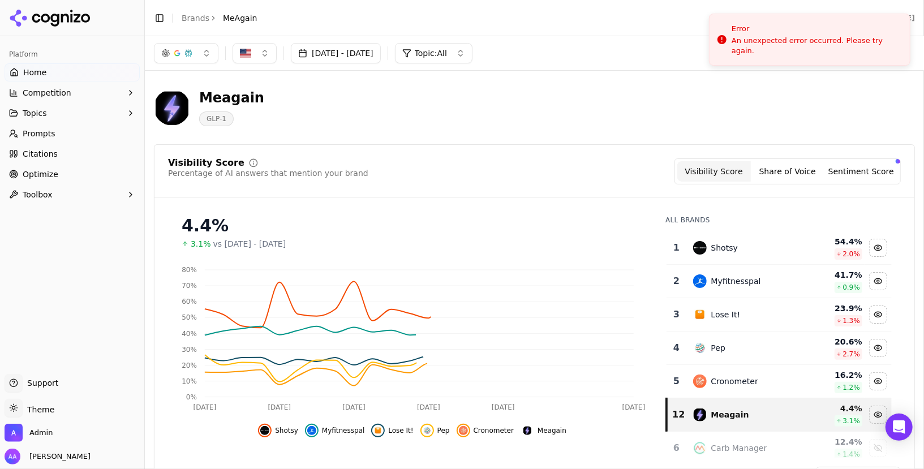
click at [55, 164] on ul "Home Competition Topics Prompts Citations Optimize Toolbox" at bounding box center [72, 133] width 135 height 140
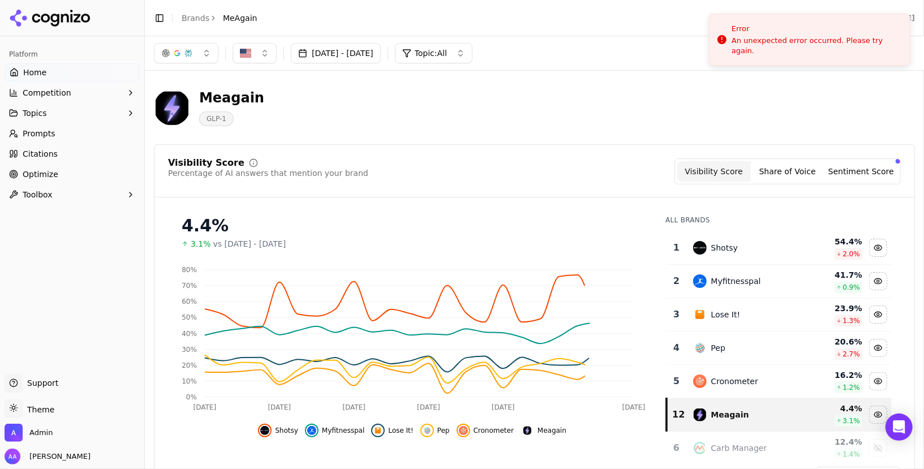
click at [59, 160] on link "Citations" at bounding box center [72, 154] width 135 height 18
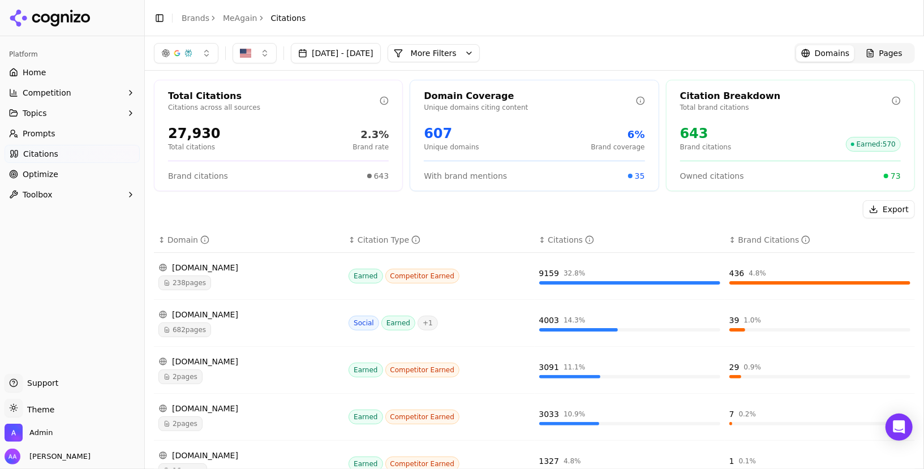
click at [259, 278] on div "238 pages" at bounding box center [248, 283] width 181 height 15
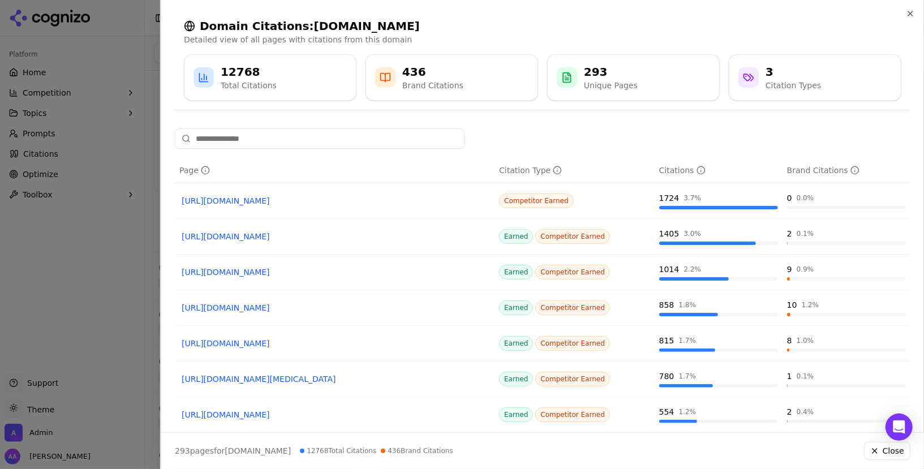
click at [15, 284] on div at bounding box center [462, 234] width 924 height 469
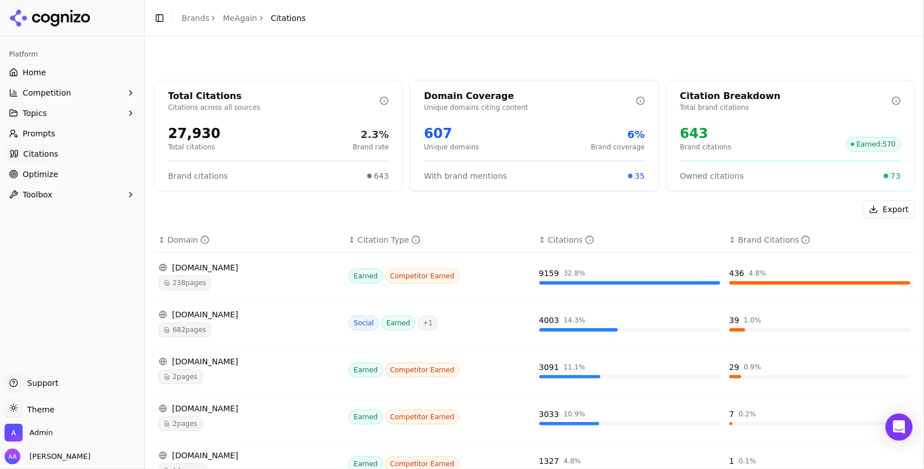
scroll to position [94, 0]
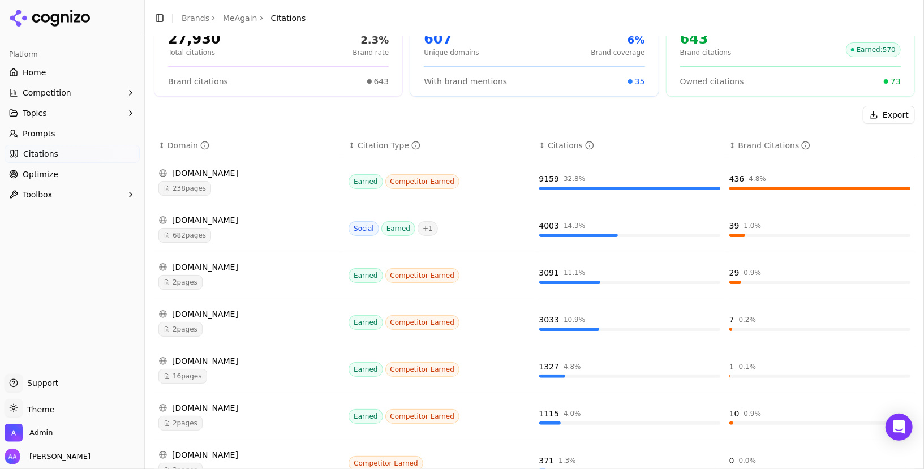
click at [274, 222] on div "[DOMAIN_NAME]" at bounding box center [248, 219] width 181 height 11
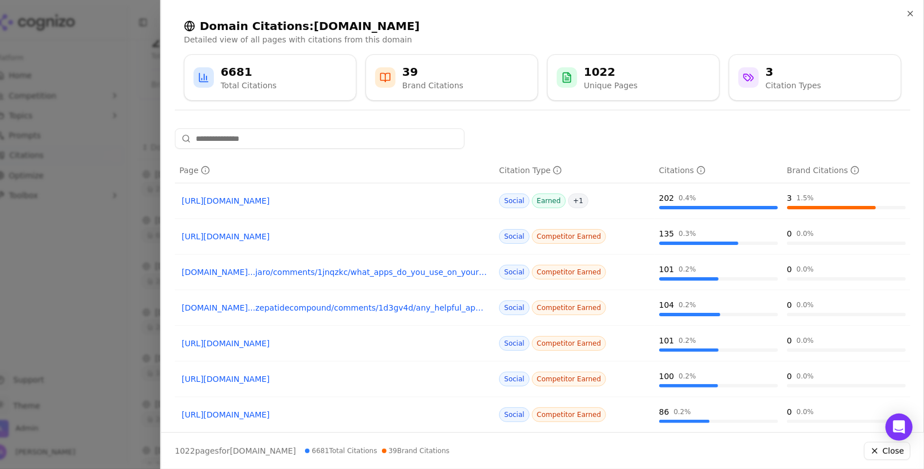
click at [11, 321] on div at bounding box center [462, 234] width 924 height 469
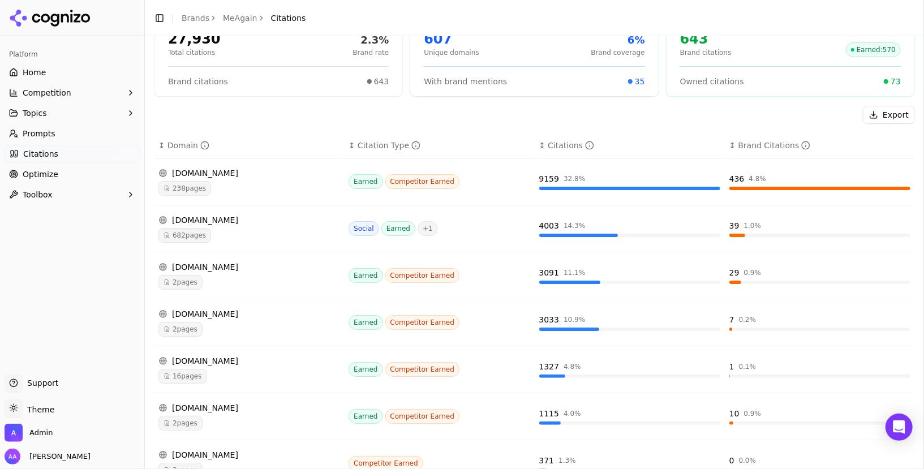
click at [253, 167] on div "[DOMAIN_NAME]" at bounding box center [248, 172] width 181 height 11
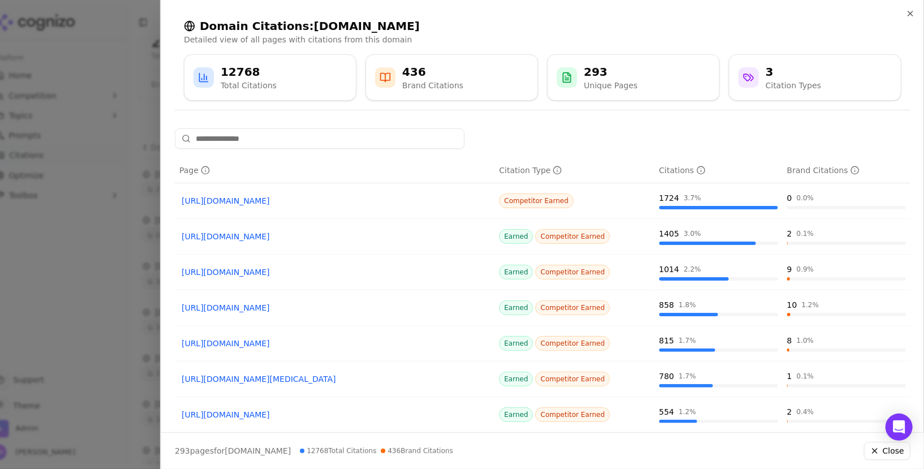
click at [349, 233] on link "[URL][DOMAIN_NAME]" at bounding box center [335, 236] width 306 height 11
click at [346, 276] on link "[URL][DOMAIN_NAME]" at bounding box center [335, 272] width 306 height 11
click at [333, 311] on link "[URL][DOMAIN_NAME]" at bounding box center [335, 307] width 306 height 11
click at [913, 14] on icon "button" at bounding box center [910, 13] width 9 height 9
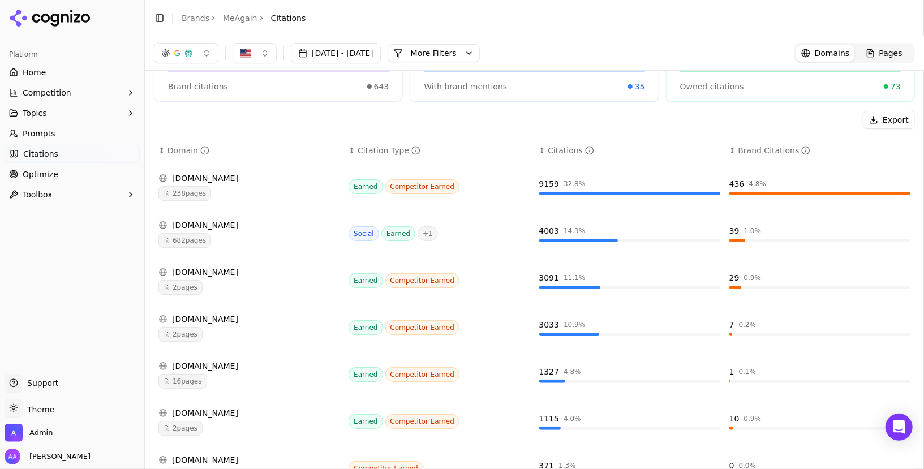
scroll to position [0, 0]
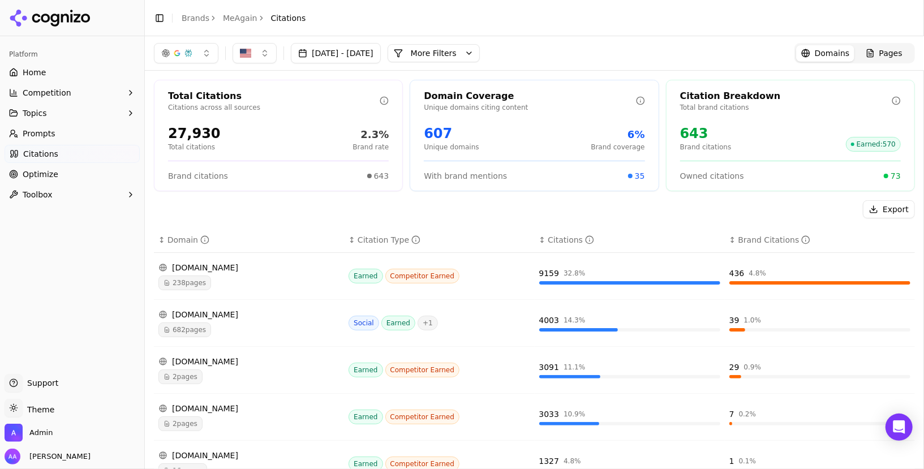
click at [480, 50] on button "More Filters" at bounding box center [434, 53] width 92 height 18
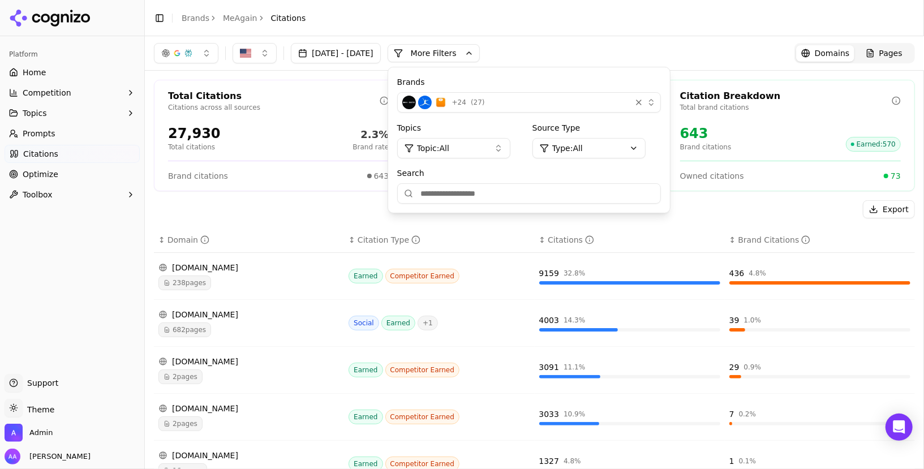
click at [506, 191] on input "Search" at bounding box center [529, 193] width 264 height 20
type input "*******"
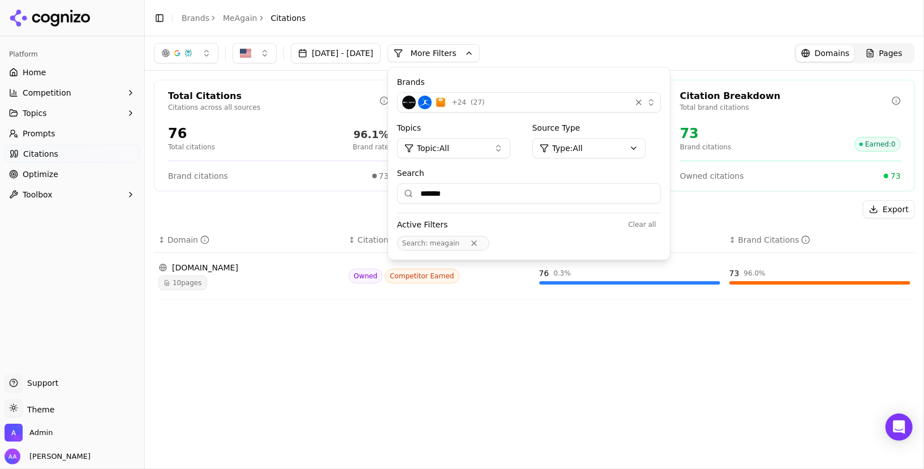
click at [311, 223] on div "Export ↕ Domain ↕ Citation Type ↕ Citations ↕ Brand Citations [DOMAIN_NAME] 10 …" at bounding box center [534, 254] width 761 height 109
click at [690, 36] on div "[DATE] - [DATE] More More Filters Brands + 24 ( 27 ) Topics Topic: All Source T…" at bounding box center [534, 53] width 779 height 34
click at [546, 192] on input "*******" at bounding box center [529, 193] width 264 height 20
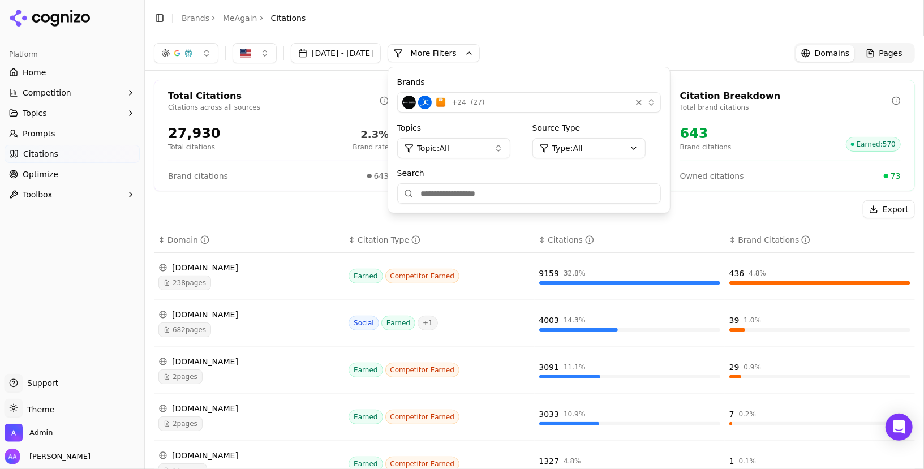
click at [586, 106] on div "+ 24 ( 27 )" at bounding box center [514, 103] width 224 height 14
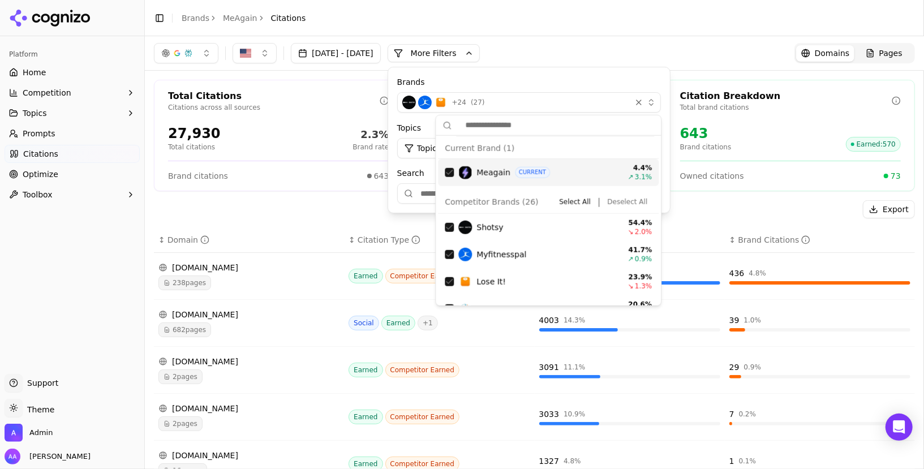
click at [625, 201] on button "Deselect All" at bounding box center [627, 202] width 49 height 14
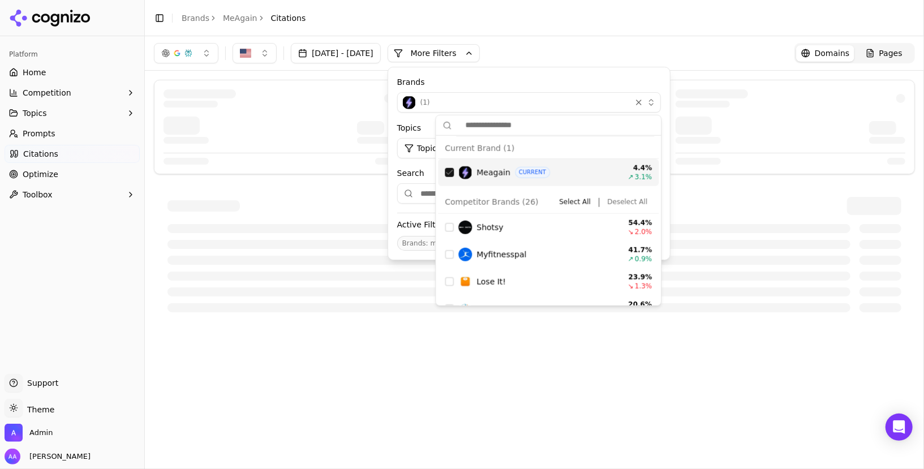
click at [452, 175] on div "Suggestions" at bounding box center [449, 172] width 9 height 9
click at [599, 55] on div "[DATE] - [DATE] More More Filters Brands Select brands... Topics Topic: All Sou…" at bounding box center [534, 53] width 761 height 20
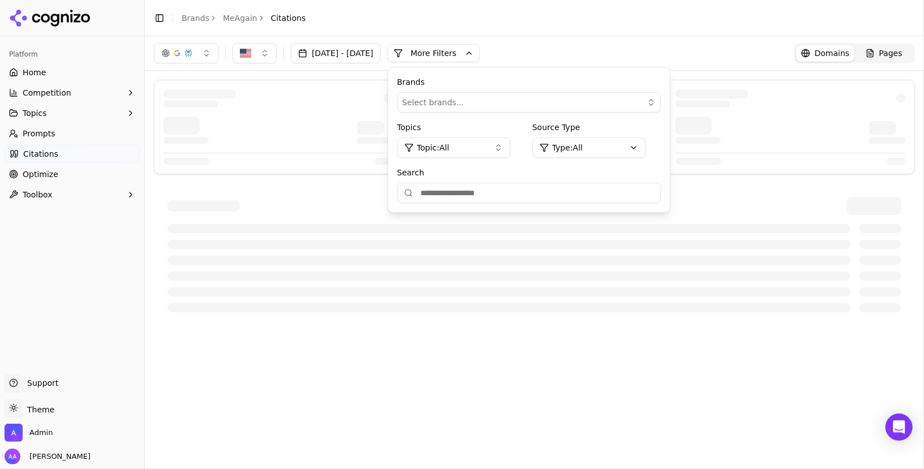
click at [599, 55] on div "[DATE] - [DATE] More More Filters Brands Select brands... Topics Topic: All Sou…" at bounding box center [534, 53] width 761 height 20
